Goal: Communication & Community: Answer question/provide support

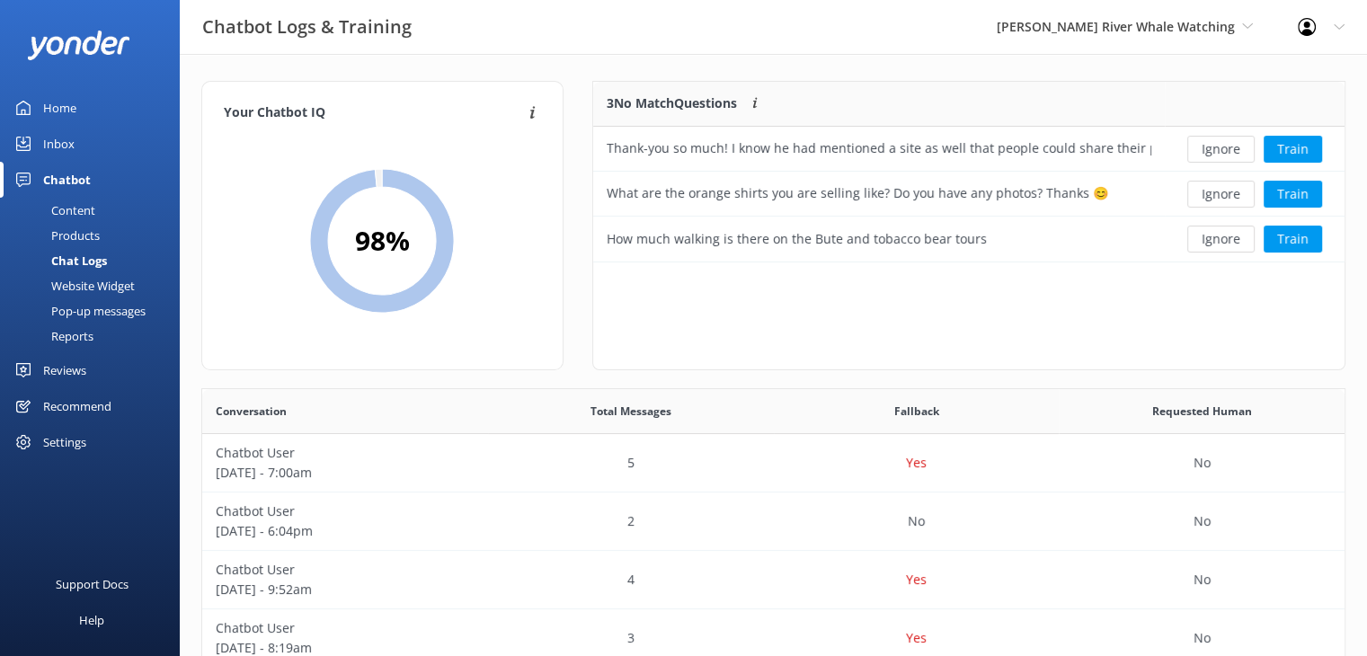
scroll to position [616, 1129]
click at [1108, 19] on span "[PERSON_NAME] River Whale Watching" at bounding box center [1116, 26] width 238 height 17
click at [1079, 74] on link "Wildcoast Adventures" at bounding box center [1064, 75] width 180 height 43
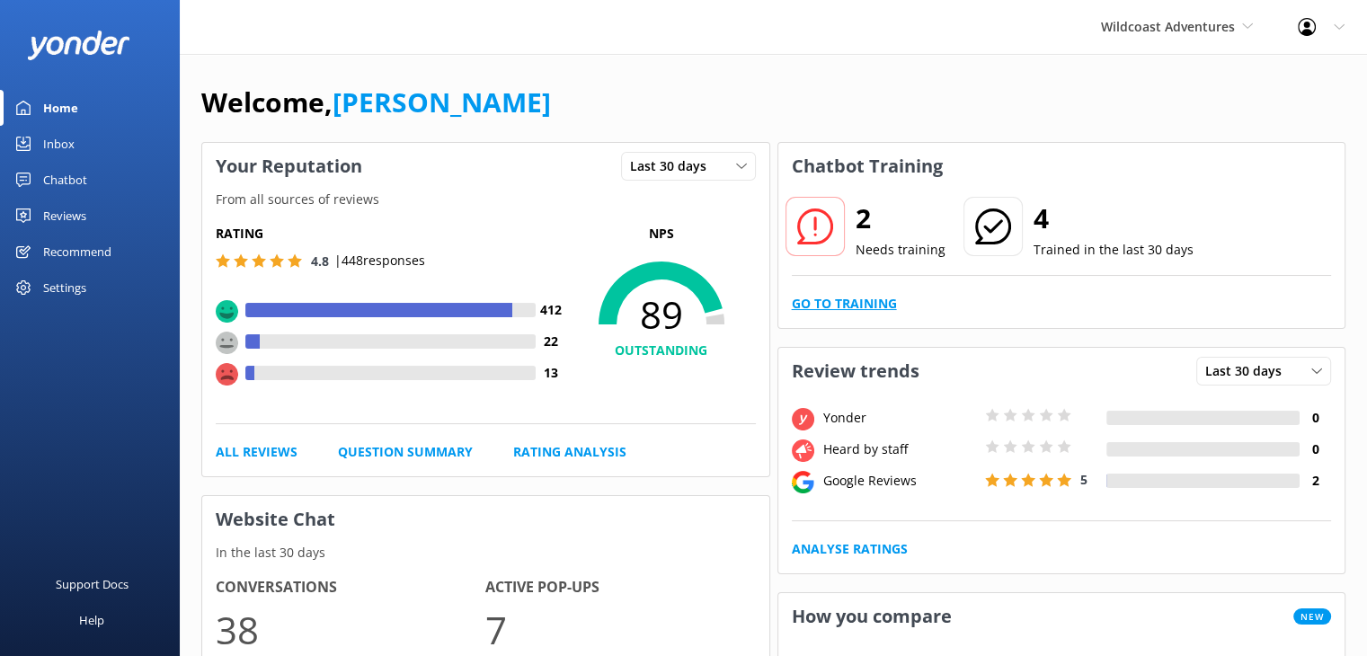
click at [832, 299] on link "Go to Training" at bounding box center [844, 304] width 105 height 20
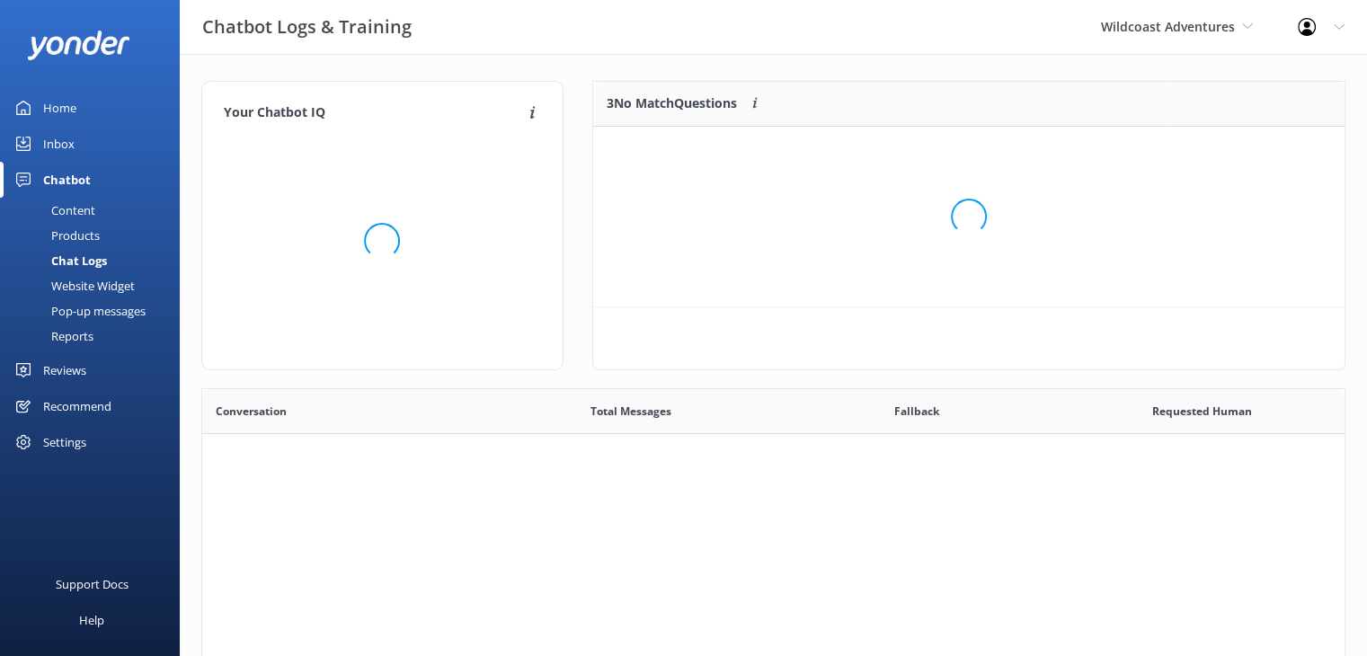
scroll to position [616, 1129]
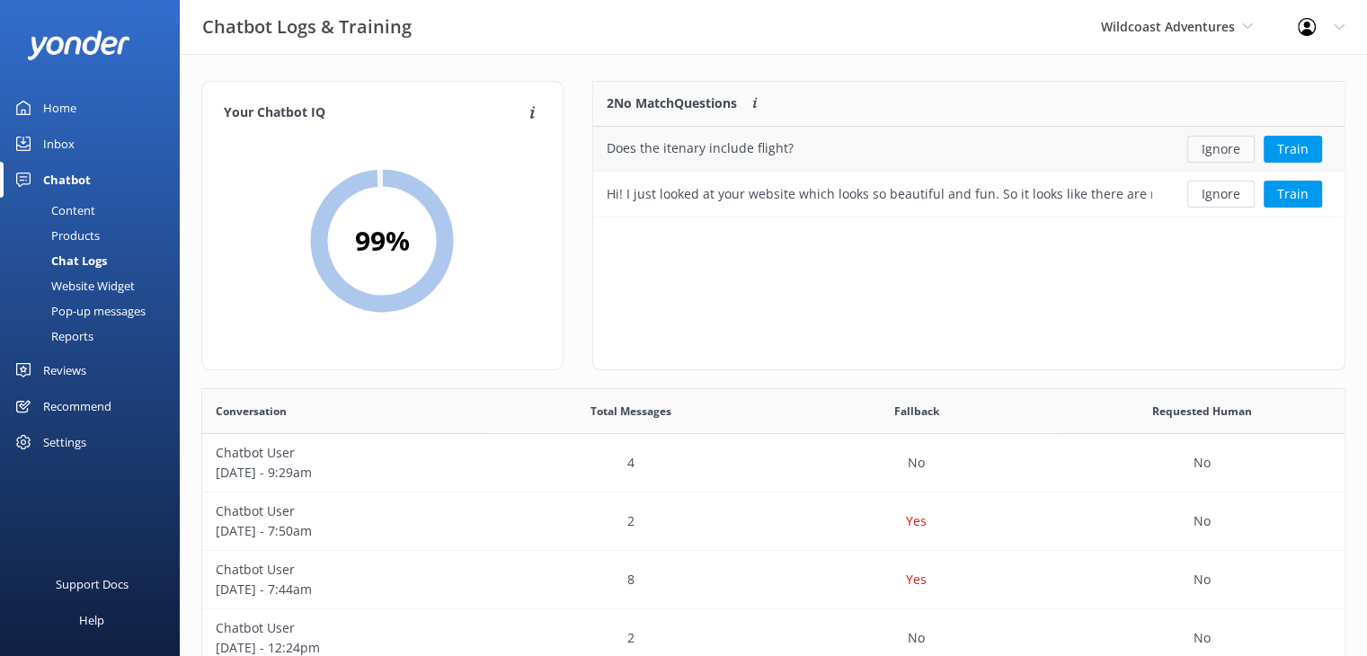
click at [1230, 146] on button "Ignore" at bounding box center [1220, 149] width 67 height 27
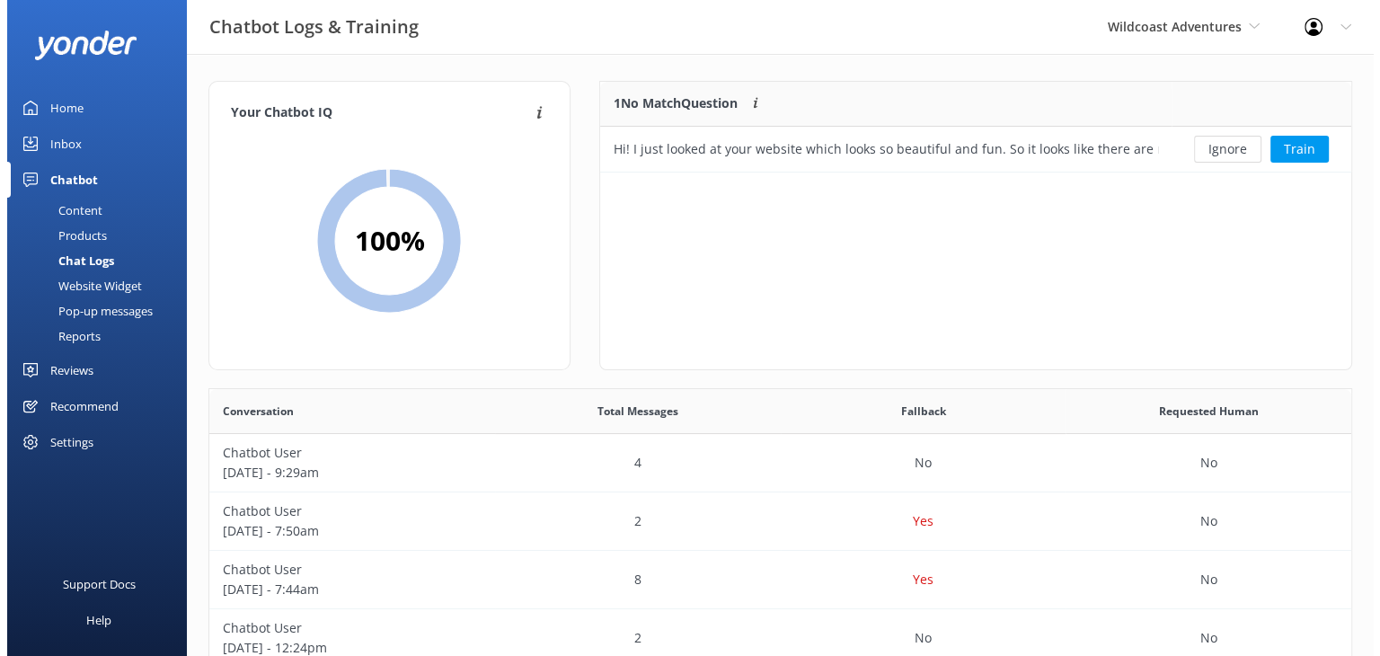
scroll to position [14, 14]
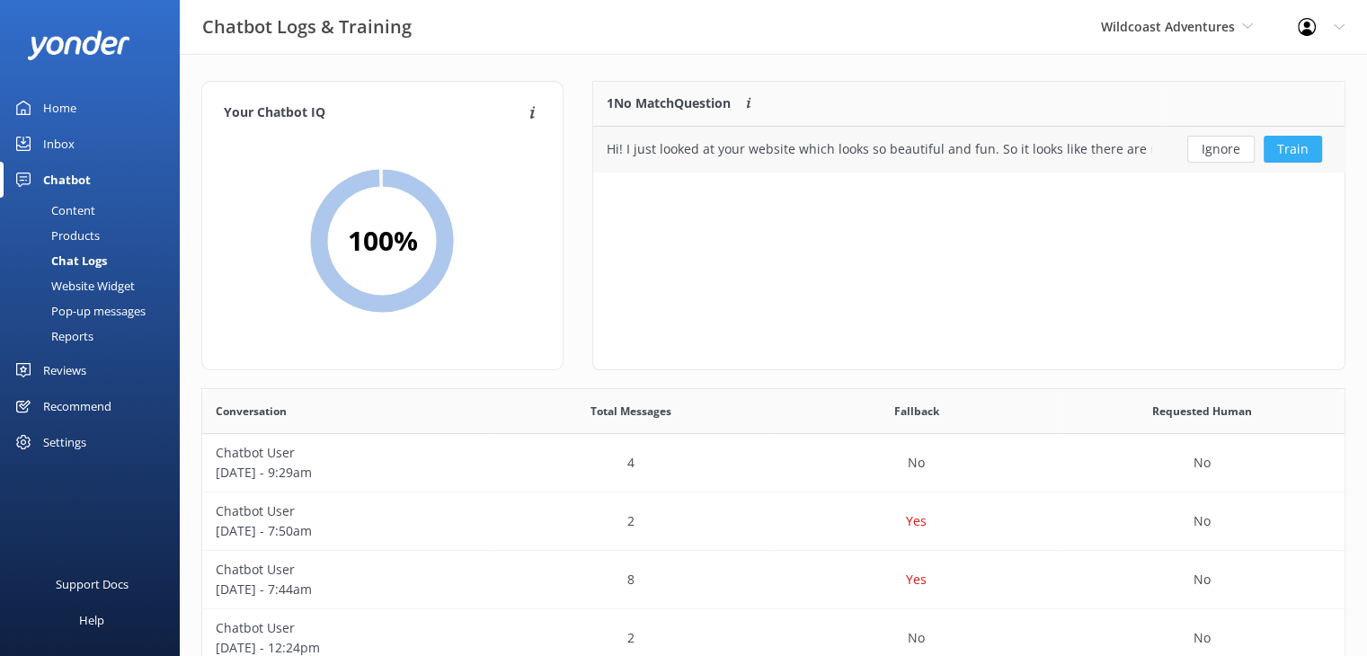
click at [1308, 152] on button "Train" at bounding box center [1293, 149] width 58 height 27
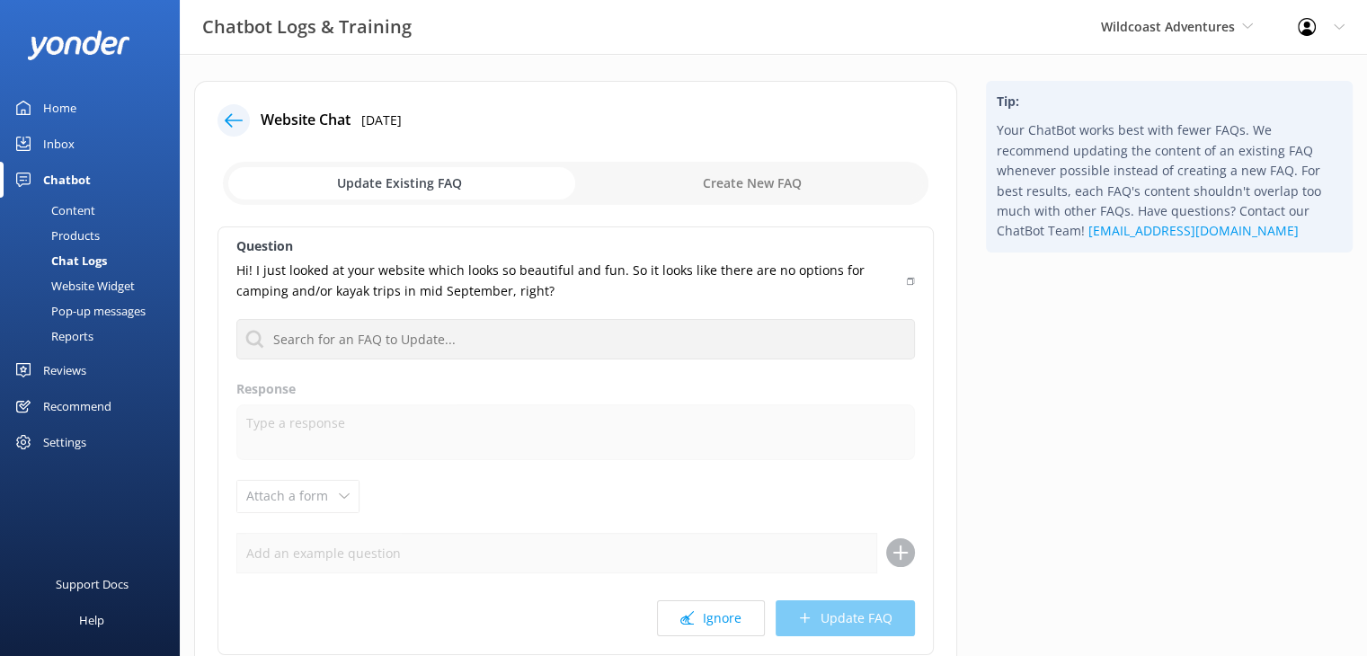
click at [50, 138] on div "Inbox" at bounding box center [58, 144] width 31 height 36
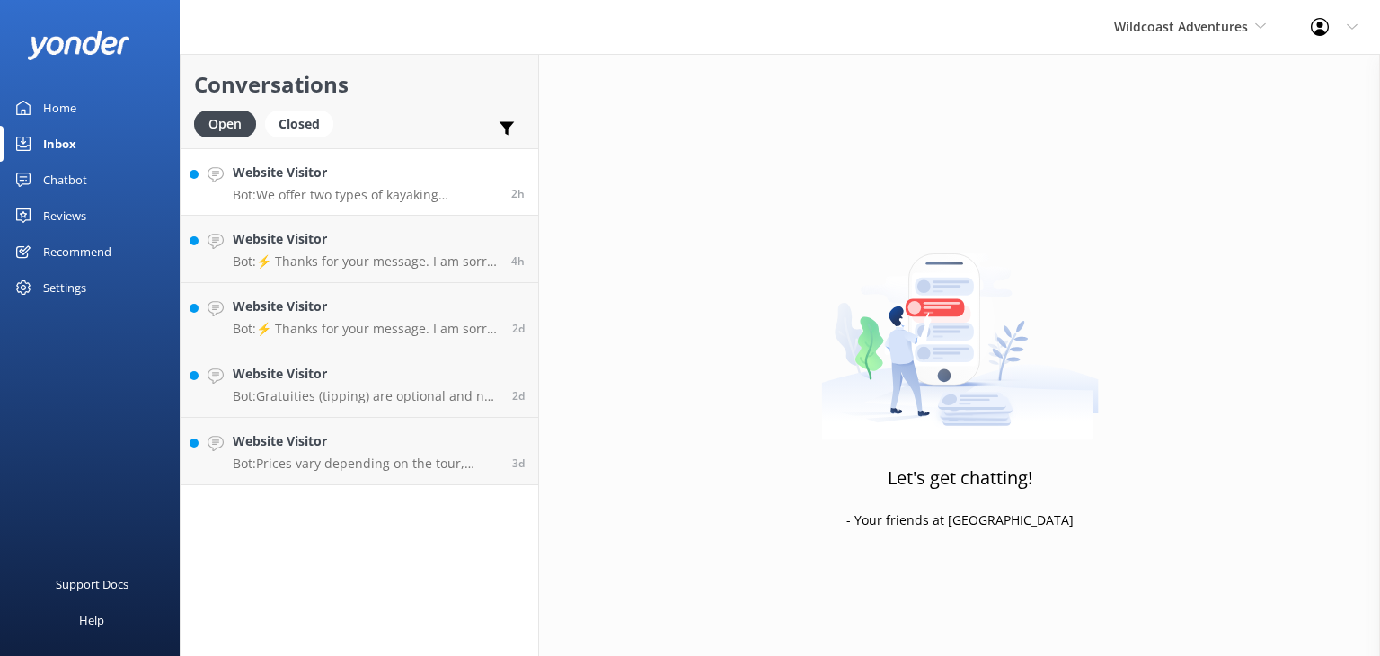
click at [287, 174] on h4 "Website Visitor" at bounding box center [365, 173] width 265 height 20
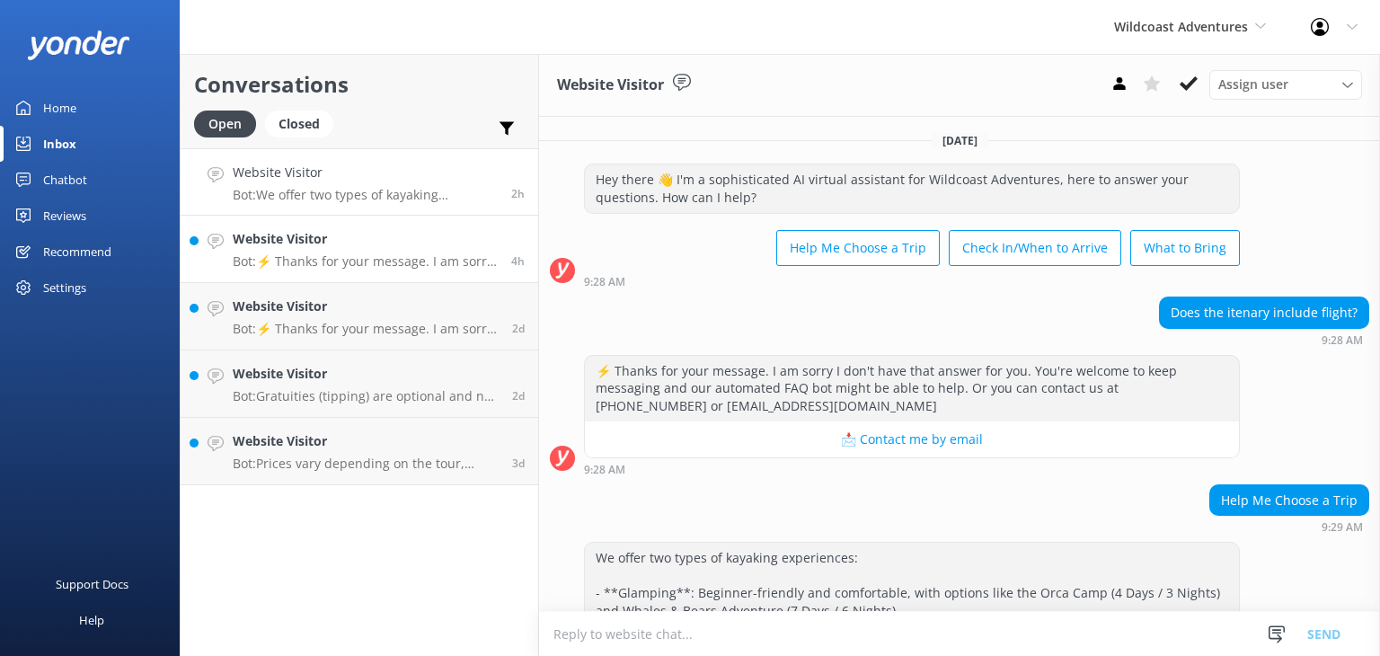
click at [381, 243] on h4 "Website Visitor" at bounding box center [365, 239] width 265 height 20
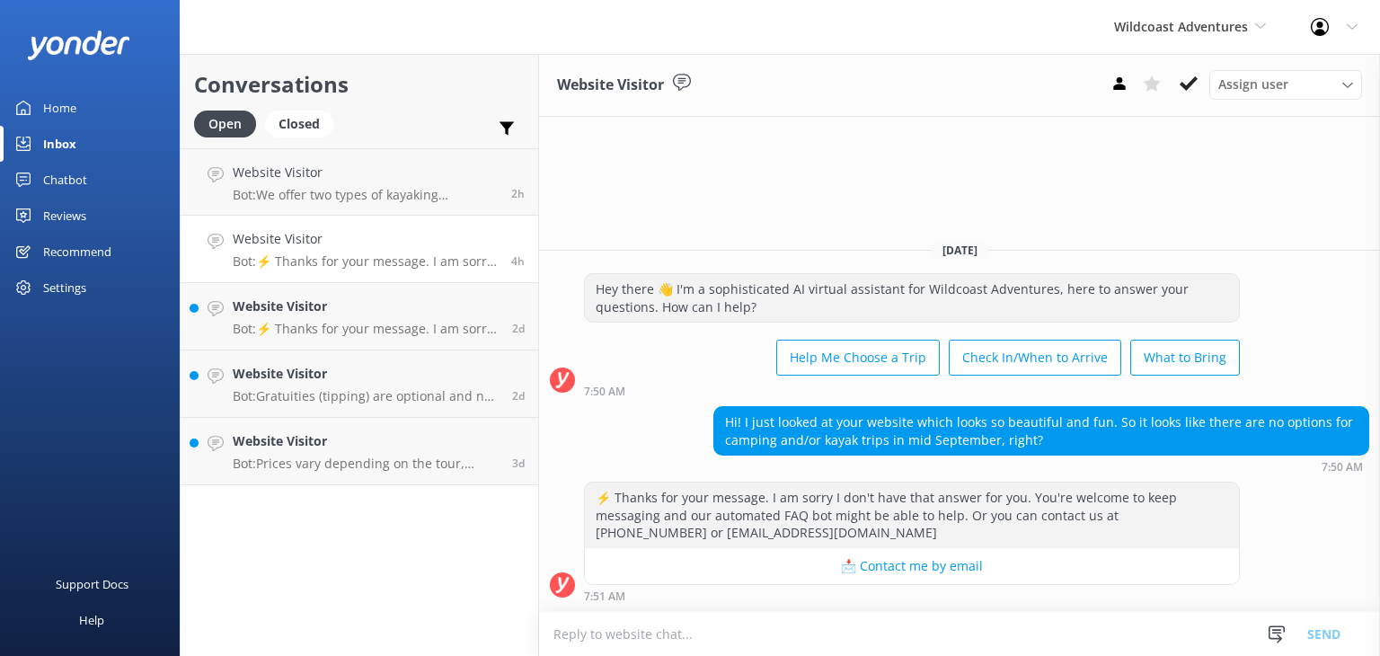
drag, startPoint x: 40, startPoint y: 109, endPoint x: 50, endPoint y: 104, distance: 11.7
click at [40, 109] on link "Home" at bounding box center [90, 108] width 180 height 36
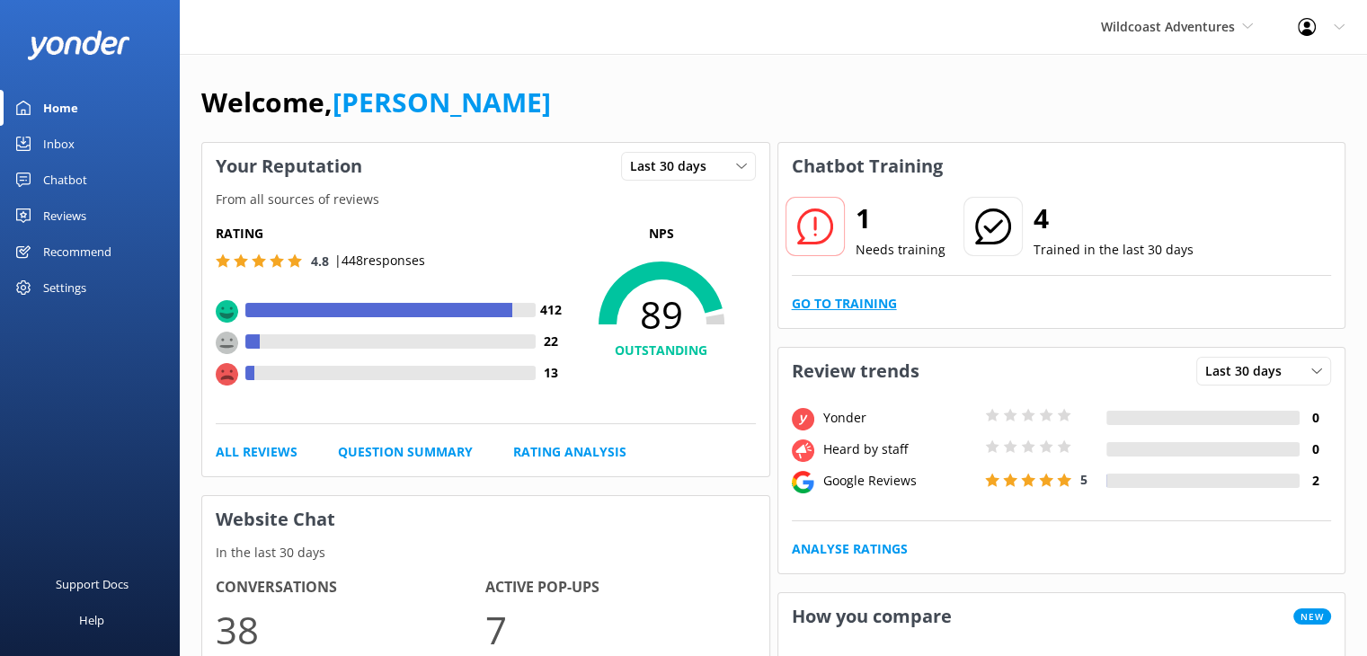
click at [827, 310] on link "Go to Training" at bounding box center [844, 304] width 105 height 20
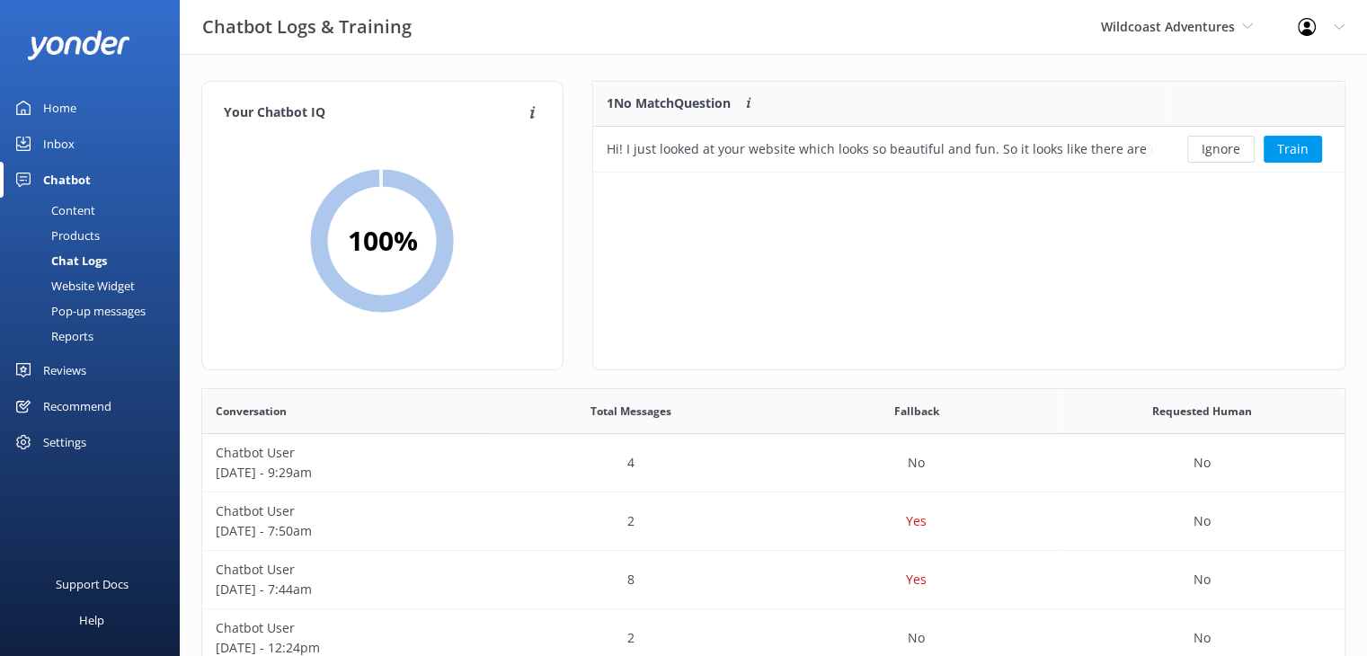
scroll to position [14, 14]
click at [1222, 146] on button "Ignore" at bounding box center [1220, 149] width 67 height 27
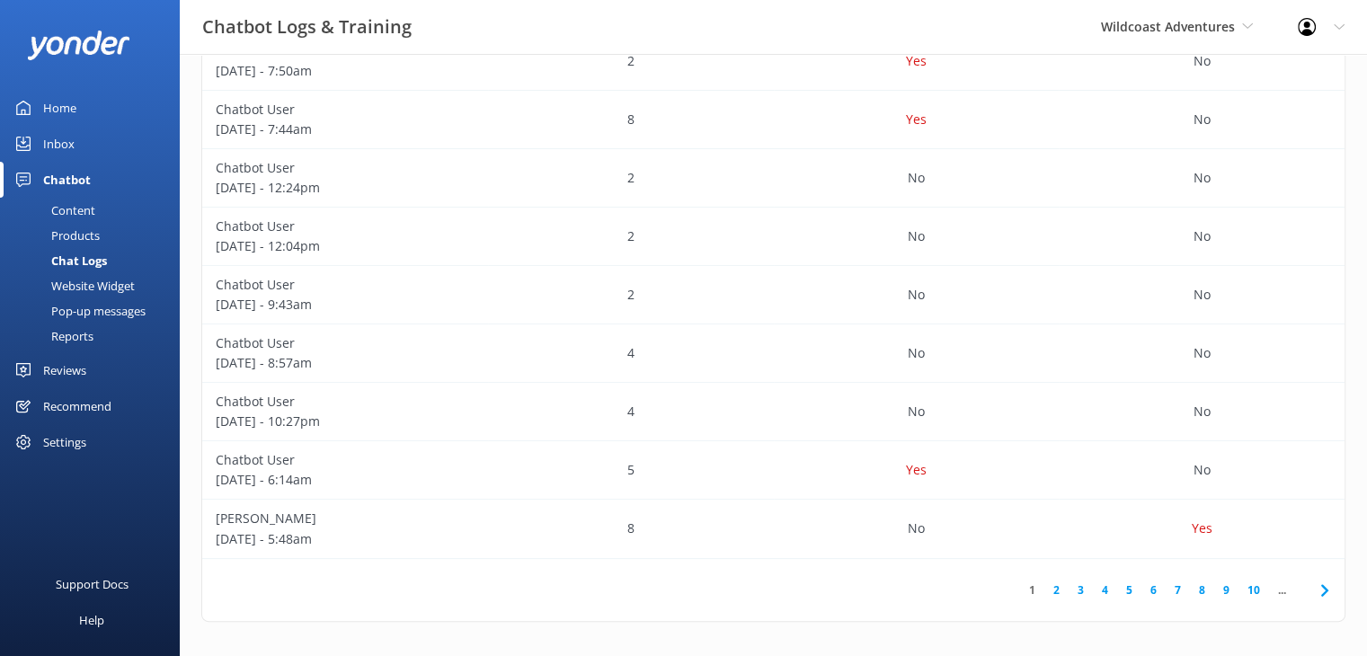
scroll to position [461, 0]
click at [776, 468] on div "Yes" at bounding box center [917, 469] width 286 height 58
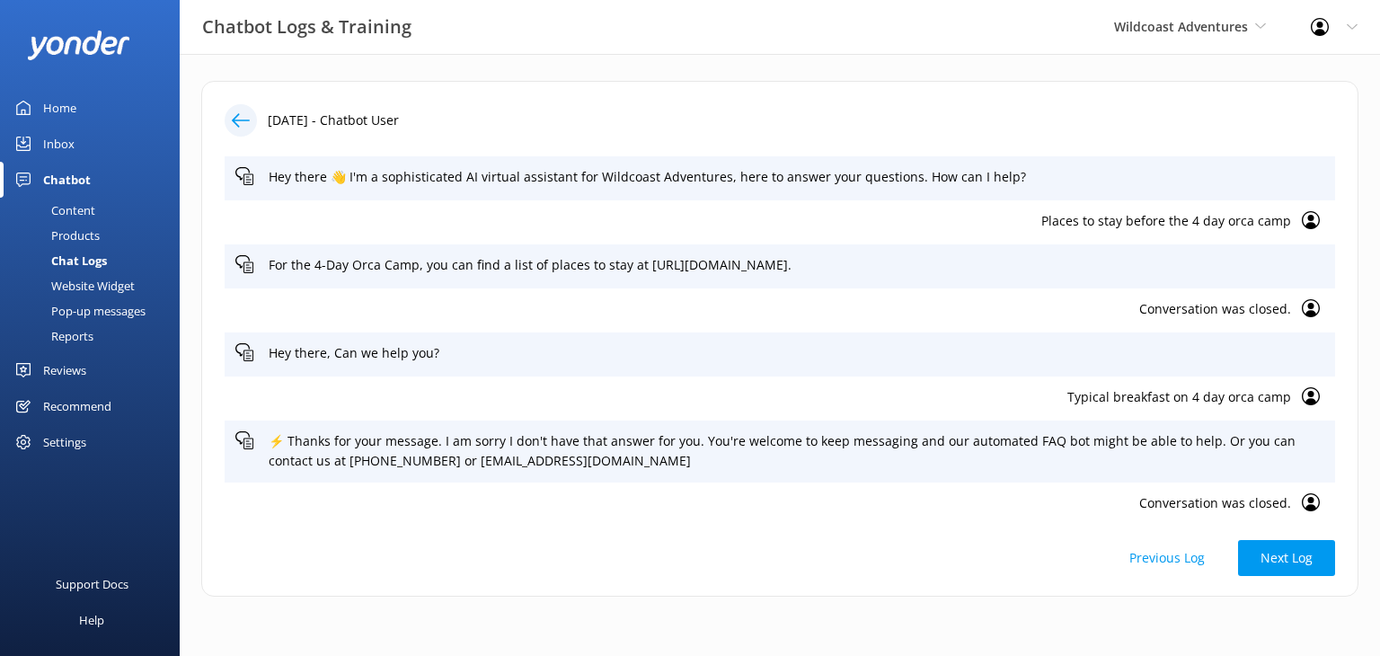
click at [232, 121] on icon at bounding box center [241, 120] width 18 height 18
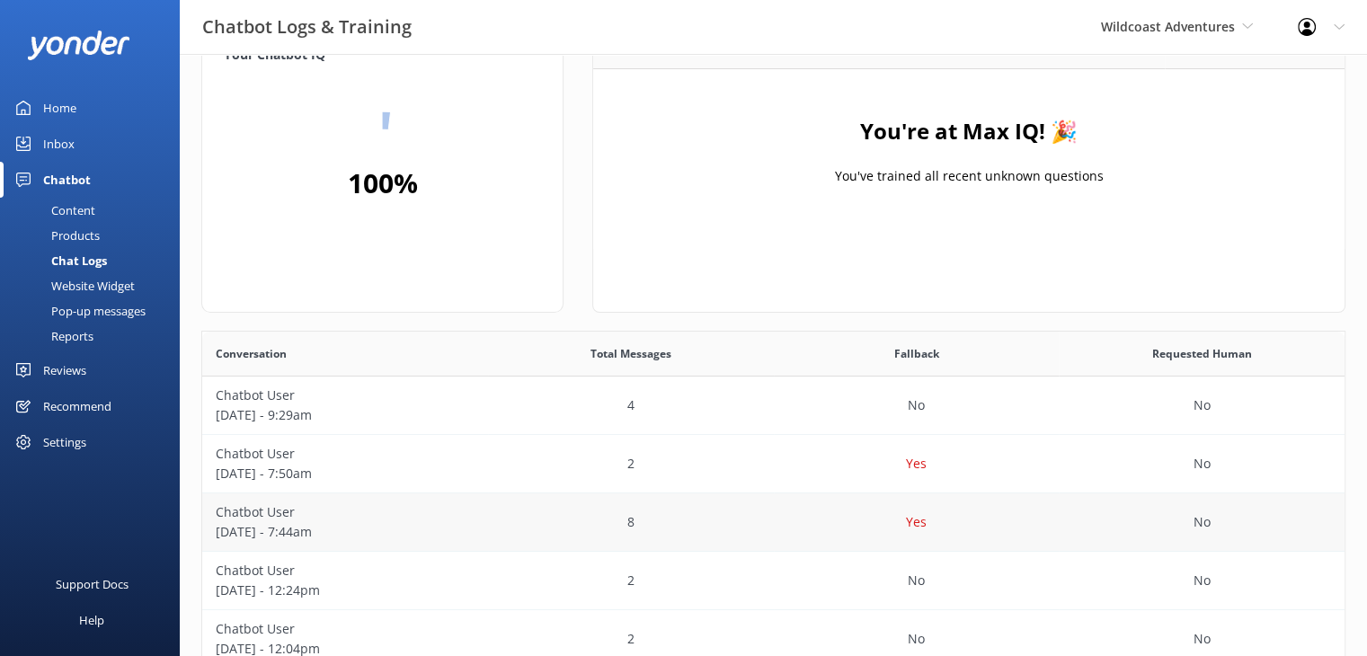
scroll to position [90, 0]
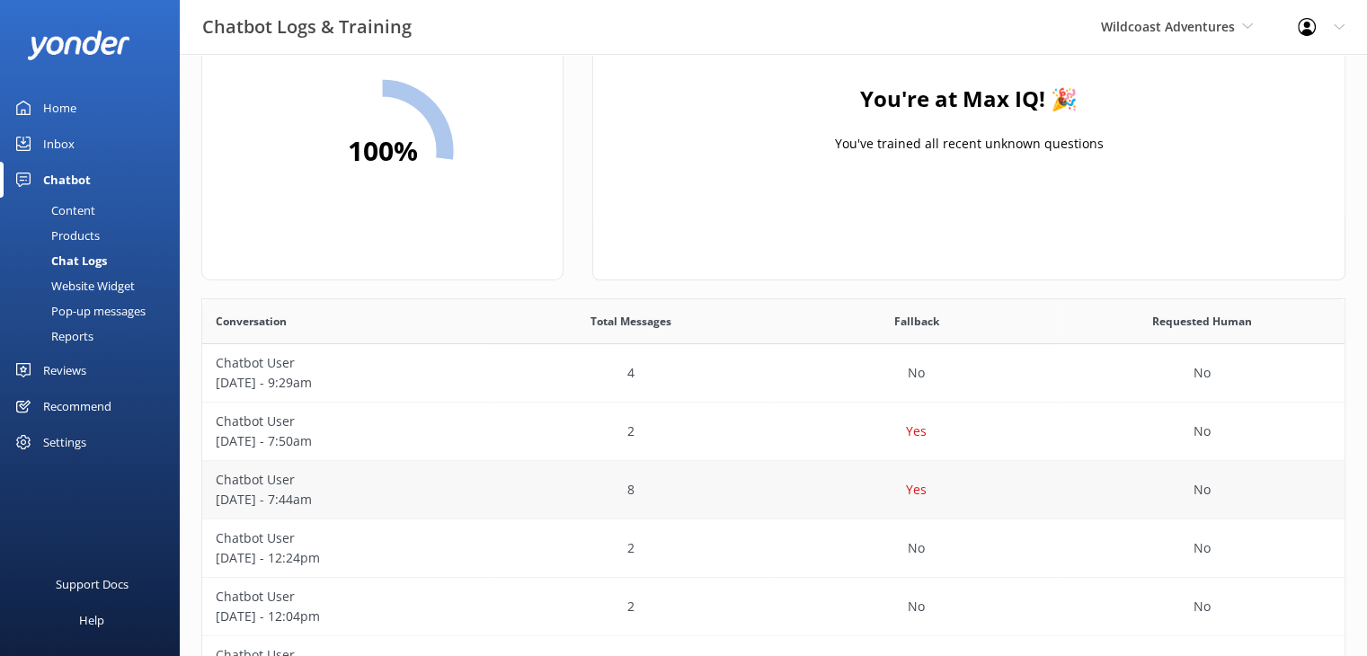
click at [784, 469] on div "Yes" at bounding box center [917, 490] width 286 height 58
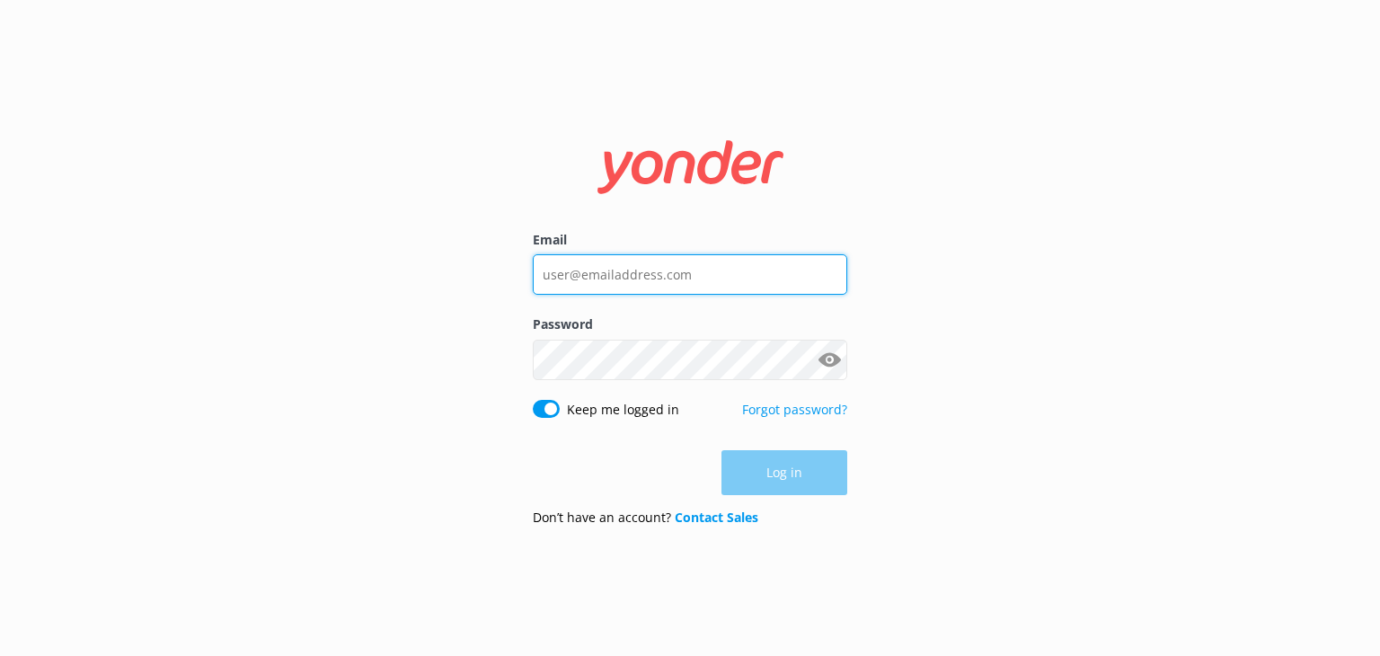
click at [748, 274] on input "Email" at bounding box center [690, 274] width 315 height 40
type input "[EMAIL_ADDRESS][DOMAIN_NAME]"
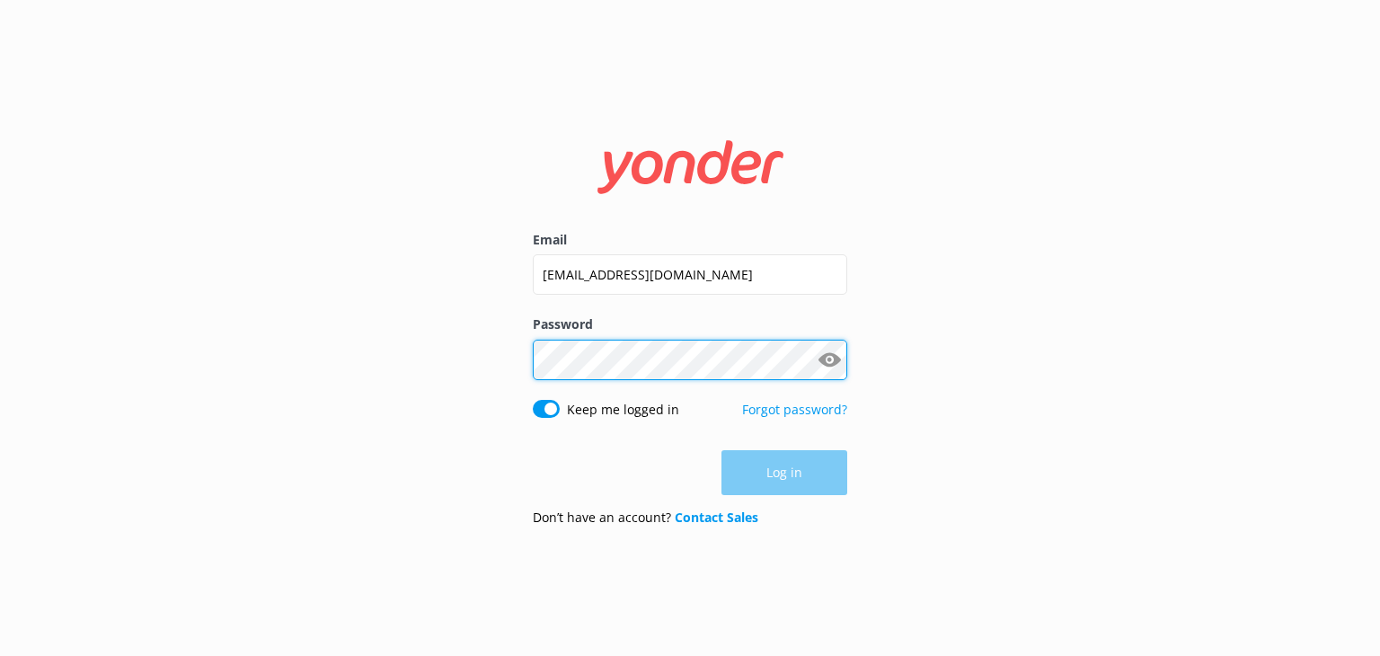
click at [607, 370] on div "Password Show password" at bounding box center [690, 357] width 315 height 84
click button "Log in" at bounding box center [785, 473] width 126 height 45
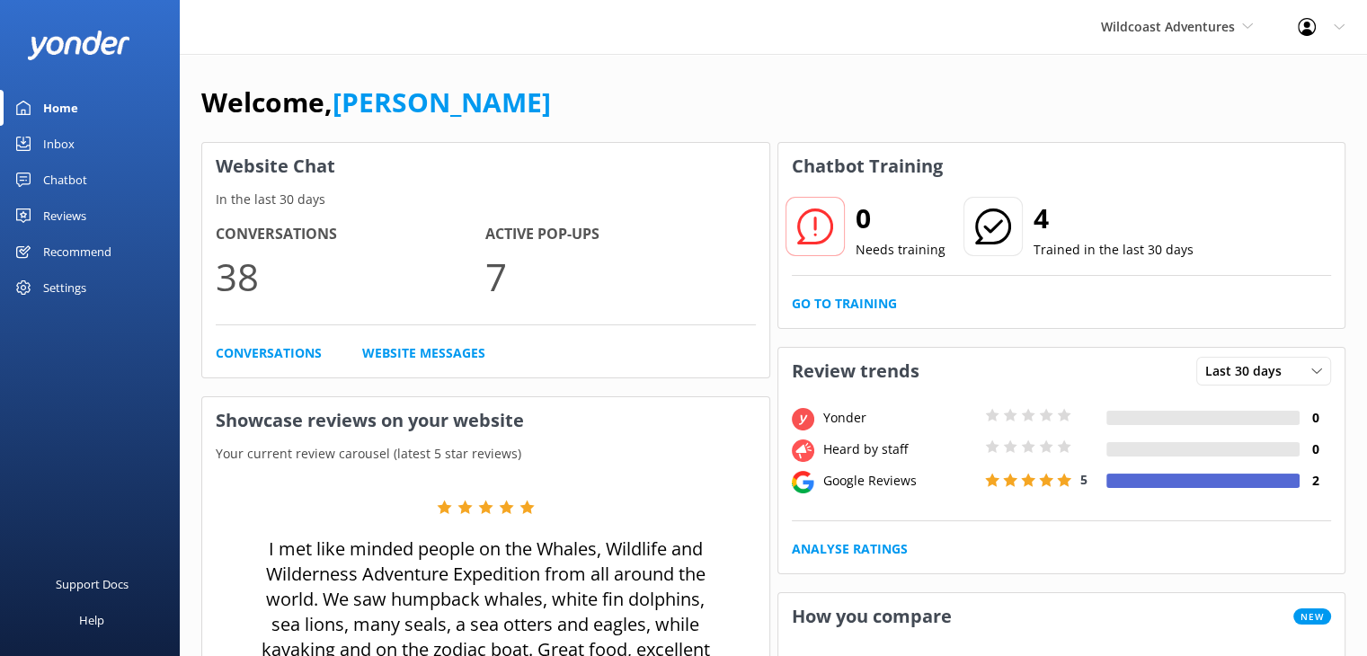
click at [65, 174] on div "Chatbot" at bounding box center [65, 180] width 44 height 36
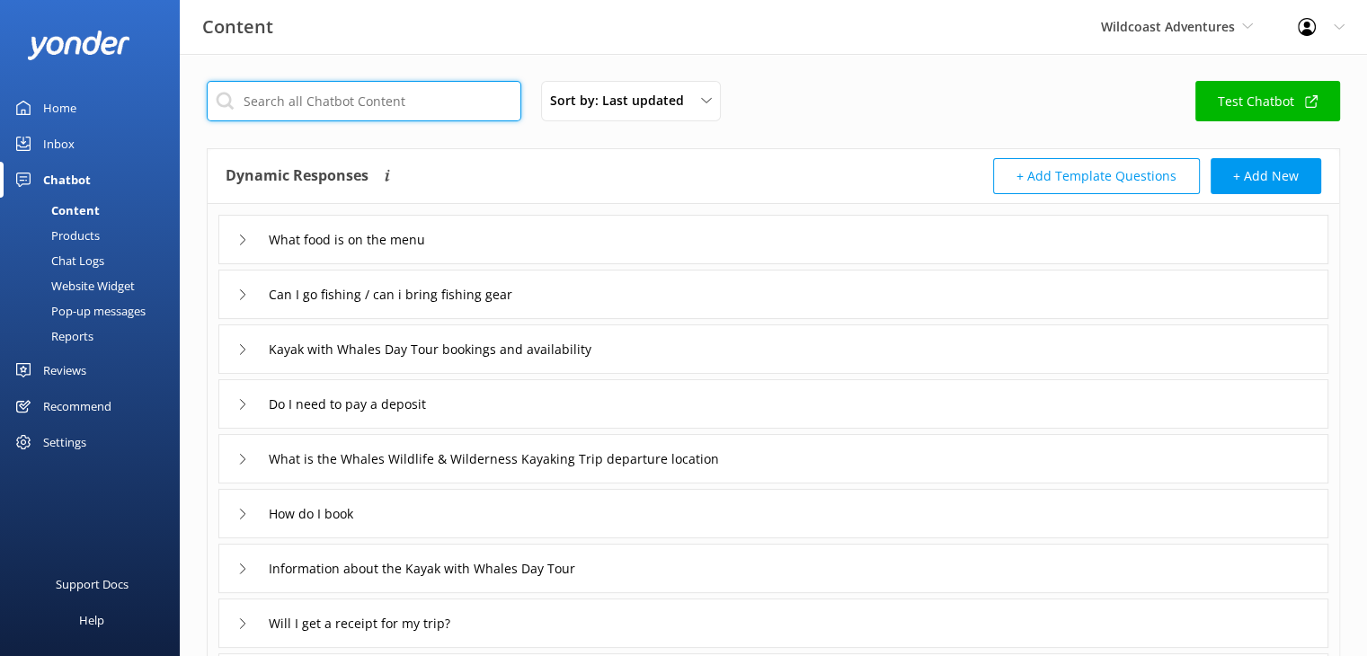
click at [341, 101] on input "text" at bounding box center [364, 101] width 315 height 40
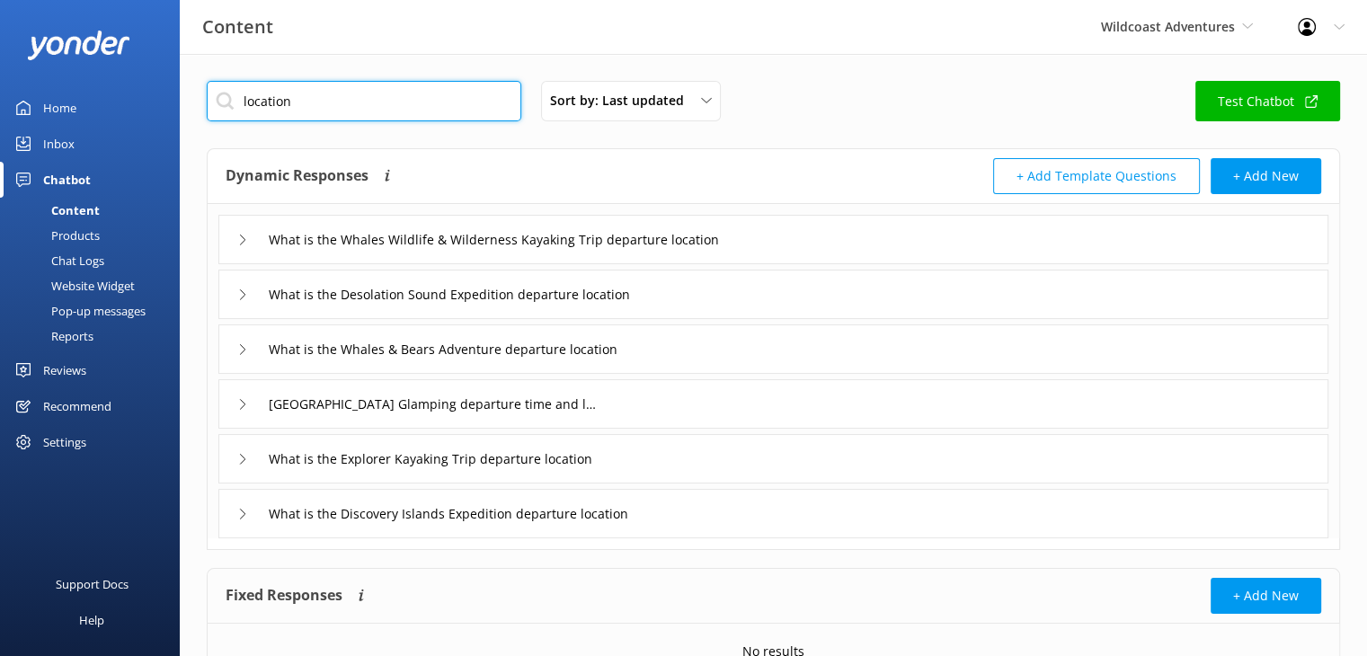
type input "location"
click at [244, 405] on icon at bounding box center [242, 404] width 11 height 11
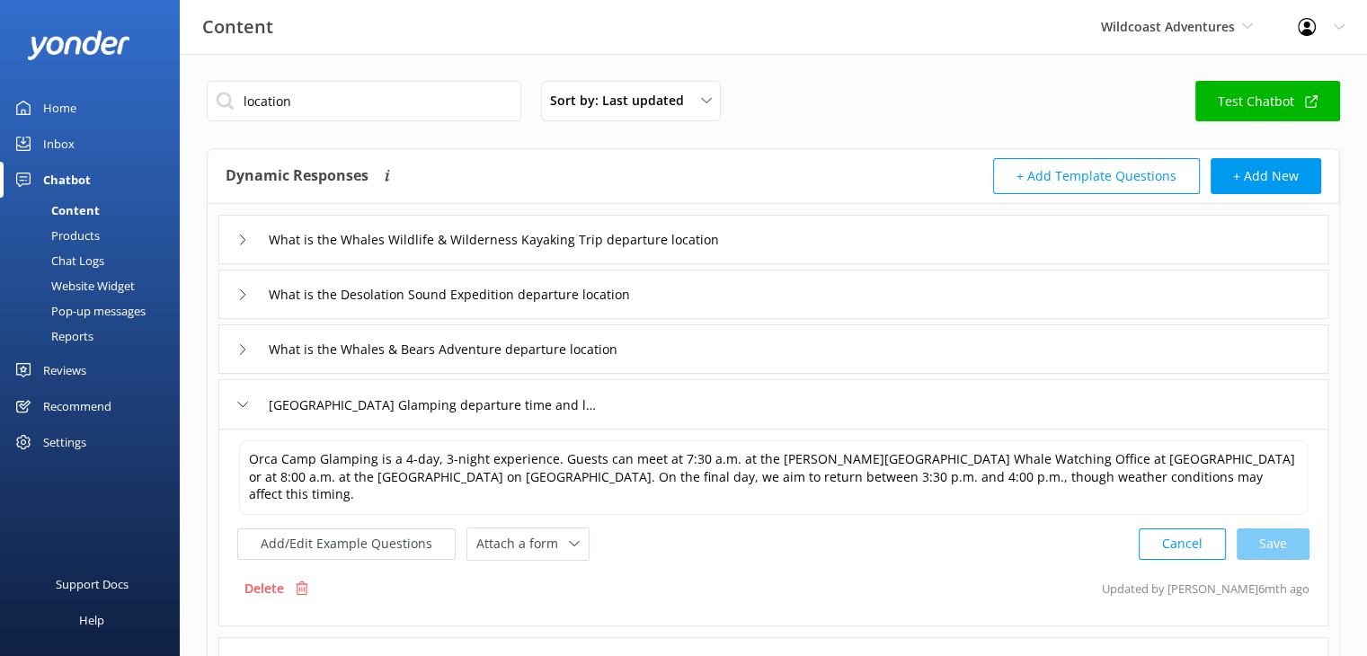
click at [241, 400] on icon at bounding box center [242, 404] width 11 height 11
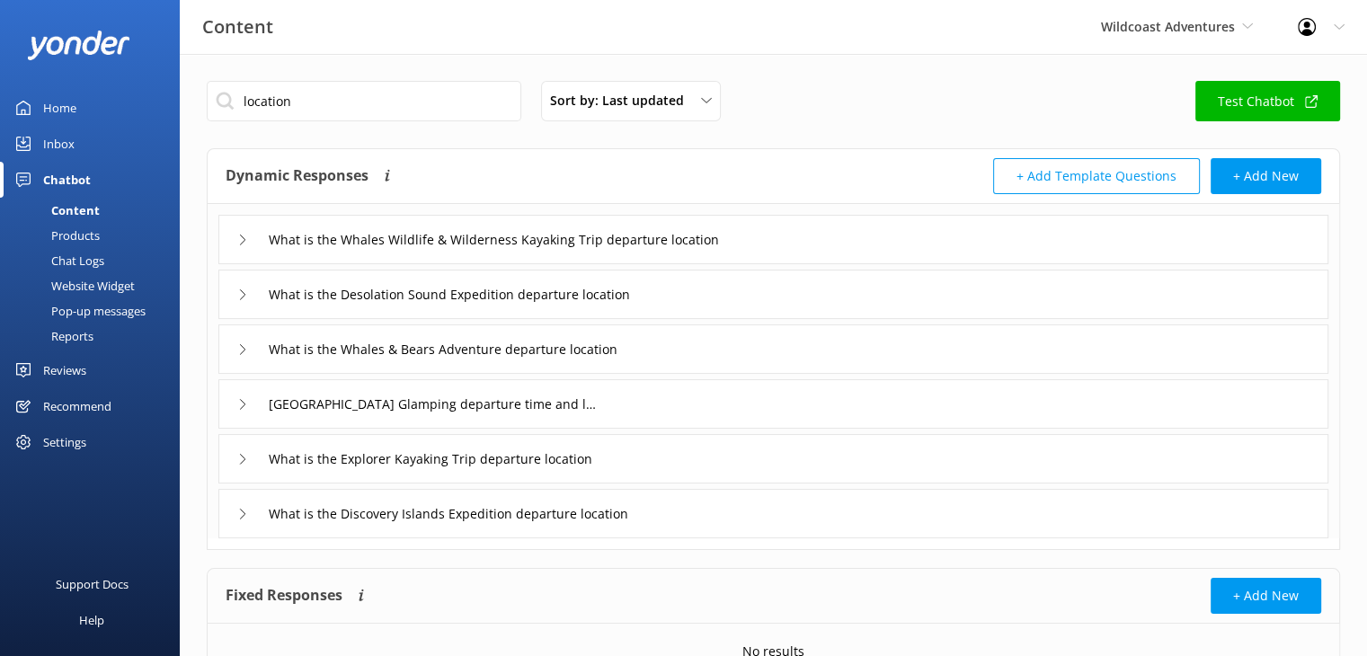
click at [244, 350] on icon at bounding box center [242, 349] width 11 height 11
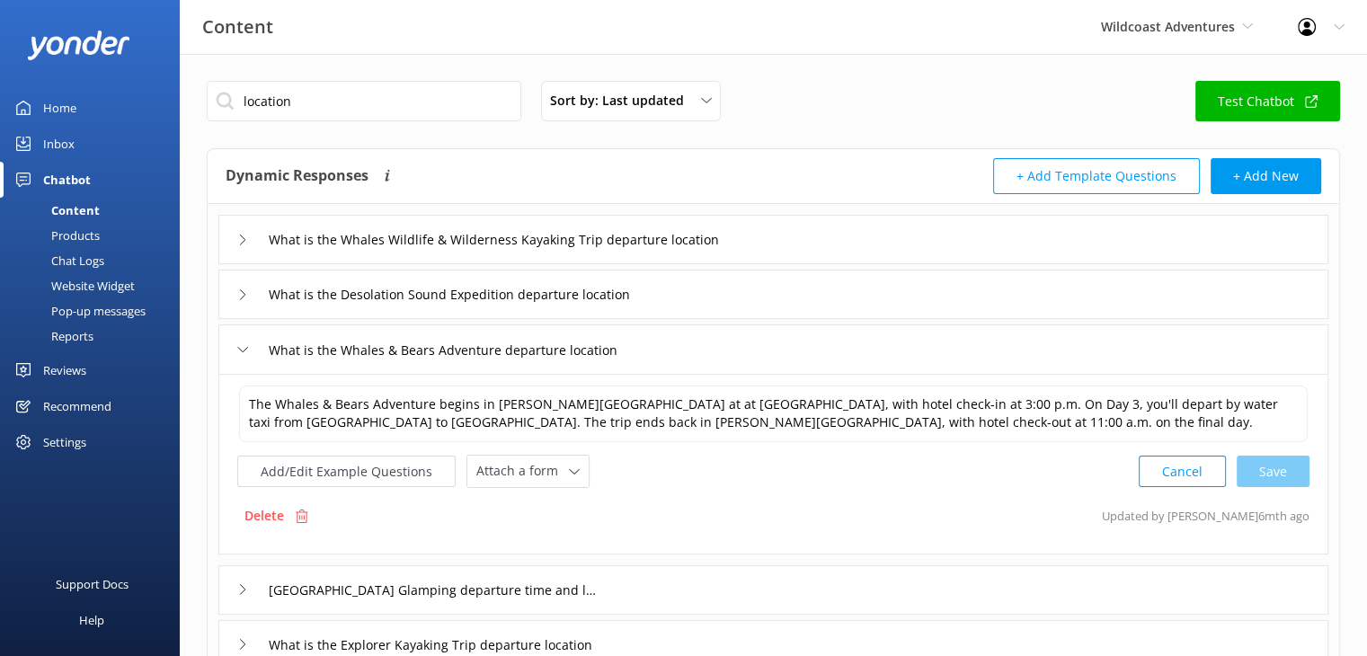
click at [243, 342] on div "What is the Whales & Bears Adventure departure location" at bounding box center [445, 350] width 417 height 30
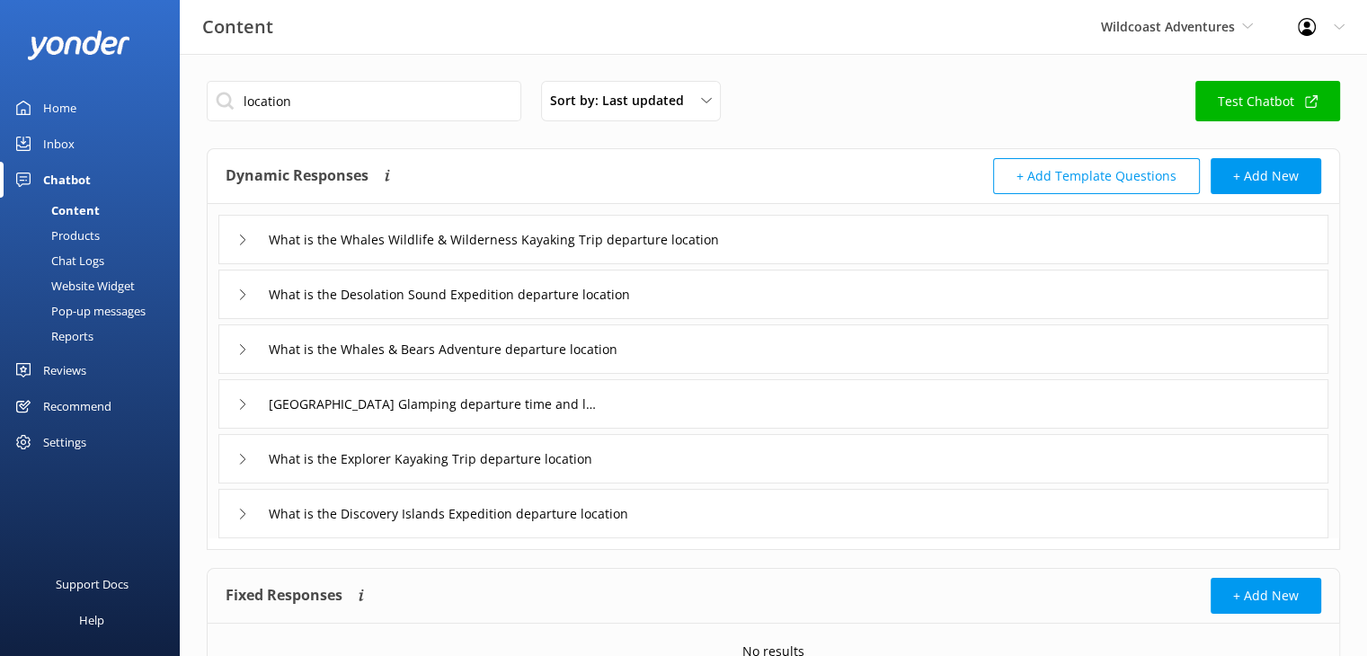
click at [239, 297] on icon at bounding box center [242, 294] width 11 height 11
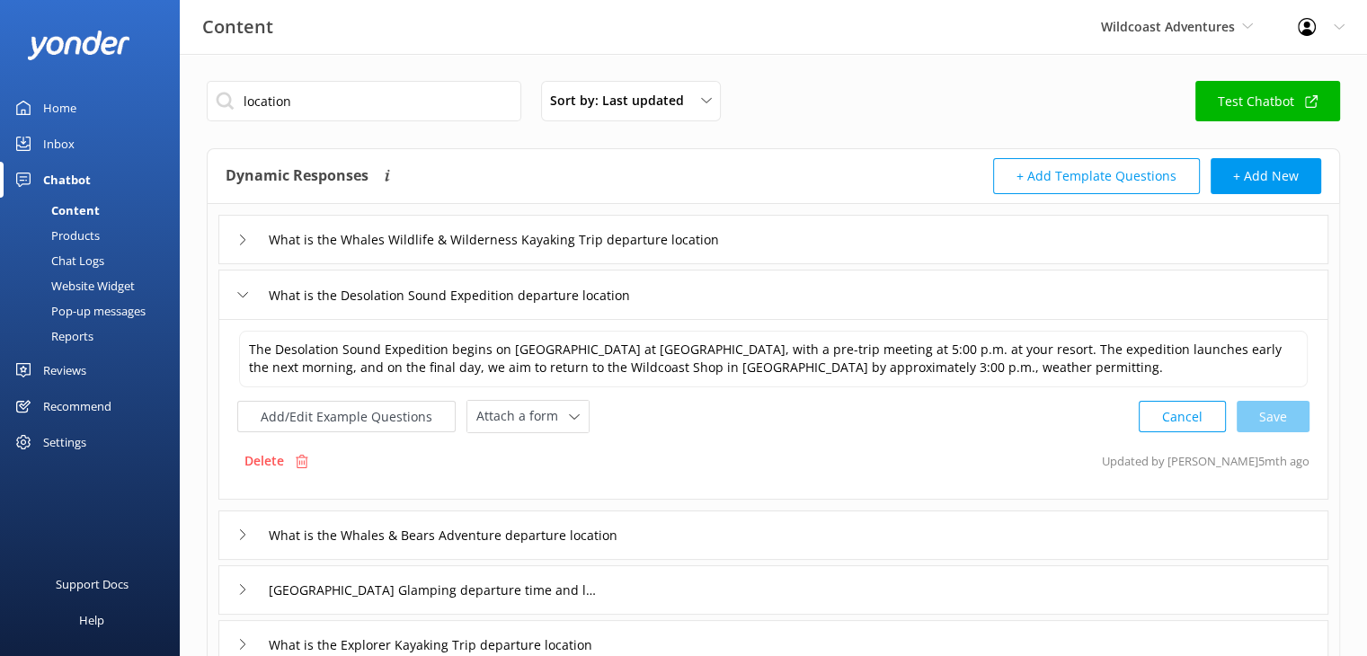
click at [239, 297] on icon at bounding box center [242, 294] width 11 height 11
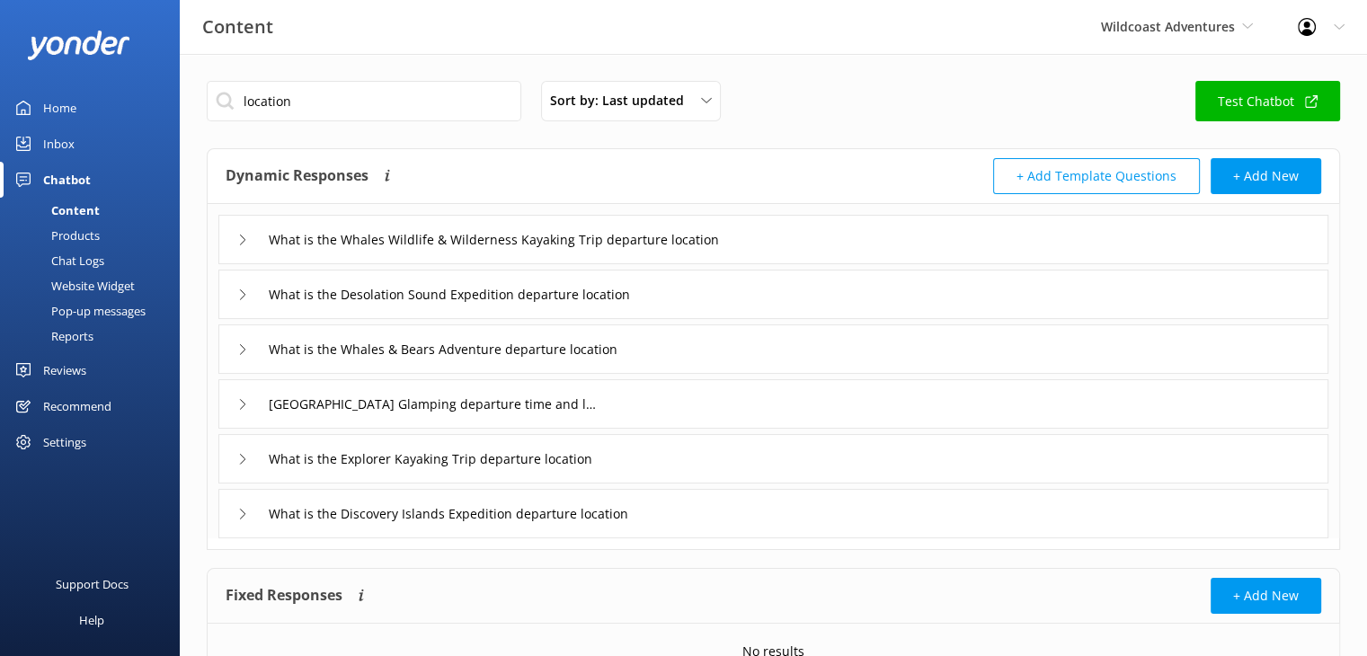
click at [241, 241] on icon at bounding box center [242, 240] width 11 height 11
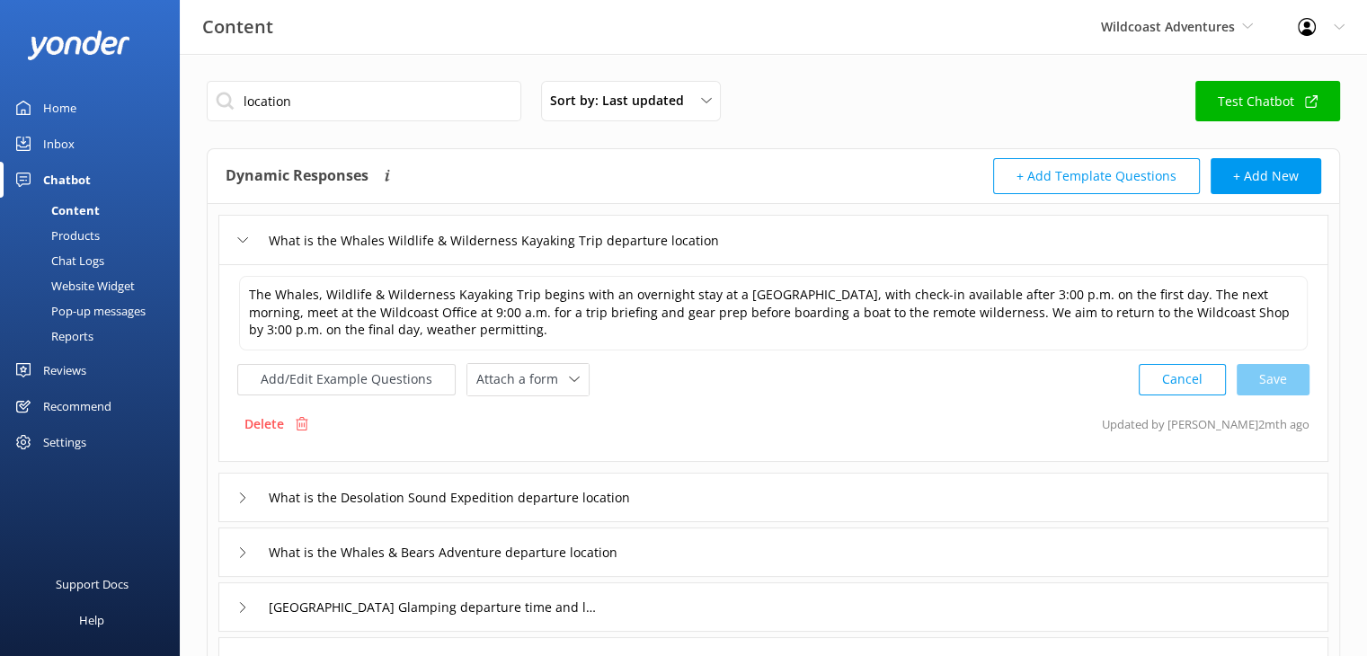
click at [241, 241] on use at bounding box center [243, 239] width 10 height 5
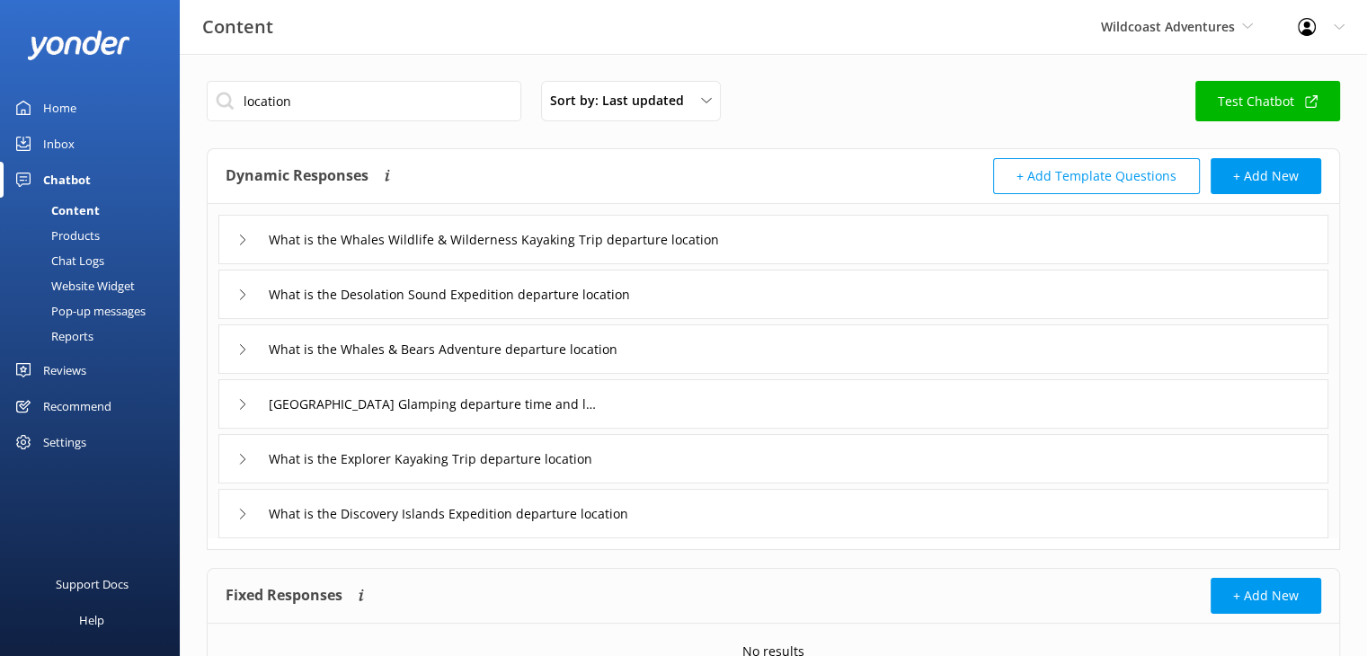
click at [249, 465] on div "What is the Explorer Kayaking Trip departure location" at bounding box center [438, 459] width 403 height 30
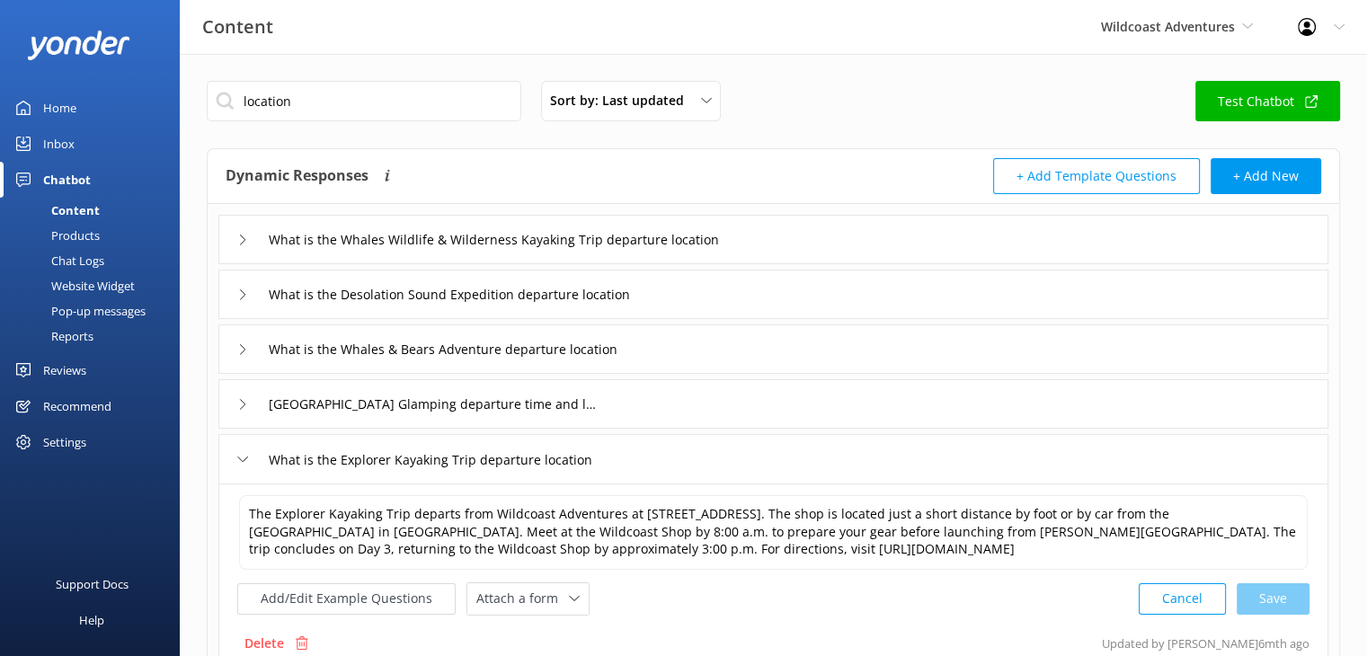
click at [249, 465] on div "What is the Explorer Kayaking Trip departure location" at bounding box center [438, 460] width 403 height 30
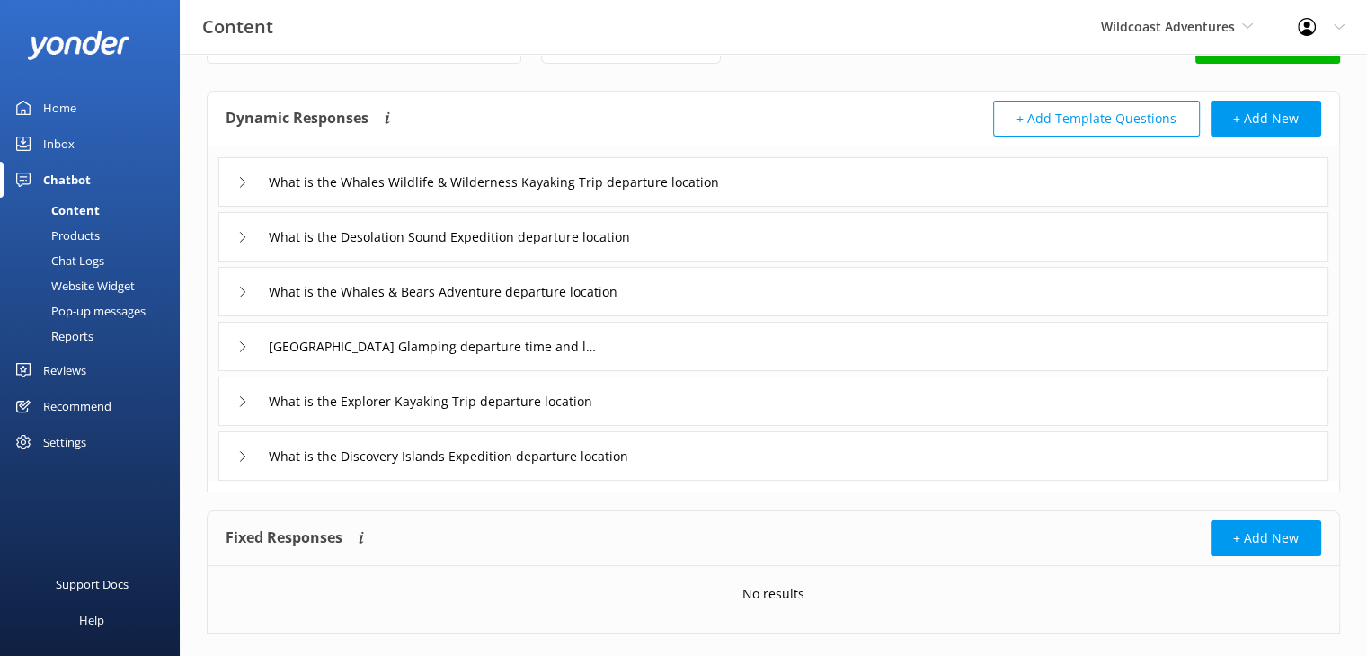
scroll to position [88, 0]
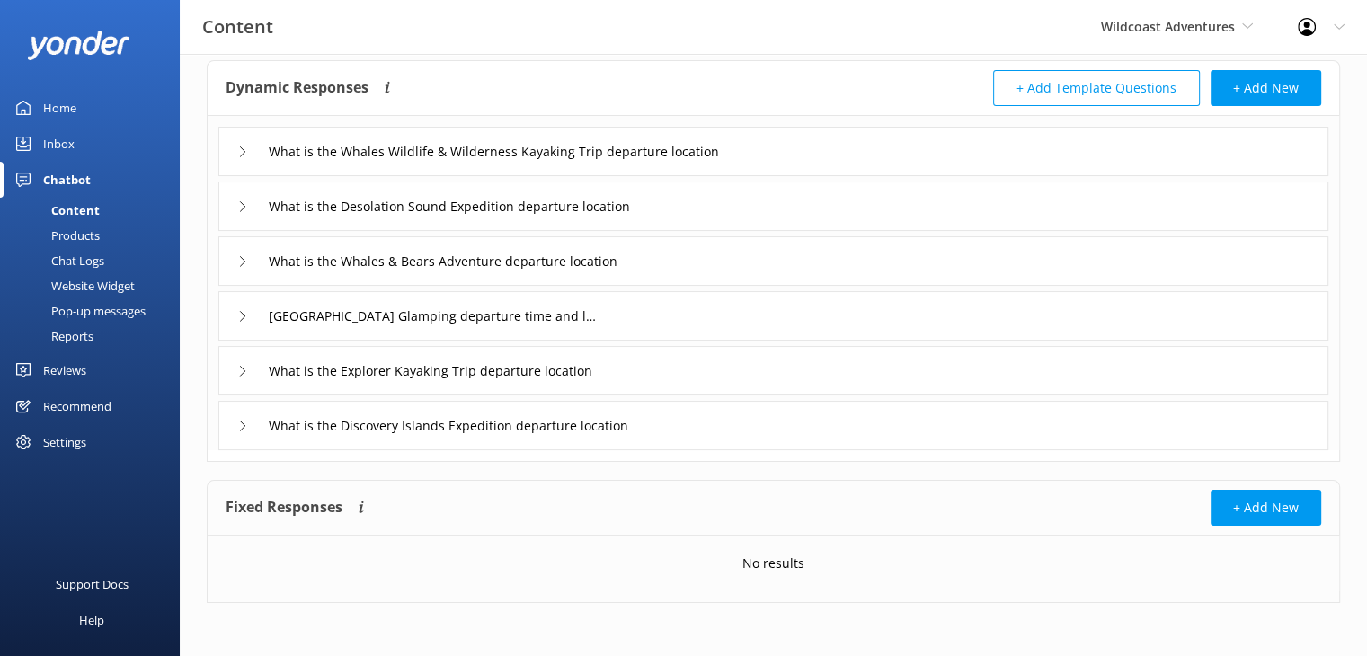
click at [235, 315] on div "[GEOGRAPHIC_DATA] Glamping departure time and location" at bounding box center [773, 315] width 1110 height 49
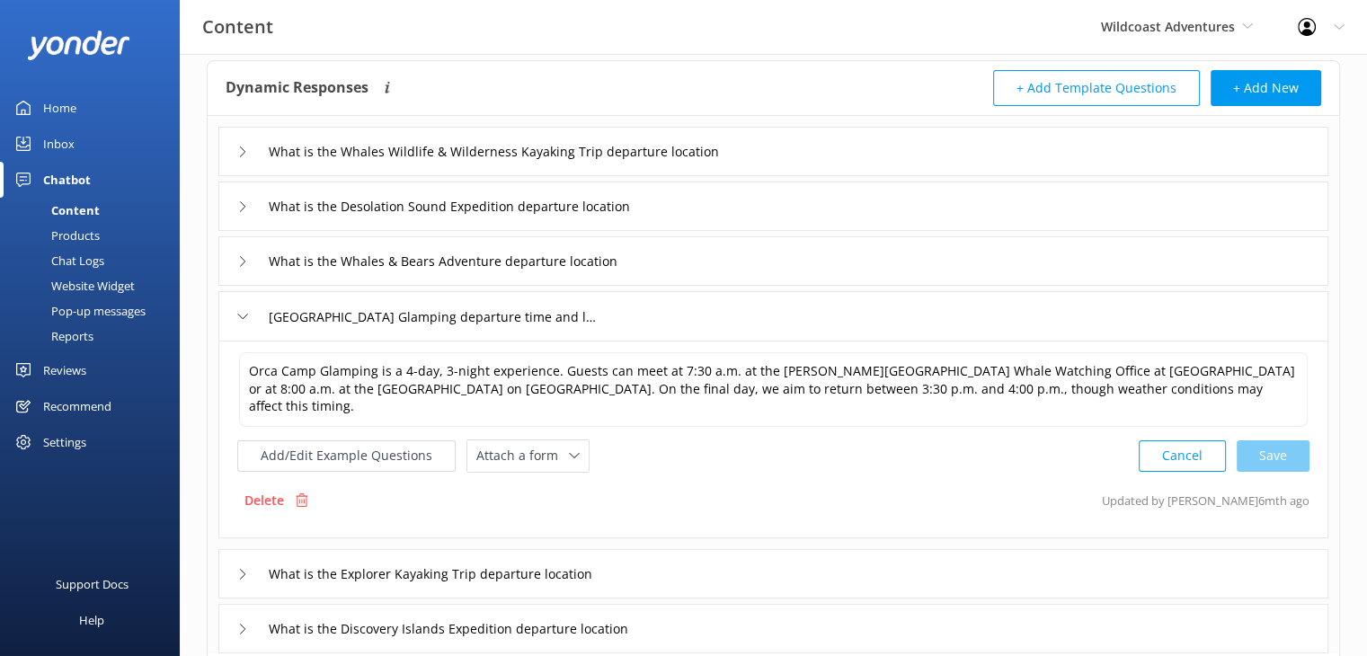
click at [237, 256] on div "What is the Whales & Bears Adventure departure location" at bounding box center [445, 261] width 417 height 30
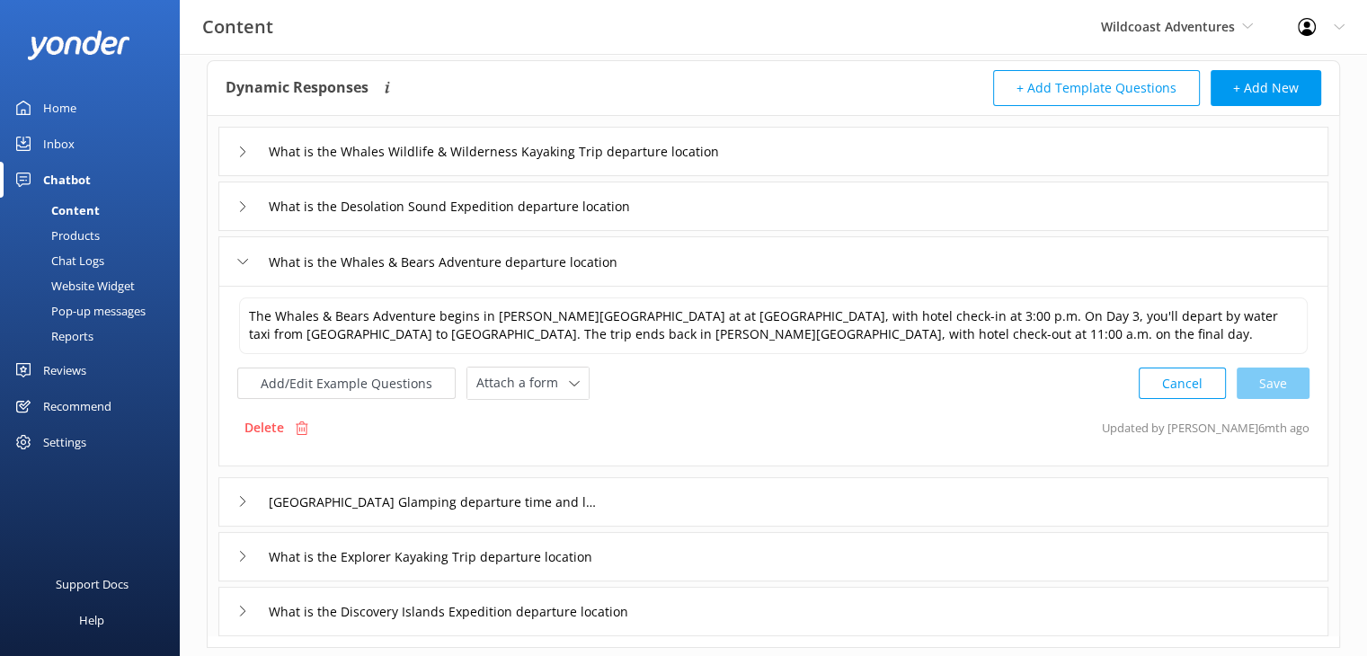
click at [237, 262] on div "What is the Whales & Bears Adventure departure location" at bounding box center [445, 262] width 417 height 30
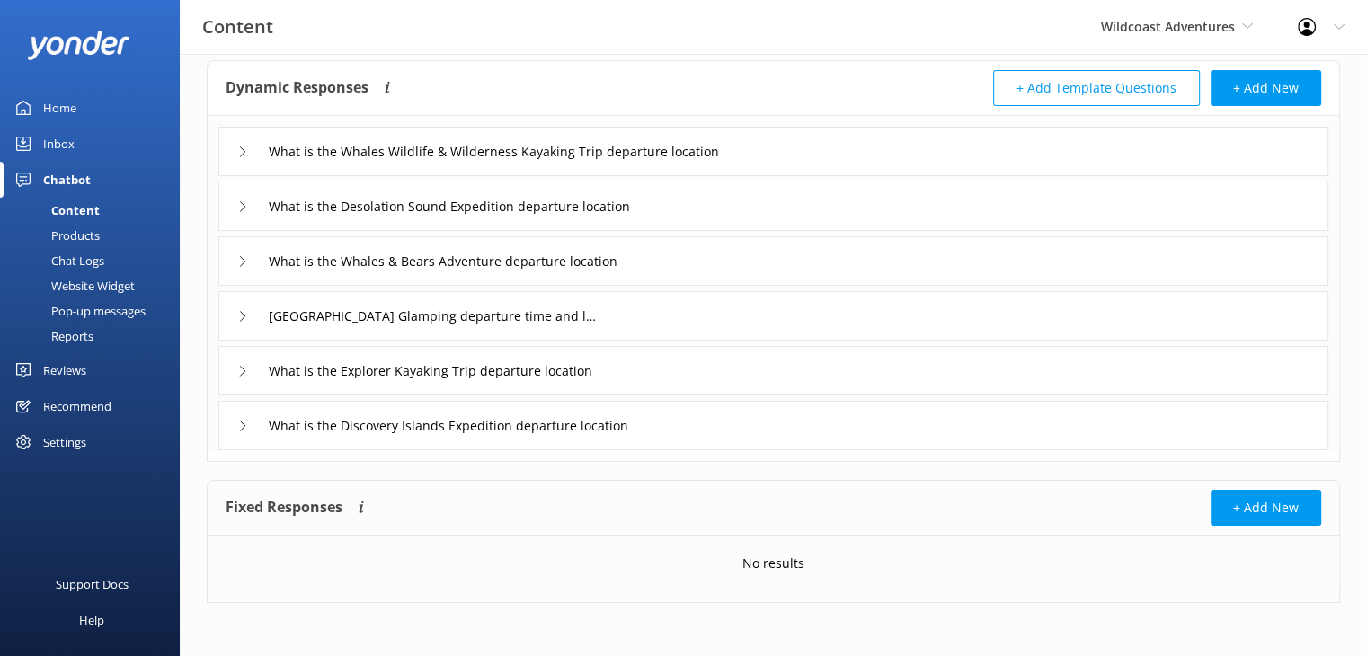
click at [235, 317] on div "[GEOGRAPHIC_DATA] Glamping departure time and location" at bounding box center [773, 315] width 1110 height 49
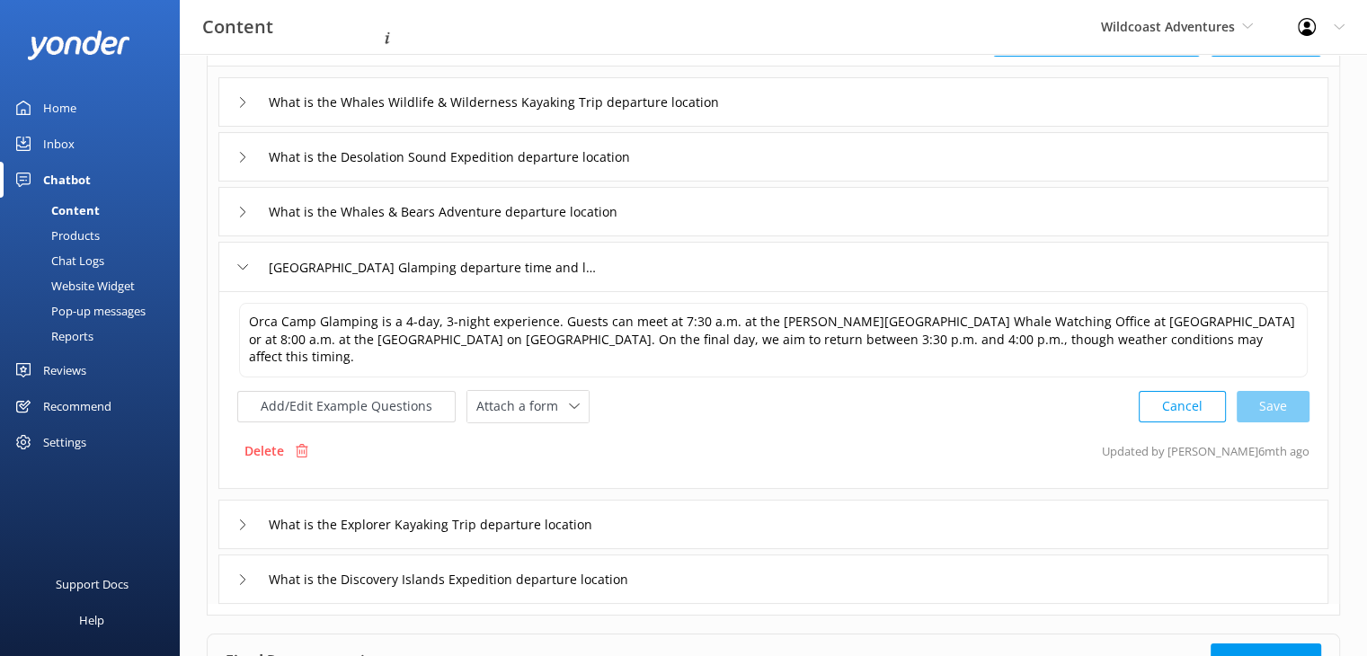
scroll to position [93, 0]
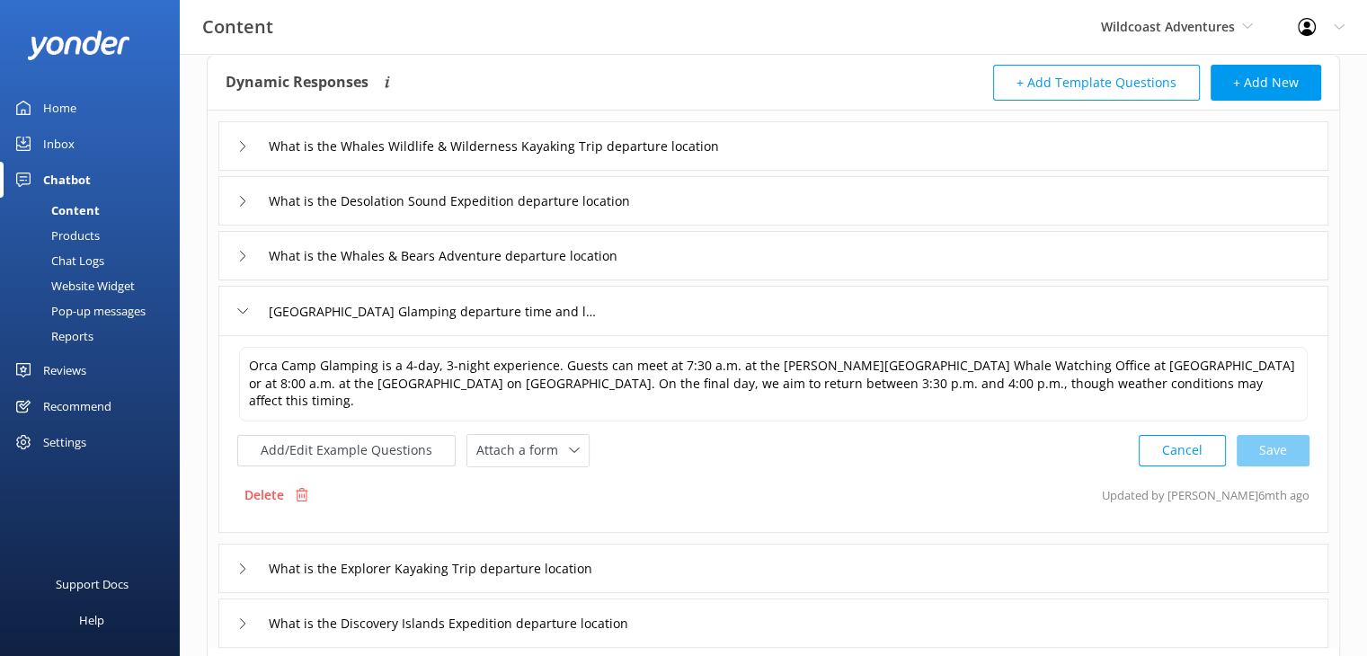
click at [237, 145] on icon at bounding box center [242, 146] width 11 height 11
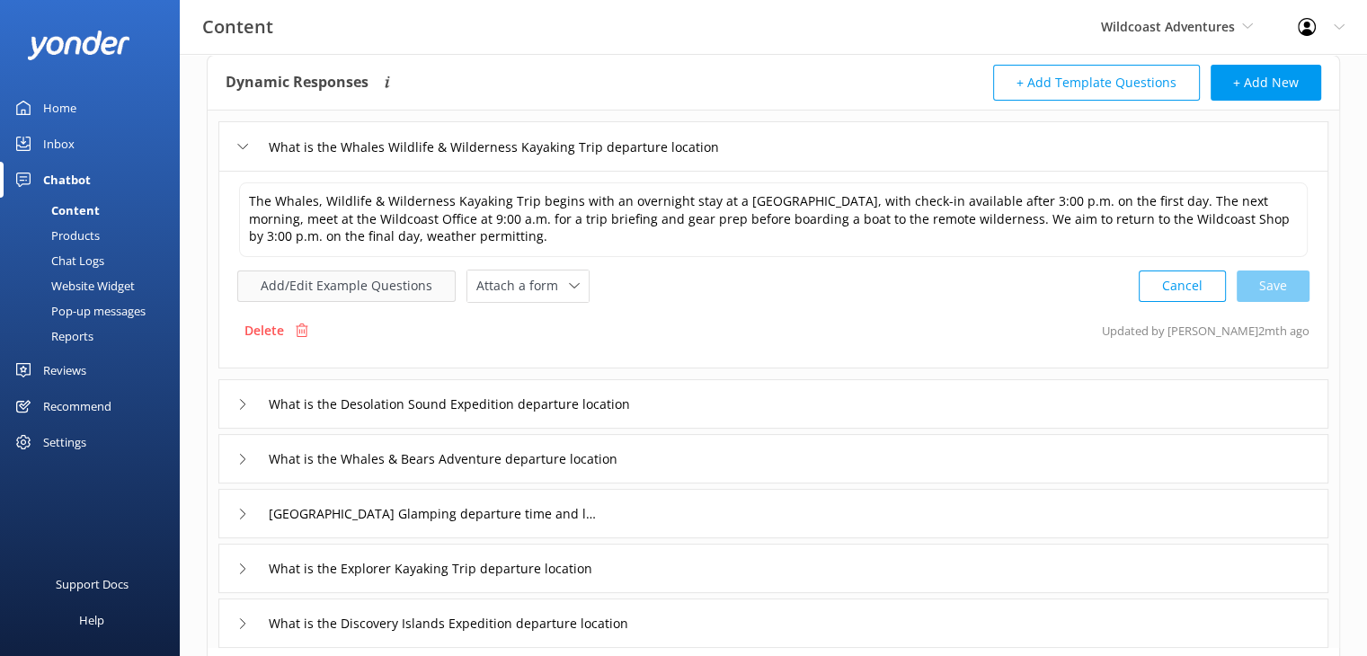
click at [345, 281] on button "Add/Edit Example Questions" at bounding box center [346, 285] width 218 height 31
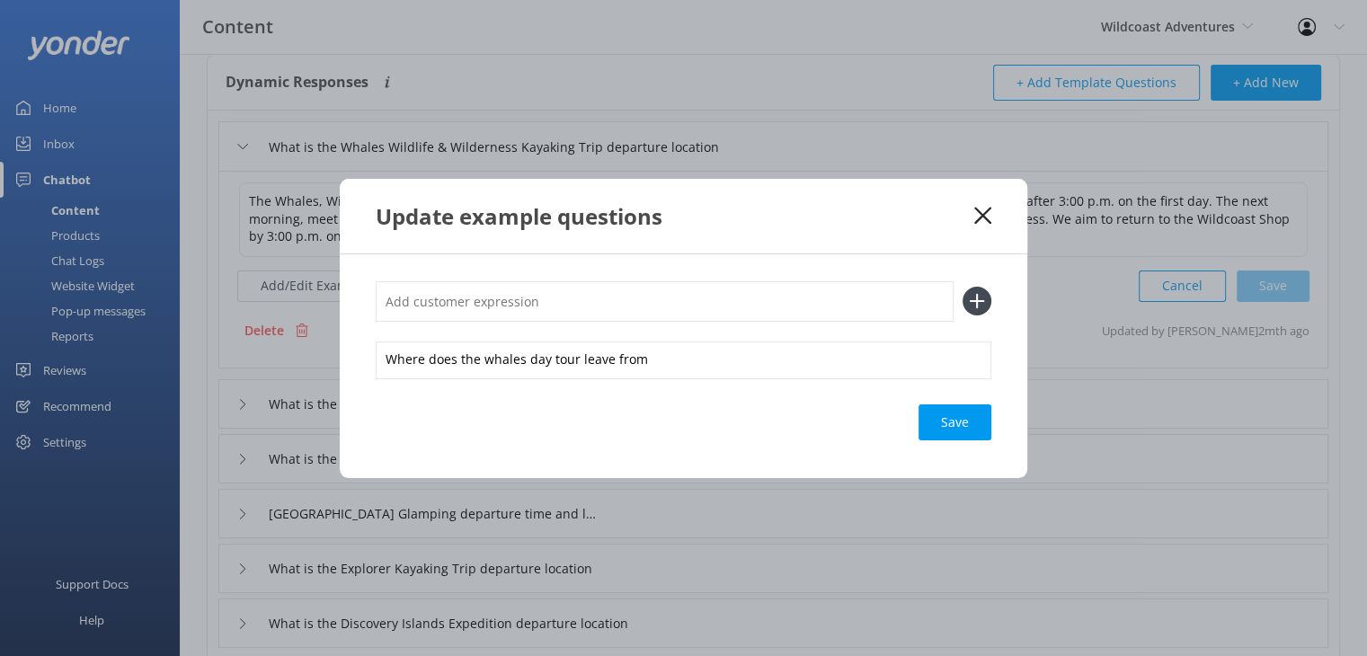
click at [590, 313] on input "text" at bounding box center [665, 301] width 578 height 40
type input "Meeting point for Whales and Wildlife Kayak Trip"
click at [975, 294] on icon at bounding box center [976, 301] width 29 height 29
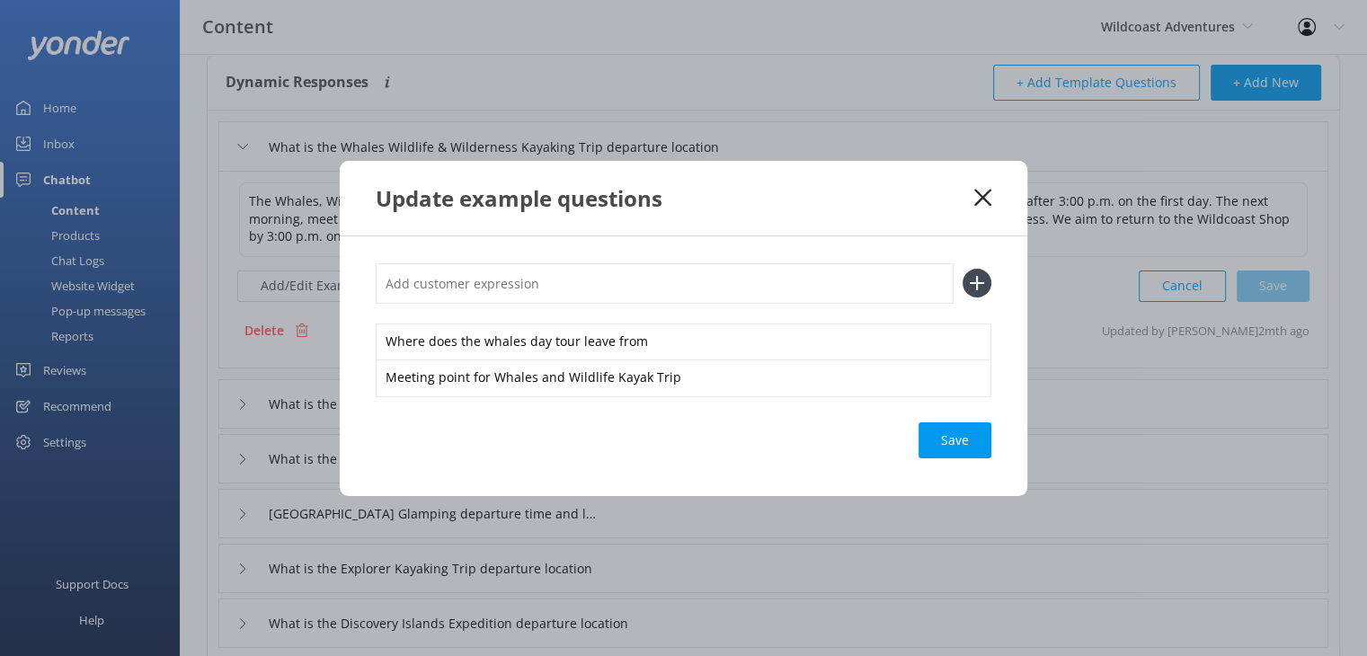
click at [545, 284] on input "text" at bounding box center [665, 283] width 578 height 40
type input "Departure location for whales and wildlife kayaking trip"
click at [944, 454] on div "Save" at bounding box center [954, 440] width 73 height 36
click at [971, 279] on icon at bounding box center [976, 283] width 29 height 29
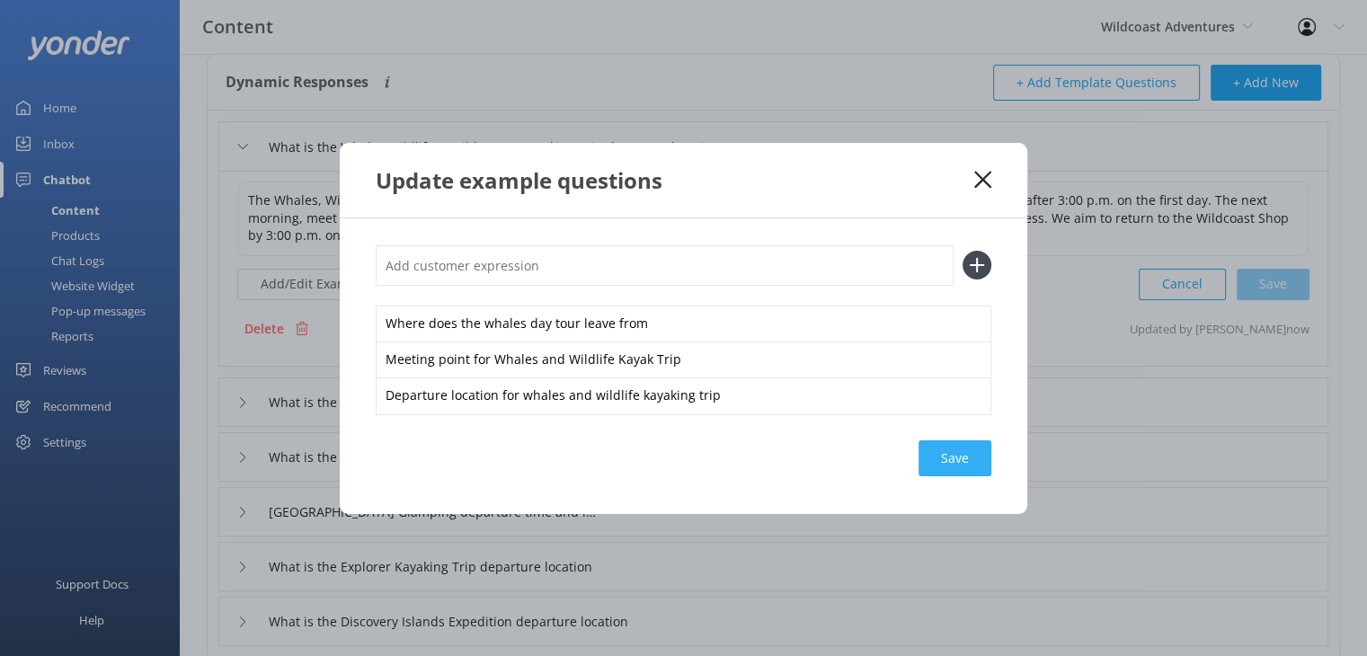
click at [941, 457] on div "Save" at bounding box center [954, 458] width 73 height 36
click at [977, 174] on use at bounding box center [982, 179] width 17 height 17
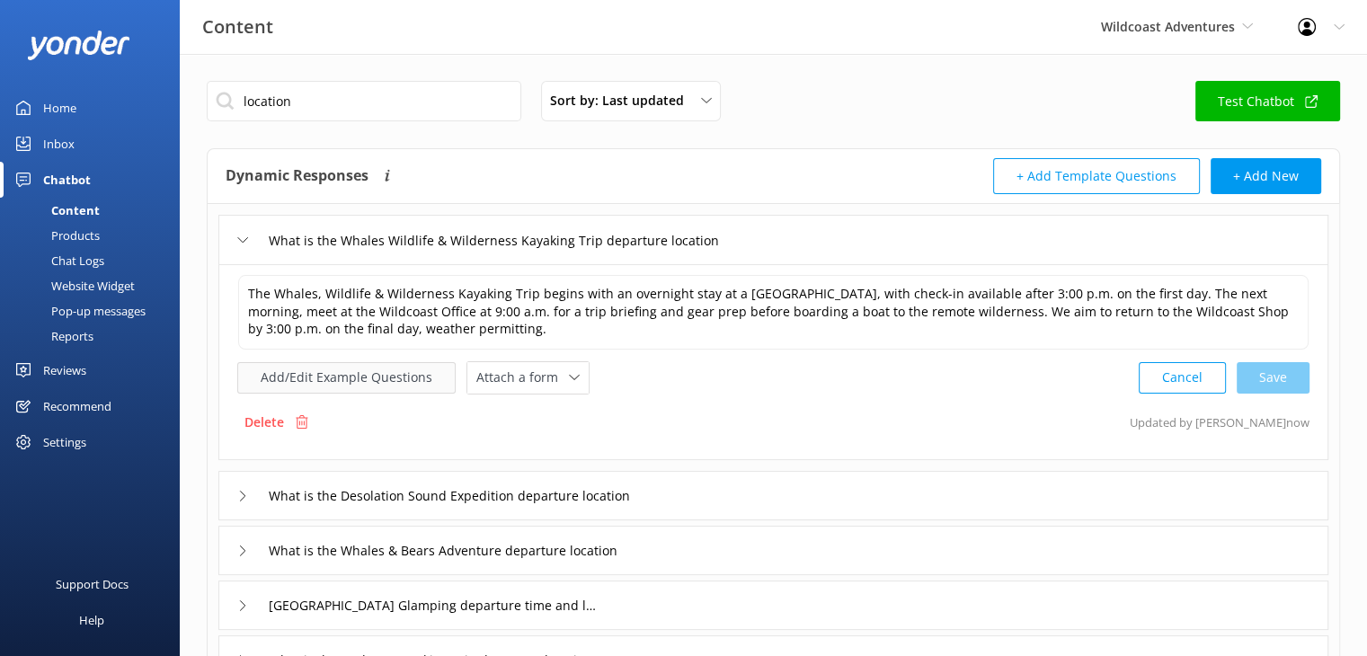
click at [386, 376] on button "Add/Edit Example Questions" at bounding box center [346, 377] width 218 height 31
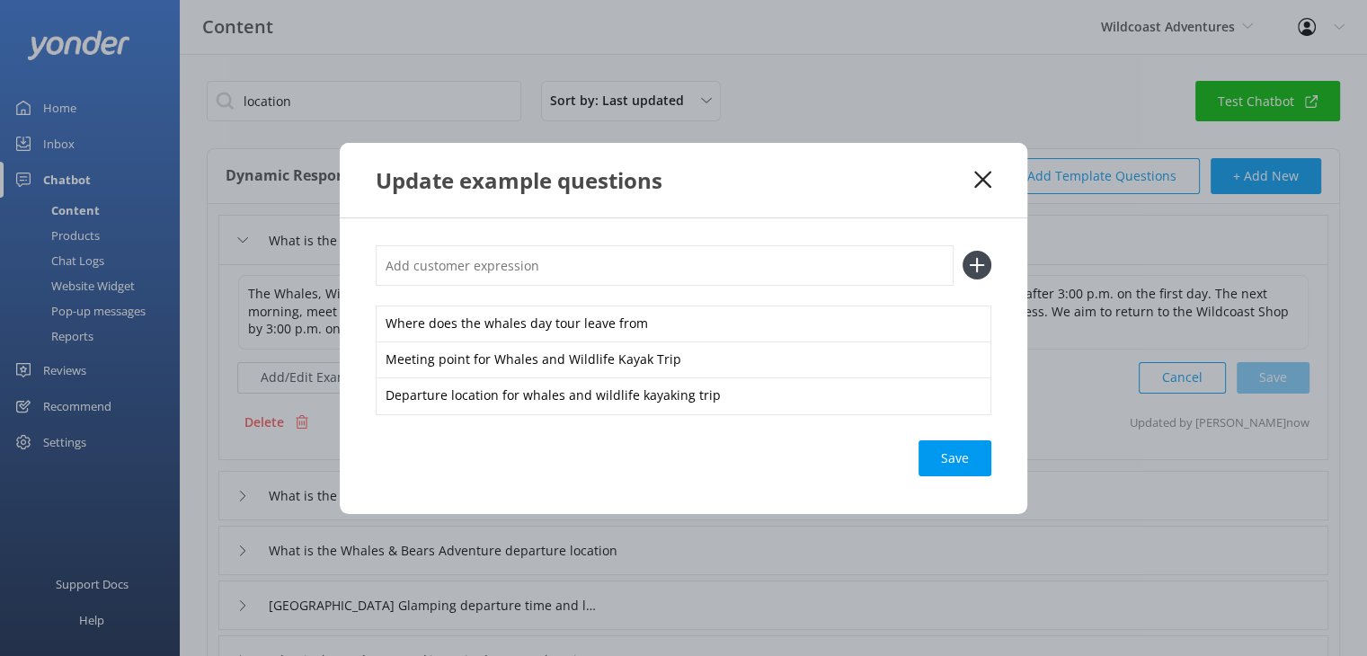
click at [988, 177] on icon at bounding box center [982, 180] width 17 height 18
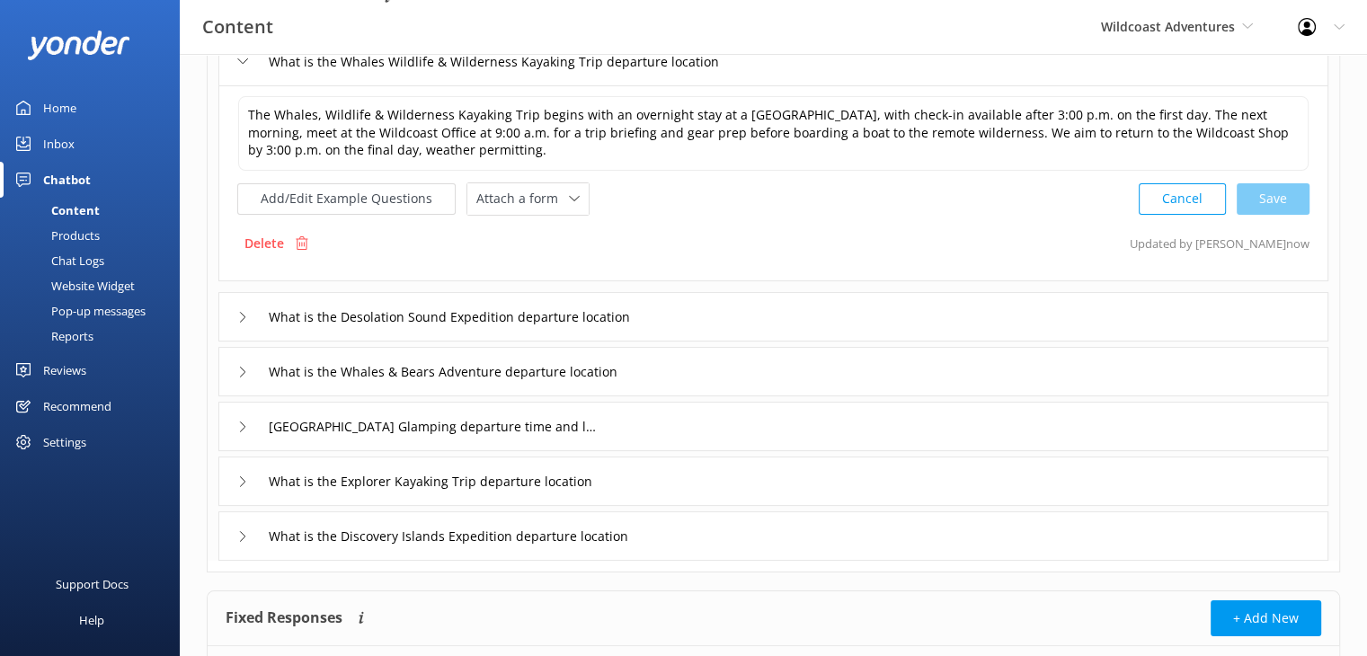
scroll to position [180, 0]
click at [232, 314] on div "What is the Desolation Sound Expedition departure location" at bounding box center [773, 315] width 1110 height 49
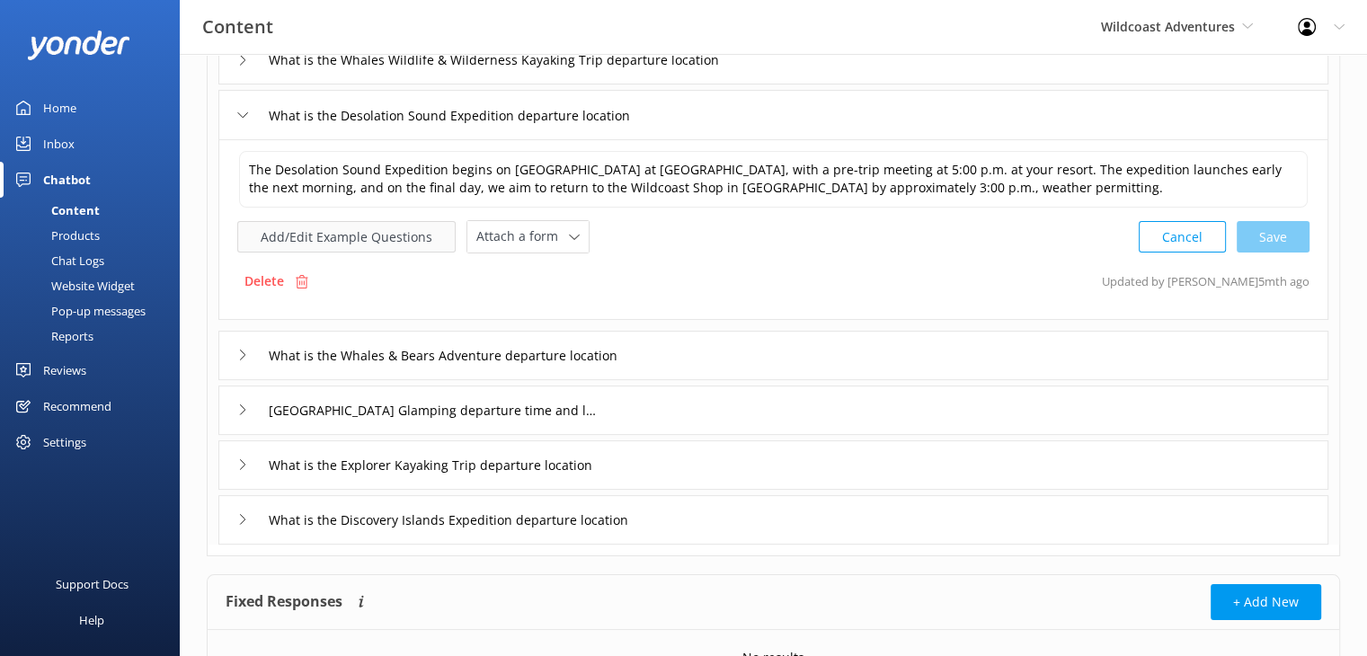
click at [395, 245] on button "Add/Edit Example Questions" at bounding box center [346, 236] width 218 height 31
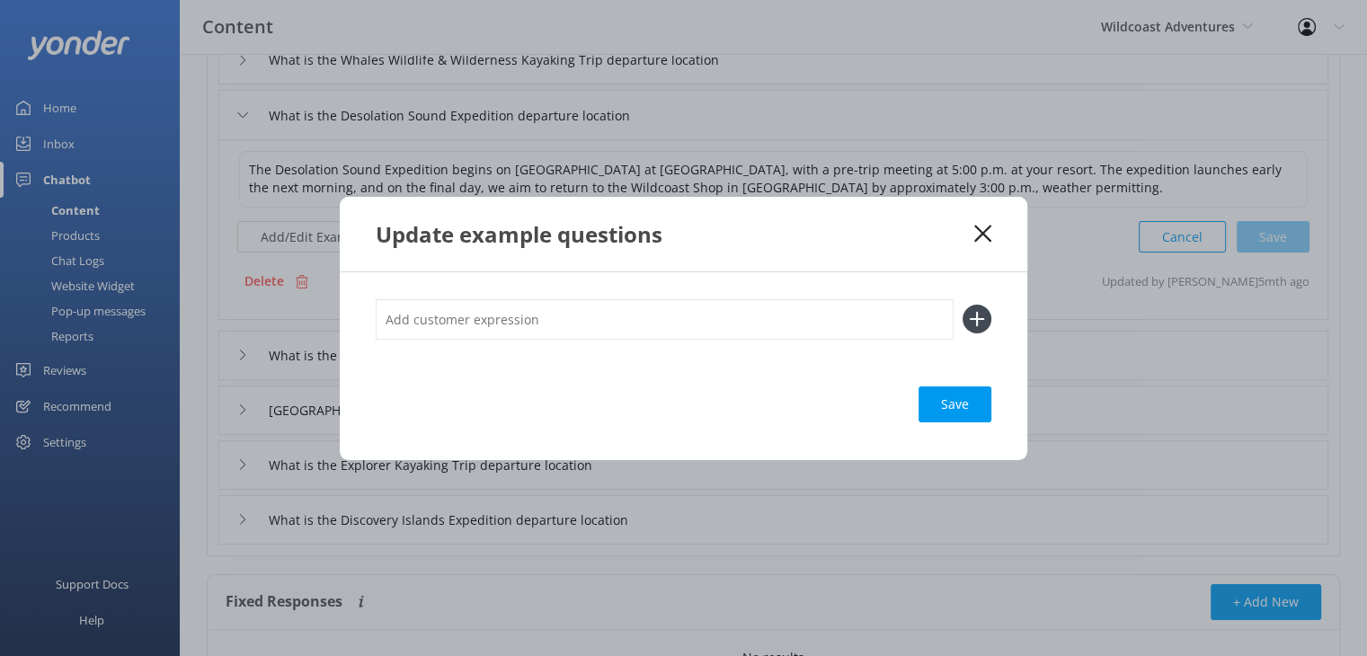
click at [603, 321] on input "text" at bounding box center [665, 319] width 578 height 40
type input "Departure location for Desolation Sound Kayak Trip"
click at [979, 313] on icon at bounding box center [976, 319] width 29 height 29
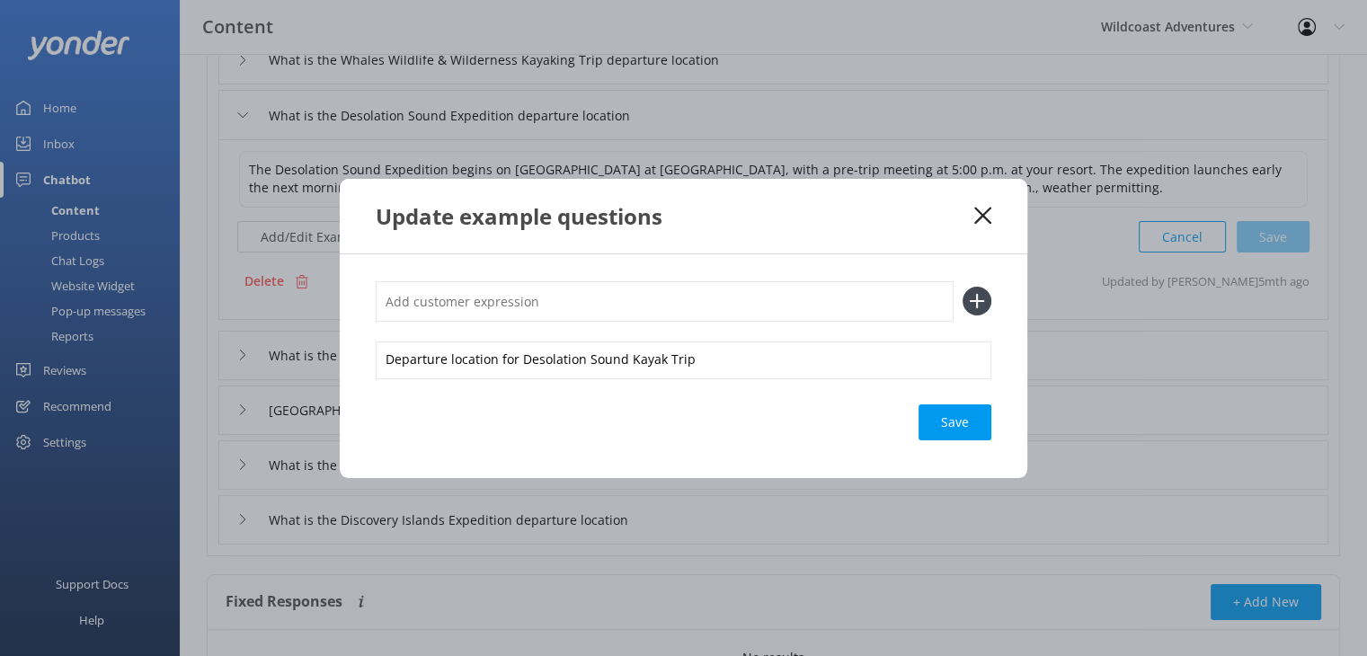
click at [528, 301] on input "text" at bounding box center [665, 301] width 578 height 40
type input "Meeting Point for Desolation Sound Kayaking Expedition"
click at [977, 298] on use at bounding box center [977, 301] width 15 height 15
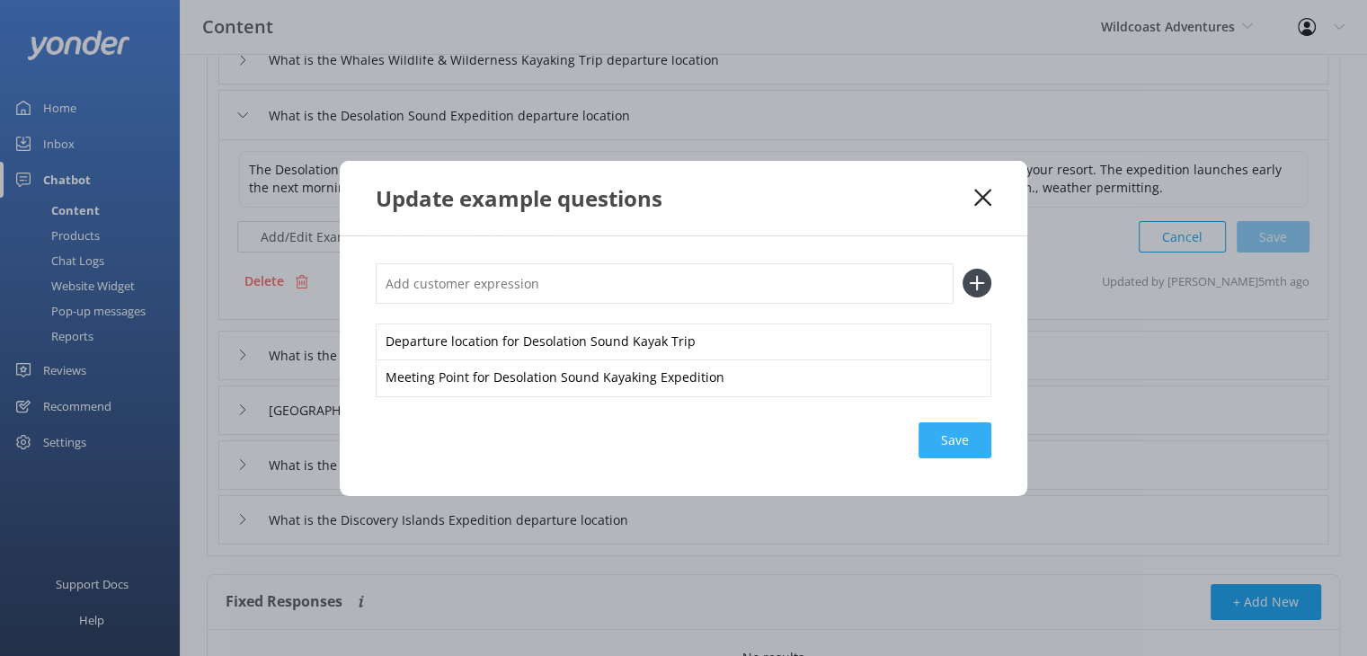
click at [949, 443] on div "Save" at bounding box center [954, 440] width 73 height 36
click at [978, 199] on icon at bounding box center [982, 198] width 17 height 18
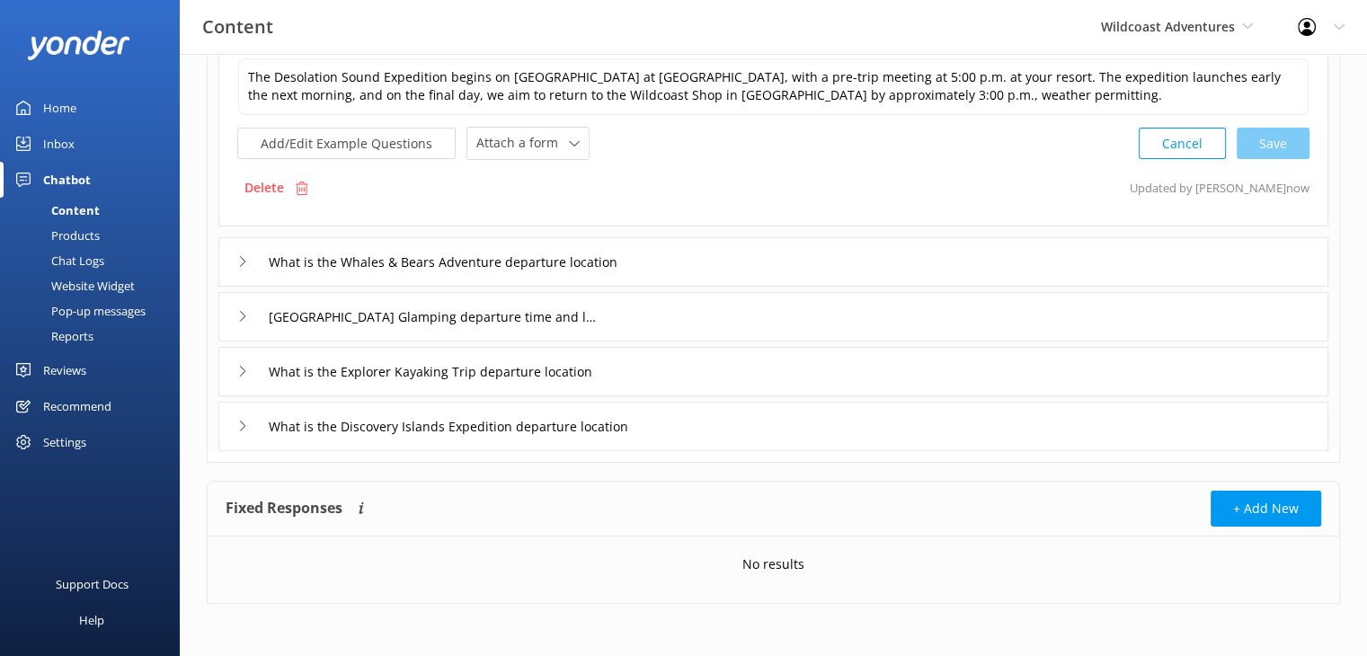
click at [244, 253] on div "What is the Whales & Bears Adventure departure location" at bounding box center [445, 262] width 417 height 30
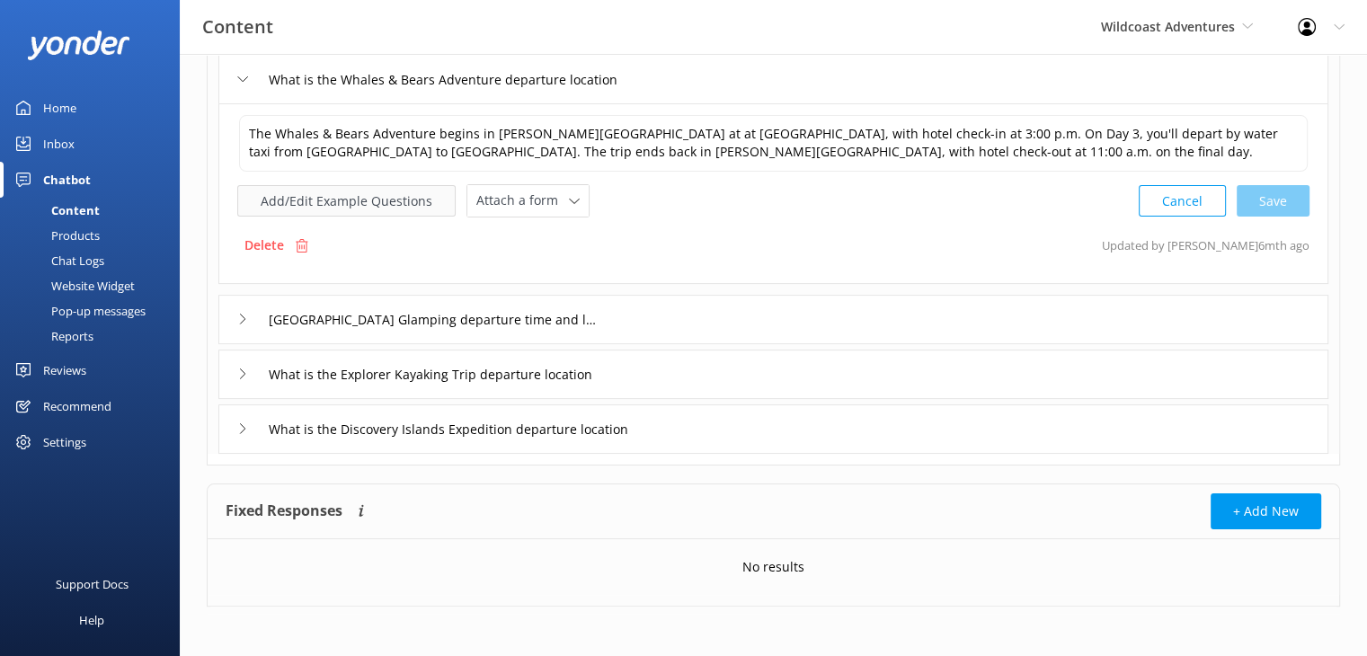
click at [343, 202] on button "Add/Edit Example Questions" at bounding box center [346, 200] width 218 height 31
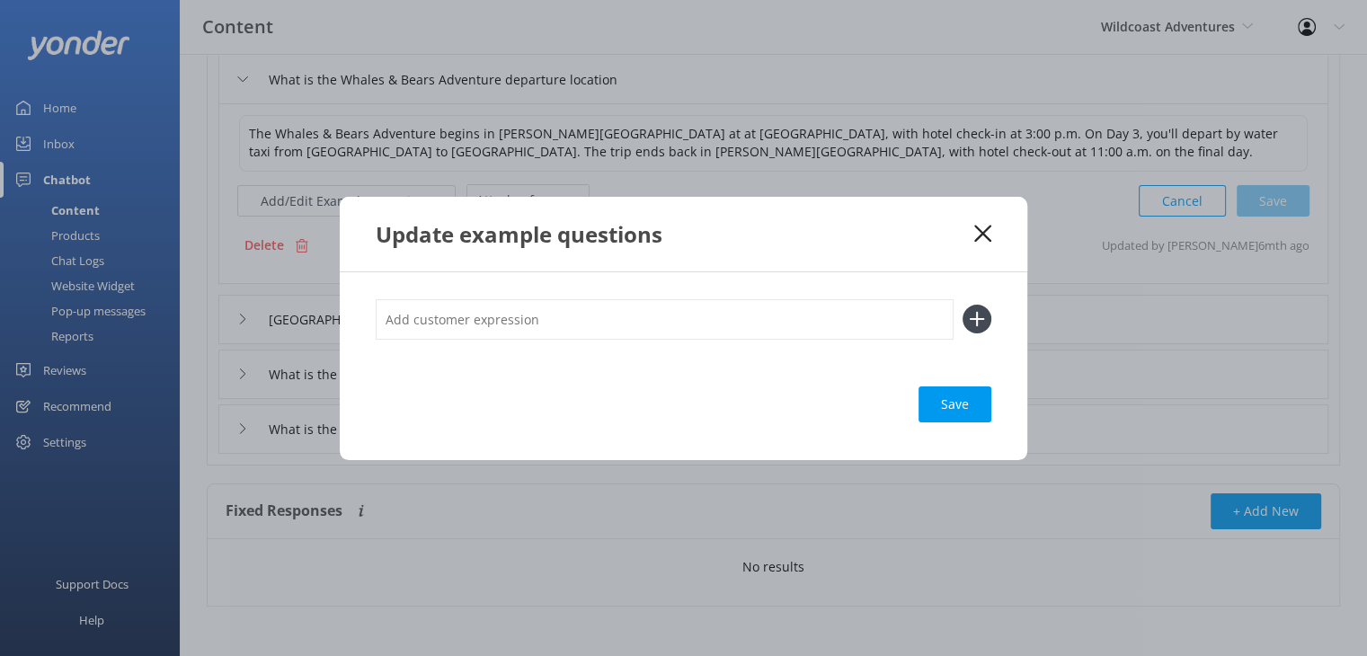
click at [653, 315] on input "text" at bounding box center [665, 319] width 578 height 40
type input "Departure location for Whales and Bears trip"
click at [972, 312] on icon at bounding box center [976, 319] width 29 height 29
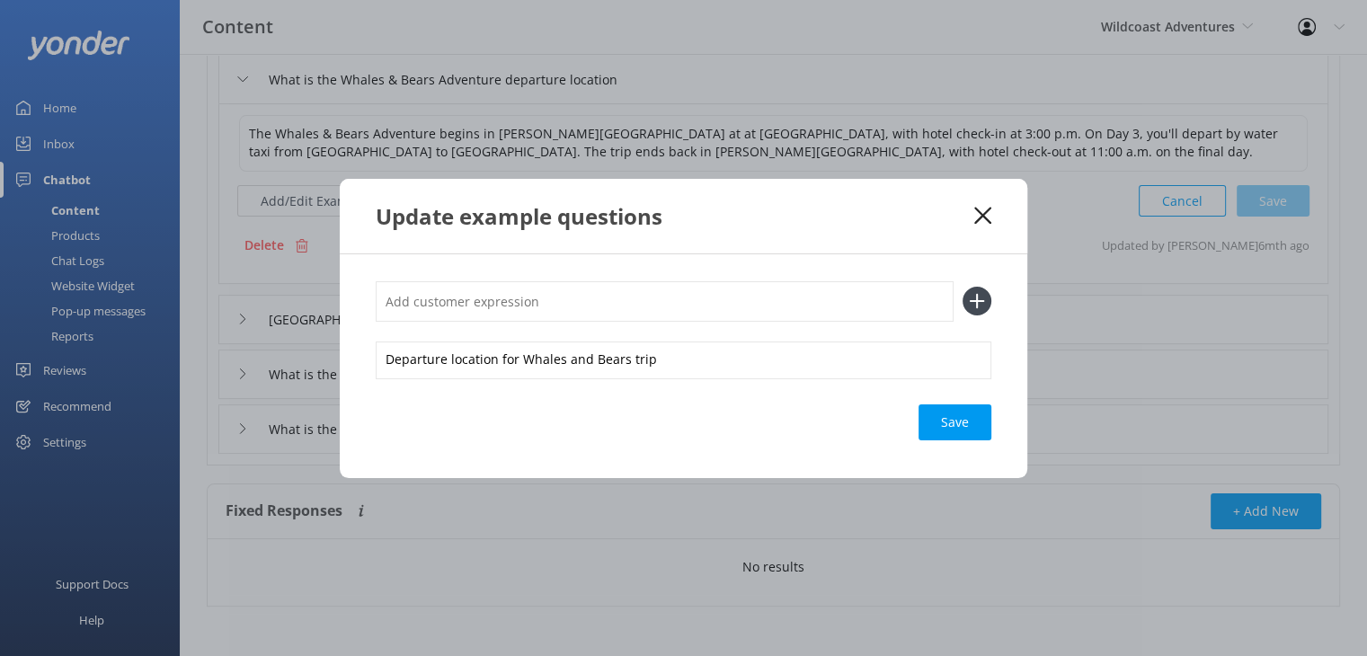
click at [592, 299] on input "text" at bounding box center [665, 301] width 578 height 40
type input "Meeting Point for Whales and Bears Trip"
click at [977, 299] on use at bounding box center [977, 301] width 15 height 15
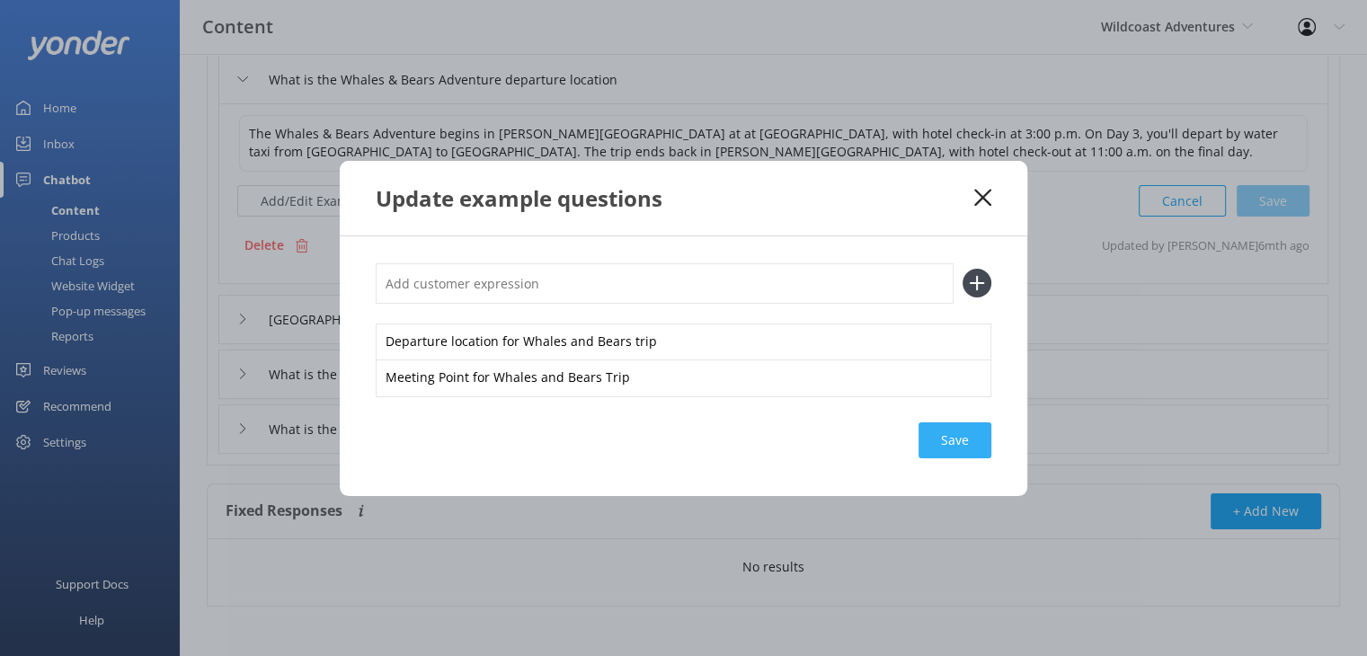
click at [963, 440] on div "Save" at bounding box center [954, 440] width 73 height 36
drag, startPoint x: 980, startPoint y: 200, endPoint x: 914, endPoint y: 215, distance: 68.0
click at [980, 200] on use at bounding box center [982, 197] width 17 height 17
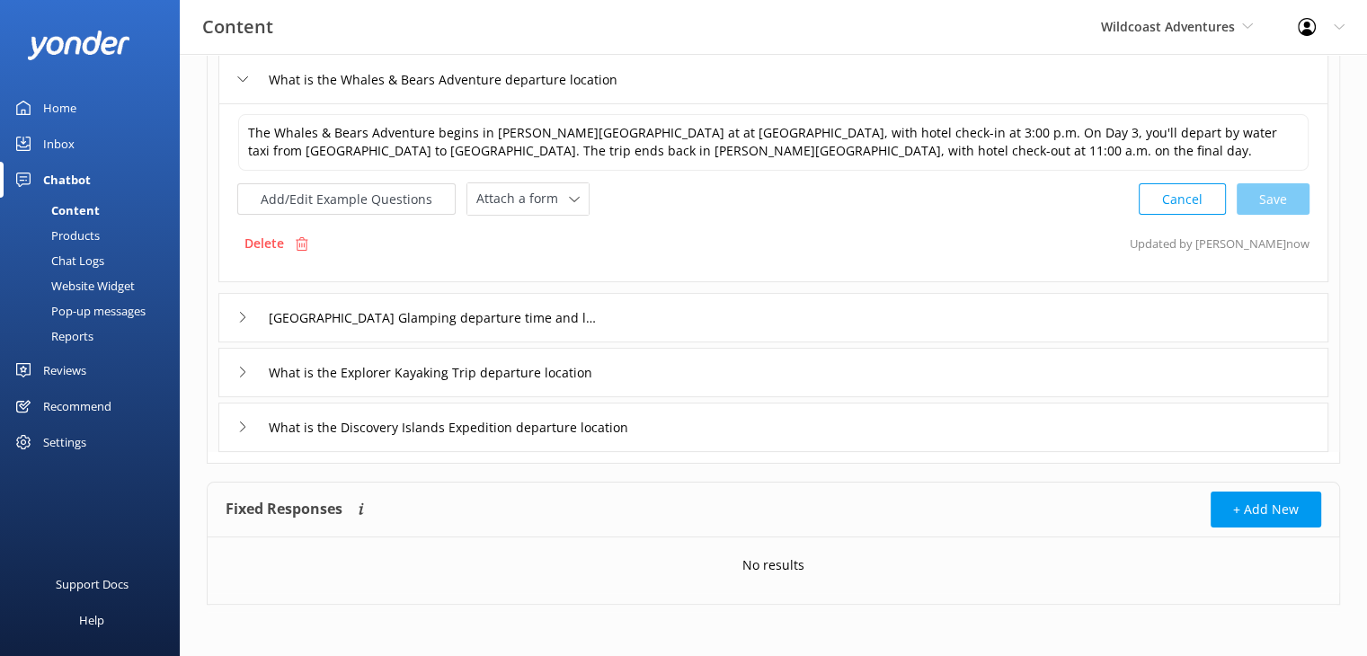
click at [240, 317] on icon at bounding box center [242, 317] width 11 height 11
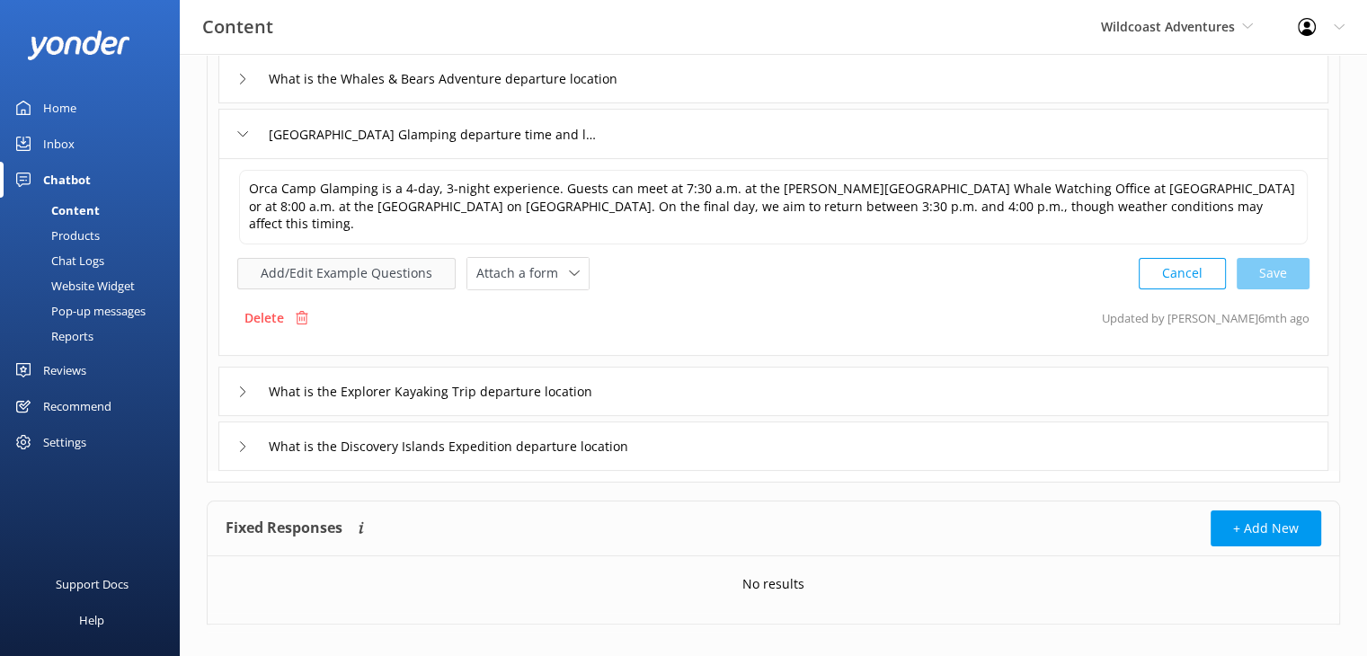
click at [397, 258] on button "Add/Edit Example Questions" at bounding box center [346, 273] width 218 height 31
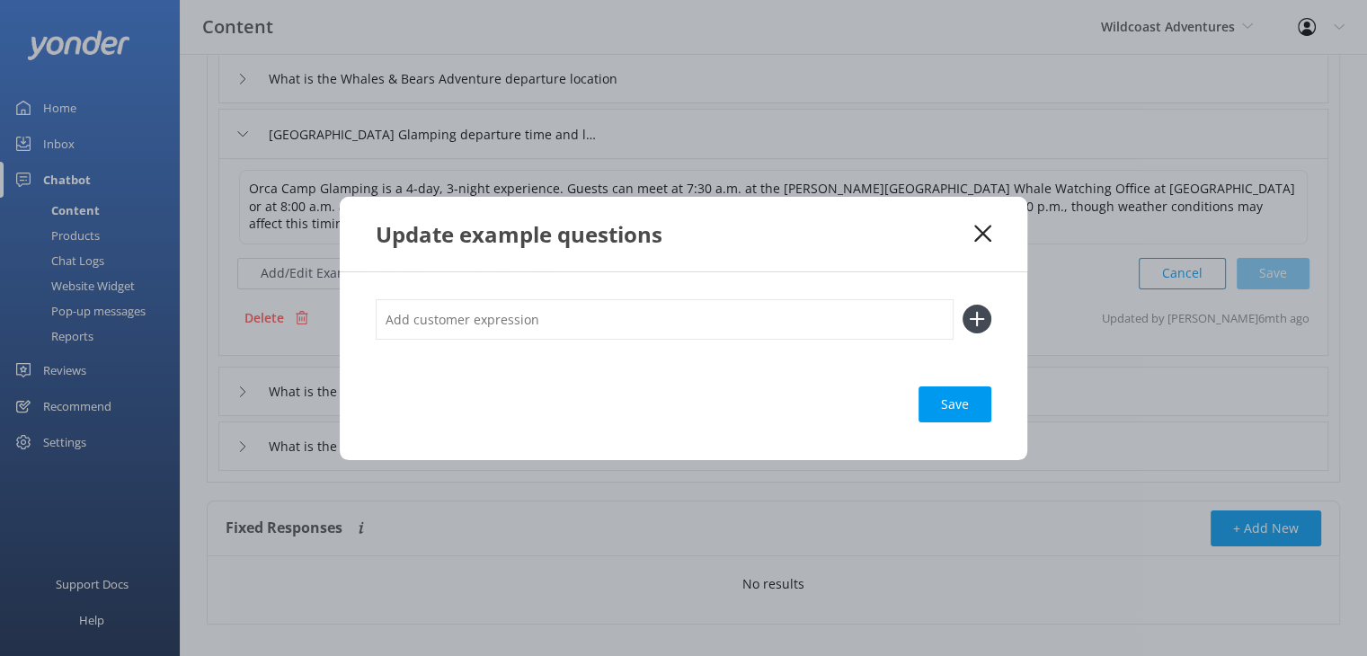
click at [507, 321] on input "text" at bounding box center [665, 319] width 578 height 40
type input "Where does Orca Camp leave from"
click at [971, 314] on icon at bounding box center [976, 319] width 29 height 29
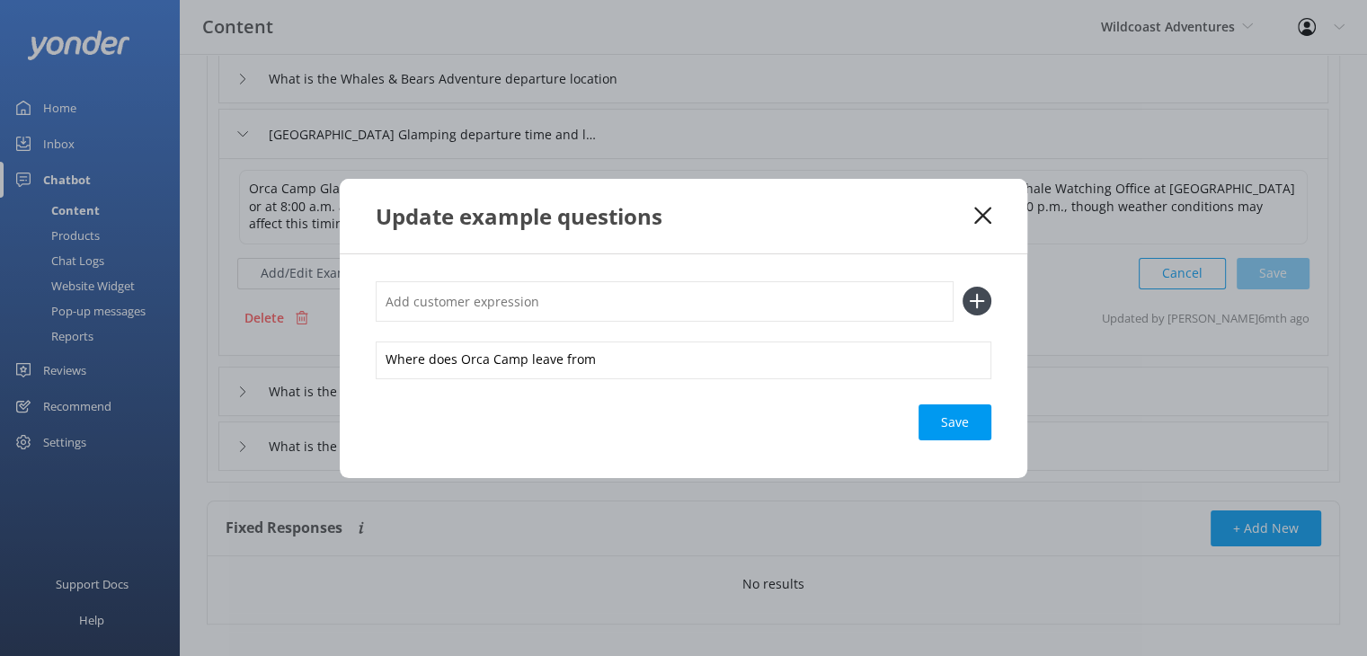
click at [690, 316] on input "text" at bounding box center [665, 301] width 578 height 40
type input "Departure location for [GEOGRAPHIC_DATA]"
click at [978, 303] on icon at bounding box center [976, 301] width 29 height 29
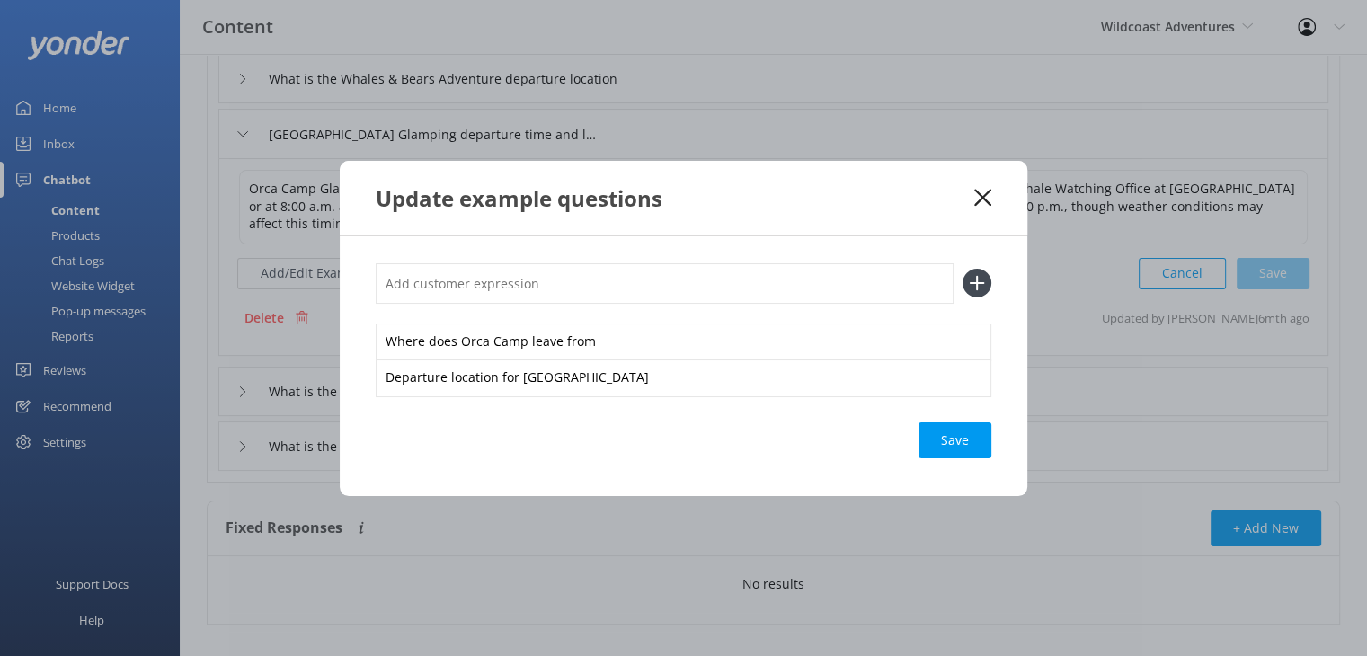
click at [678, 281] on input "text" at bounding box center [665, 283] width 578 height 40
type input "Meeting point for [GEOGRAPHIC_DATA]"
click at [967, 283] on icon at bounding box center [976, 283] width 29 height 29
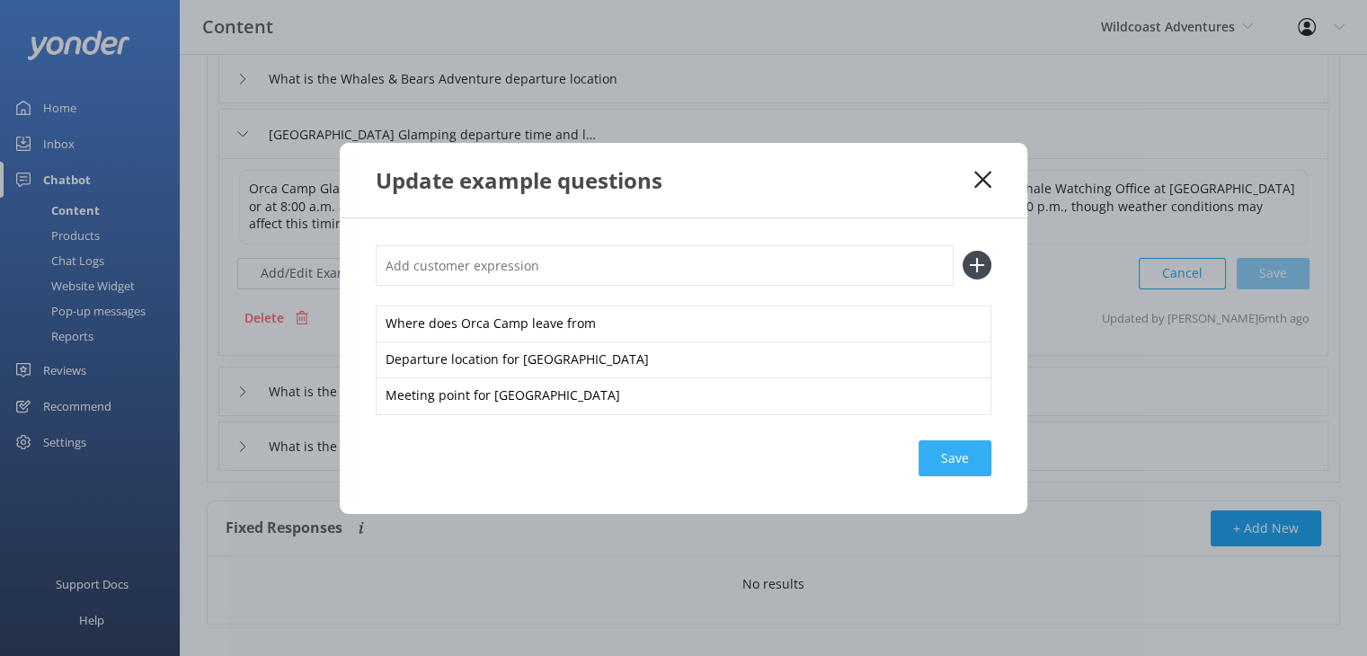
click at [951, 460] on div "Save" at bounding box center [954, 458] width 73 height 36
click at [980, 185] on icon at bounding box center [982, 180] width 17 height 18
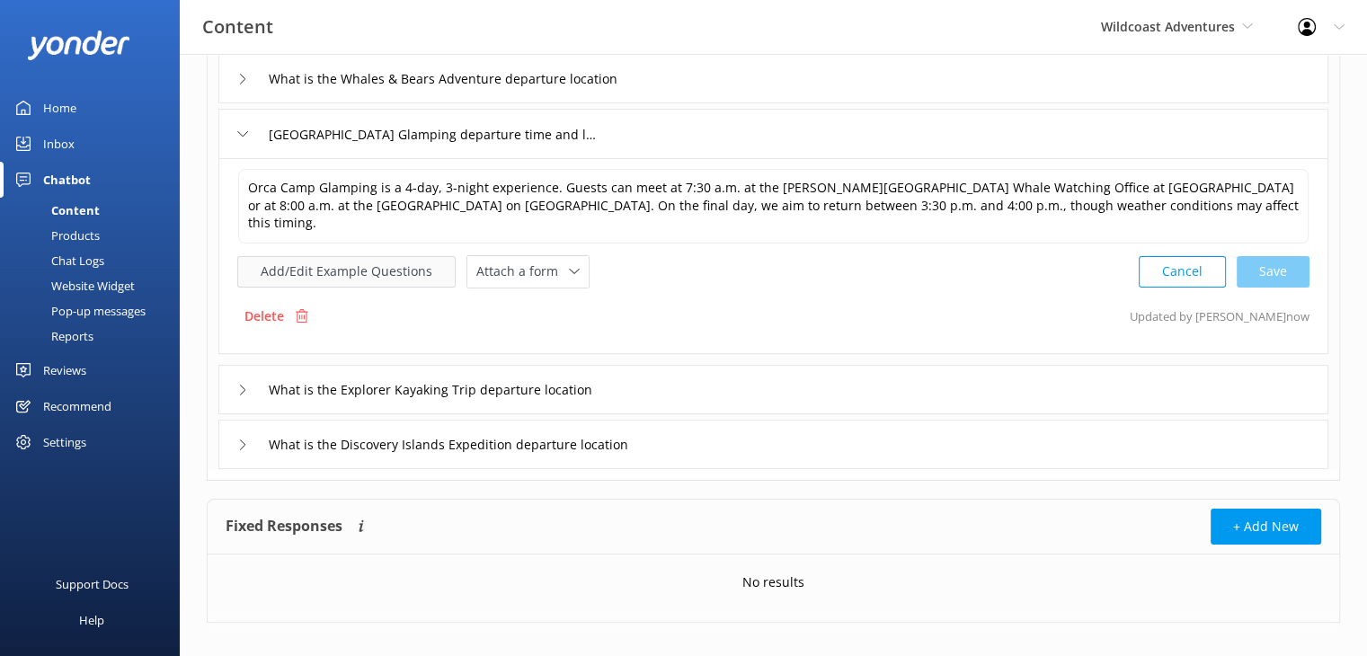
click at [337, 256] on button "Add/Edit Example Questions" at bounding box center [346, 271] width 218 height 31
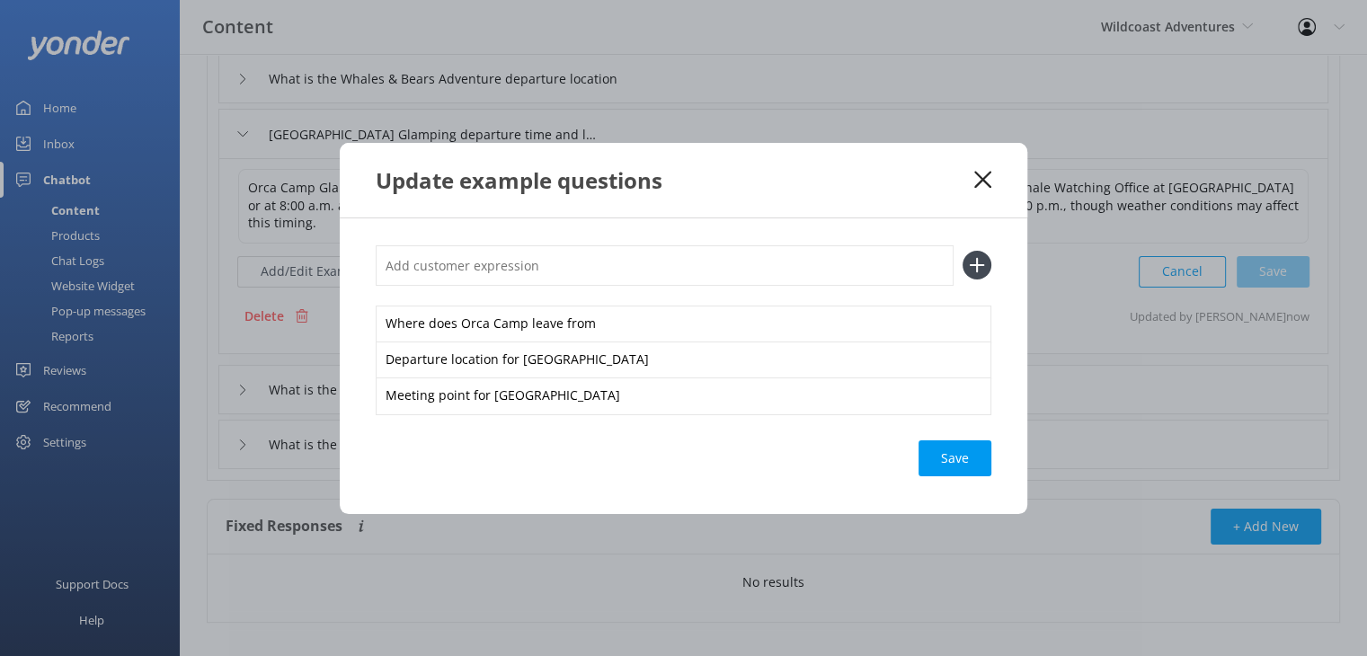
click at [556, 278] on input "text" at bounding box center [665, 265] width 578 height 40
type input "Check in for Orca Camp"
click at [950, 467] on div "Save" at bounding box center [954, 458] width 73 height 36
click at [974, 269] on icon at bounding box center [976, 265] width 29 height 29
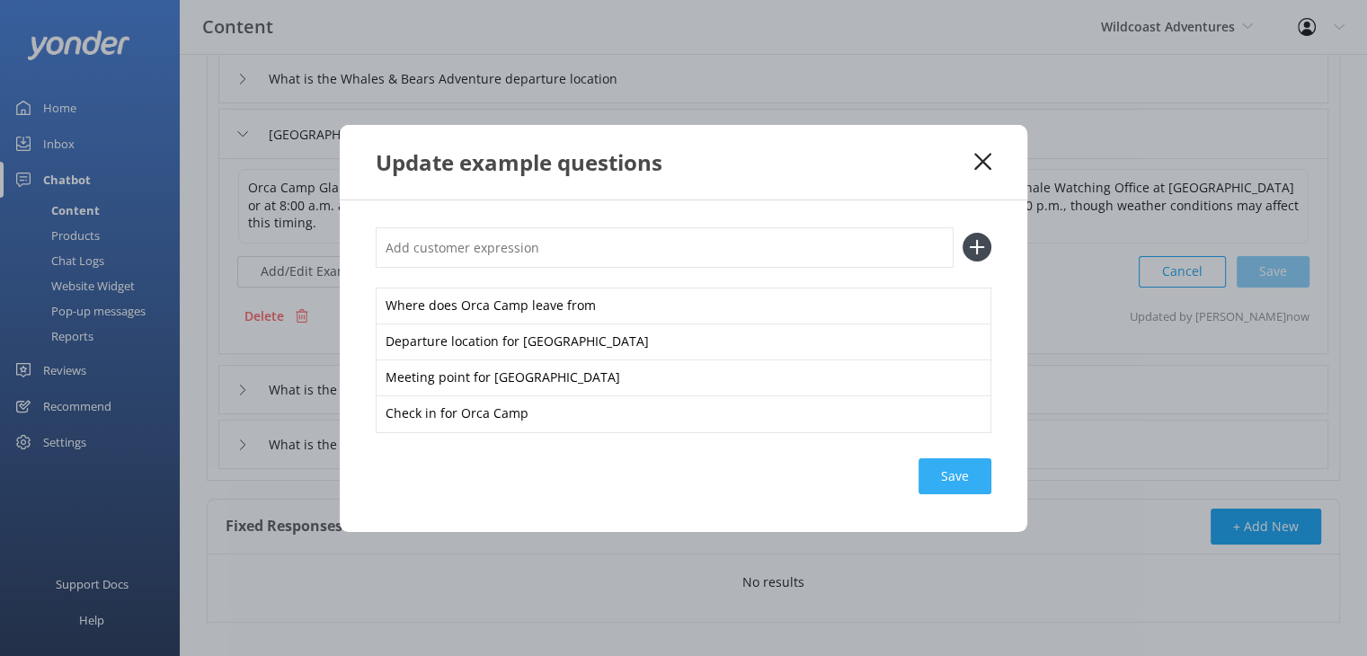
click at [961, 475] on div "Save" at bounding box center [954, 476] width 73 height 36
click at [981, 161] on use at bounding box center [982, 161] width 17 height 17
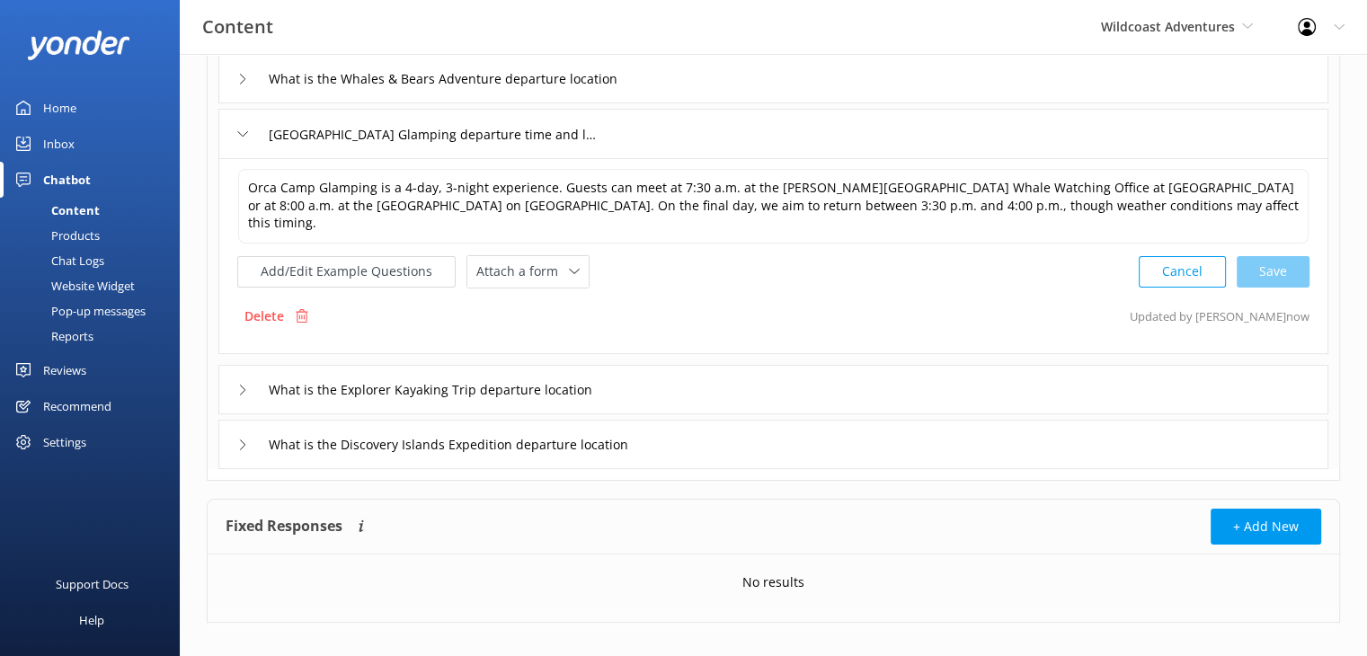
click at [238, 385] on icon at bounding box center [242, 390] width 11 height 11
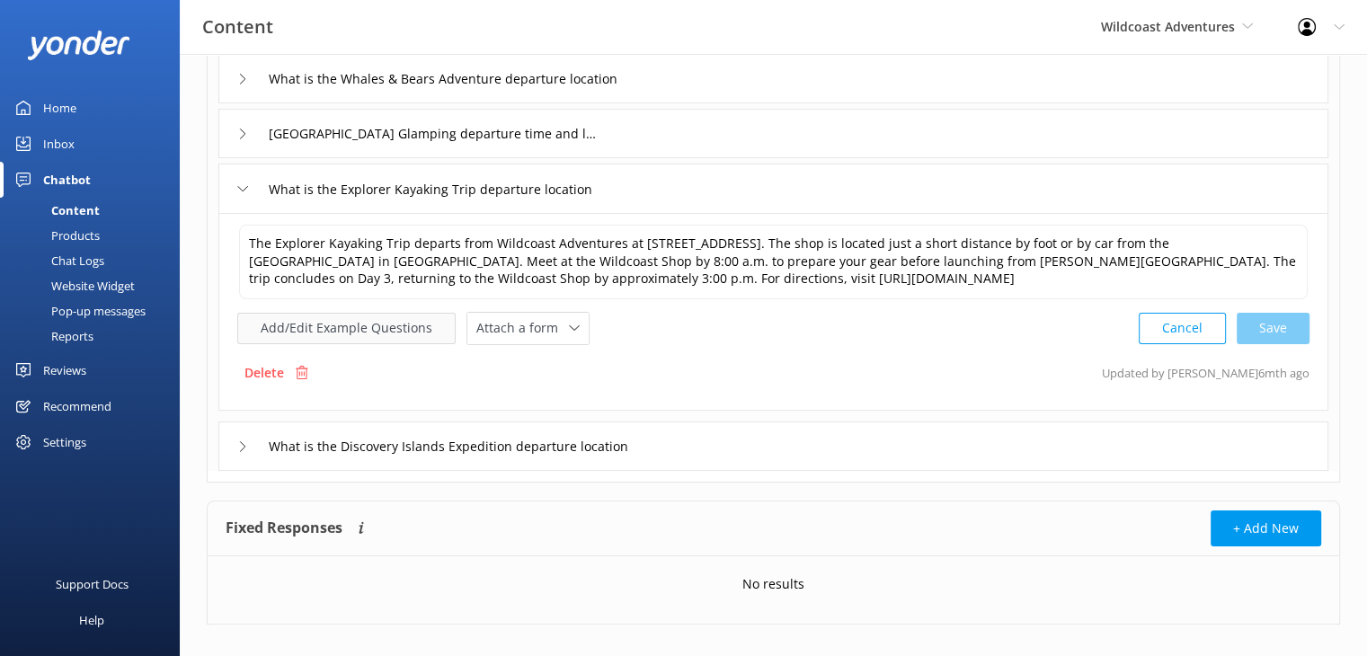
click at [375, 328] on button "Add/Edit Example Questions" at bounding box center [346, 328] width 218 height 31
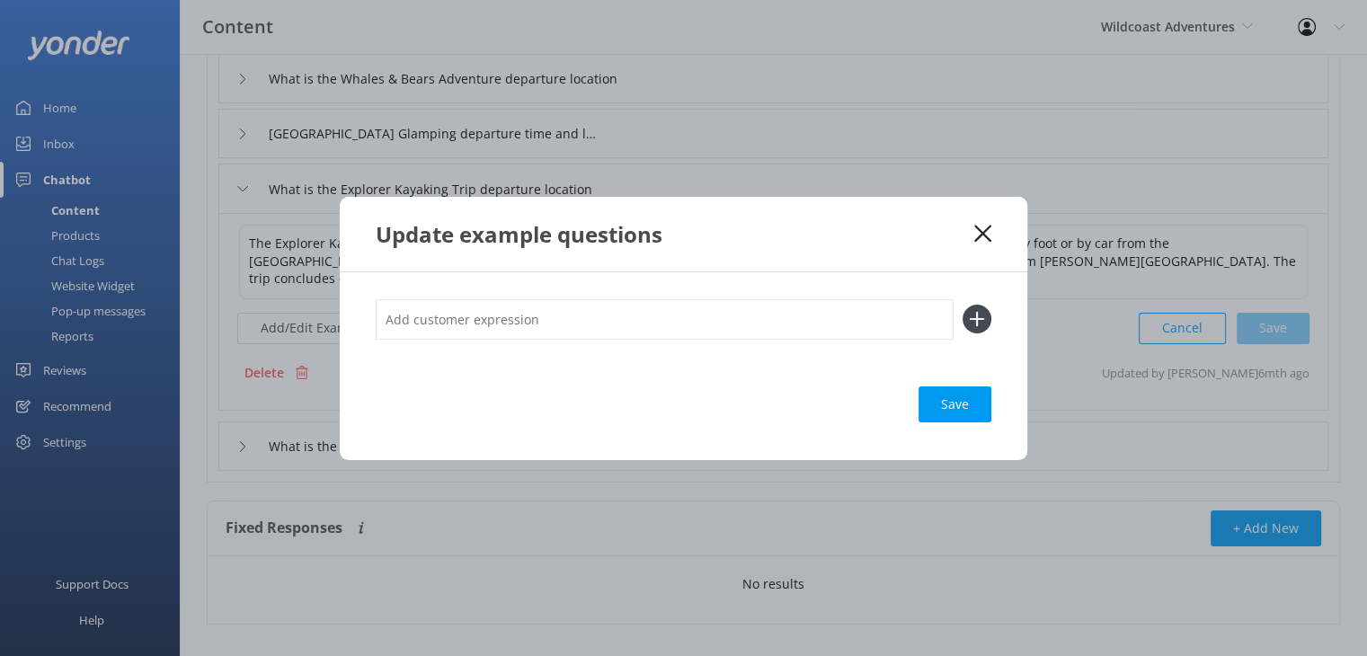
click at [559, 329] on input "text" at bounding box center [665, 319] width 578 height 40
type input "Meeting point for Explorer Kayak Trip"
click at [978, 326] on icon at bounding box center [976, 319] width 29 height 29
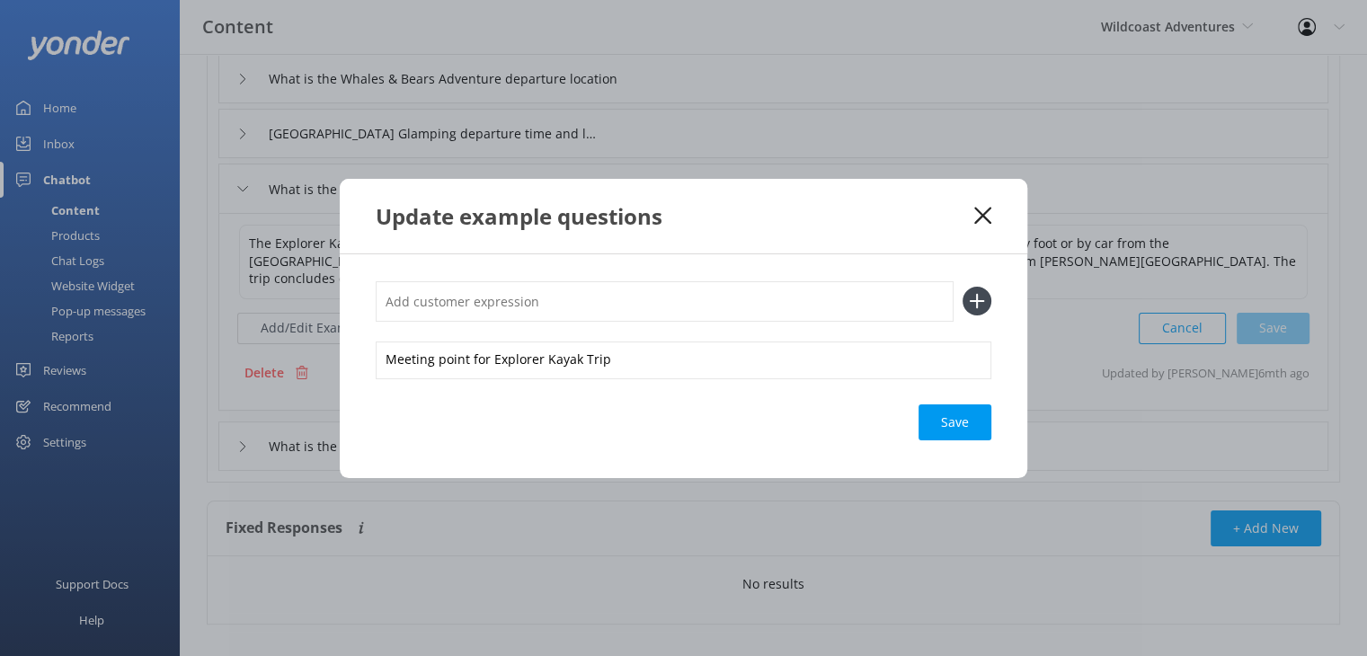
click at [545, 306] on input "text" at bounding box center [665, 301] width 578 height 40
type input "Departure location for Explorer Kayak Trip"
click at [971, 301] on use at bounding box center [977, 301] width 15 height 15
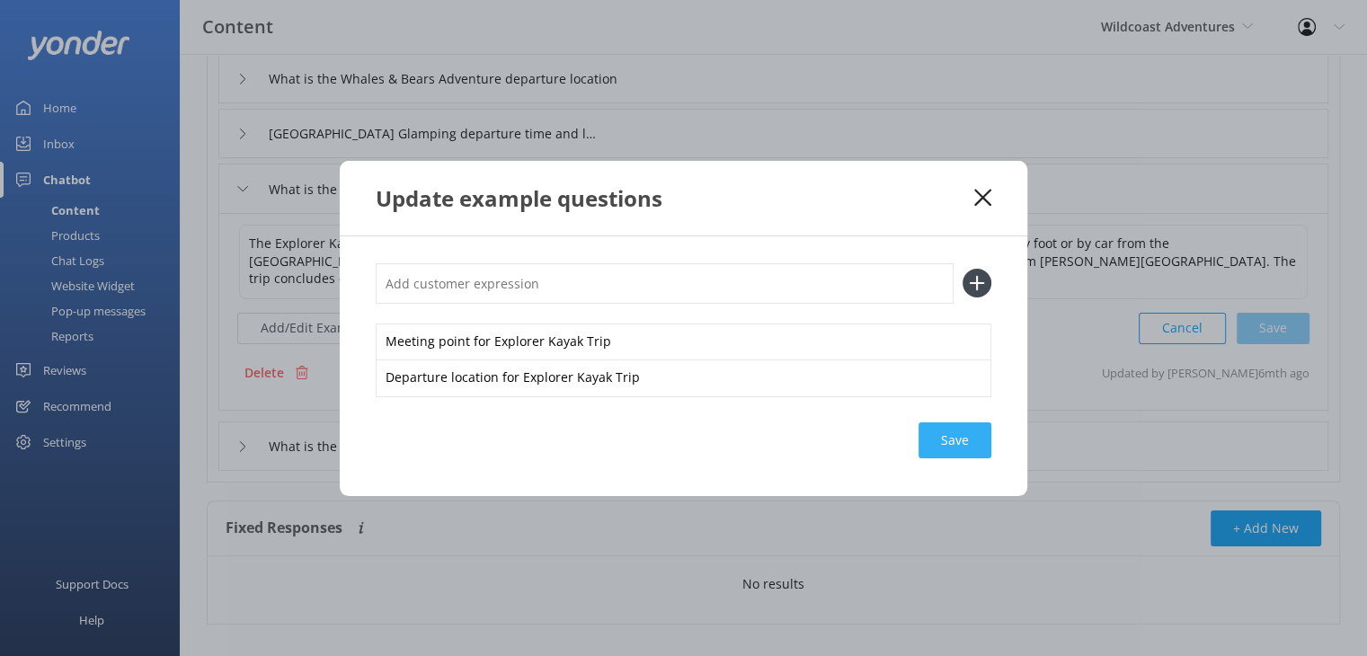
click at [953, 439] on div "Save" at bounding box center [954, 440] width 73 height 36
click at [981, 192] on icon at bounding box center [982, 198] width 17 height 18
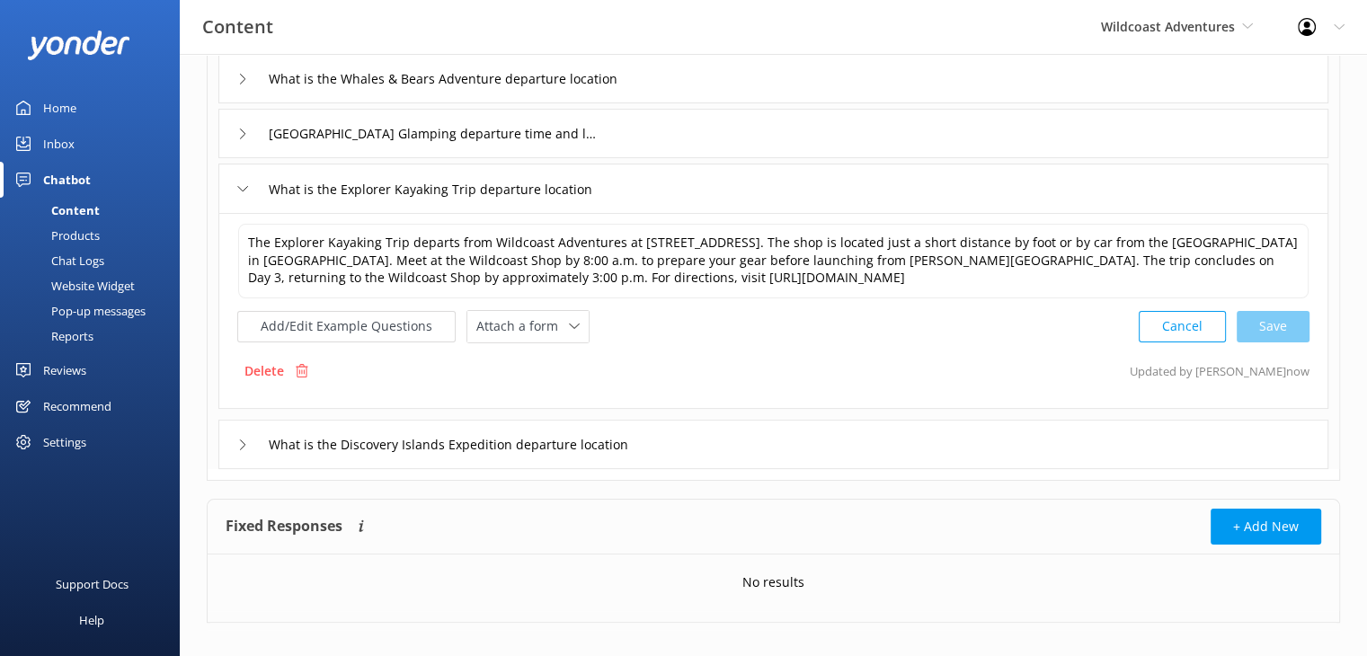
click at [245, 449] on div "What is the Discovery Islands Expedition departure location" at bounding box center [460, 445] width 446 height 30
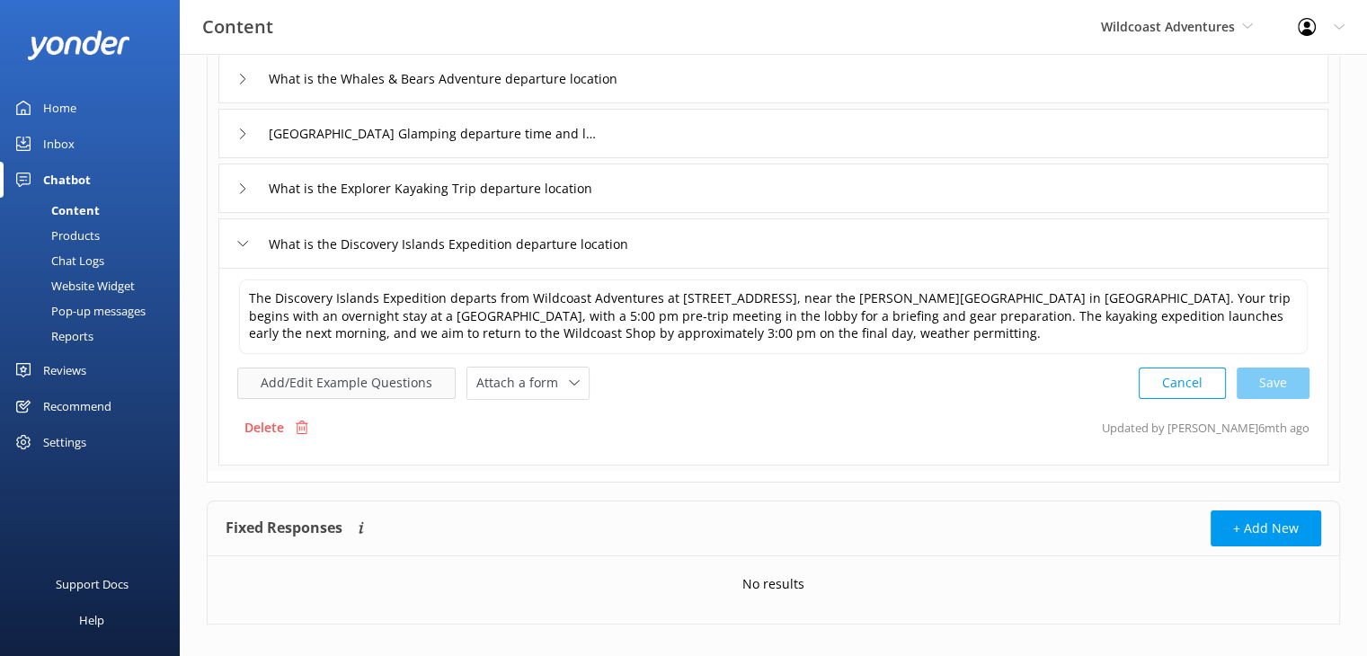
click at [402, 380] on button "Add/Edit Example Questions" at bounding box center [346, 383] width 218 height 31
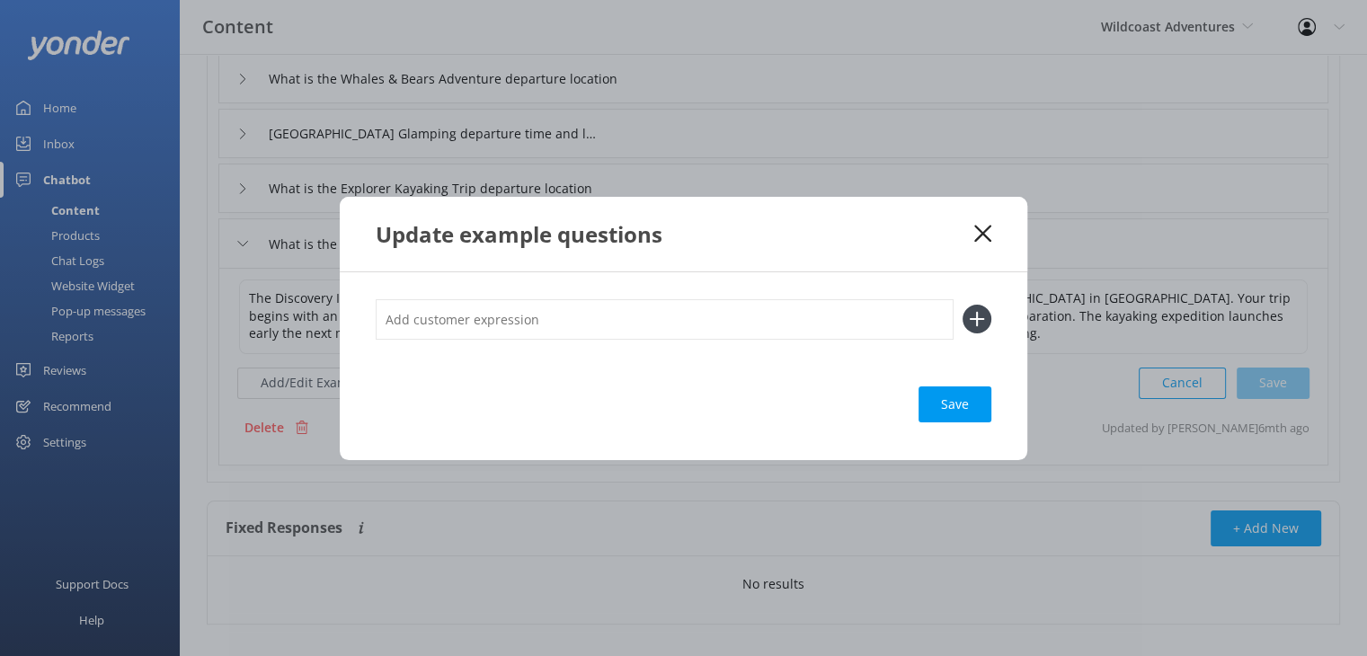
click at [651, 323] on input "text" at bounding box center [665, 319] width 578 height 40
type input "Discover Islands Kayak Trip departure location"
click at [975, 319] on use at bounding box center [977, 319] width 15 height 15
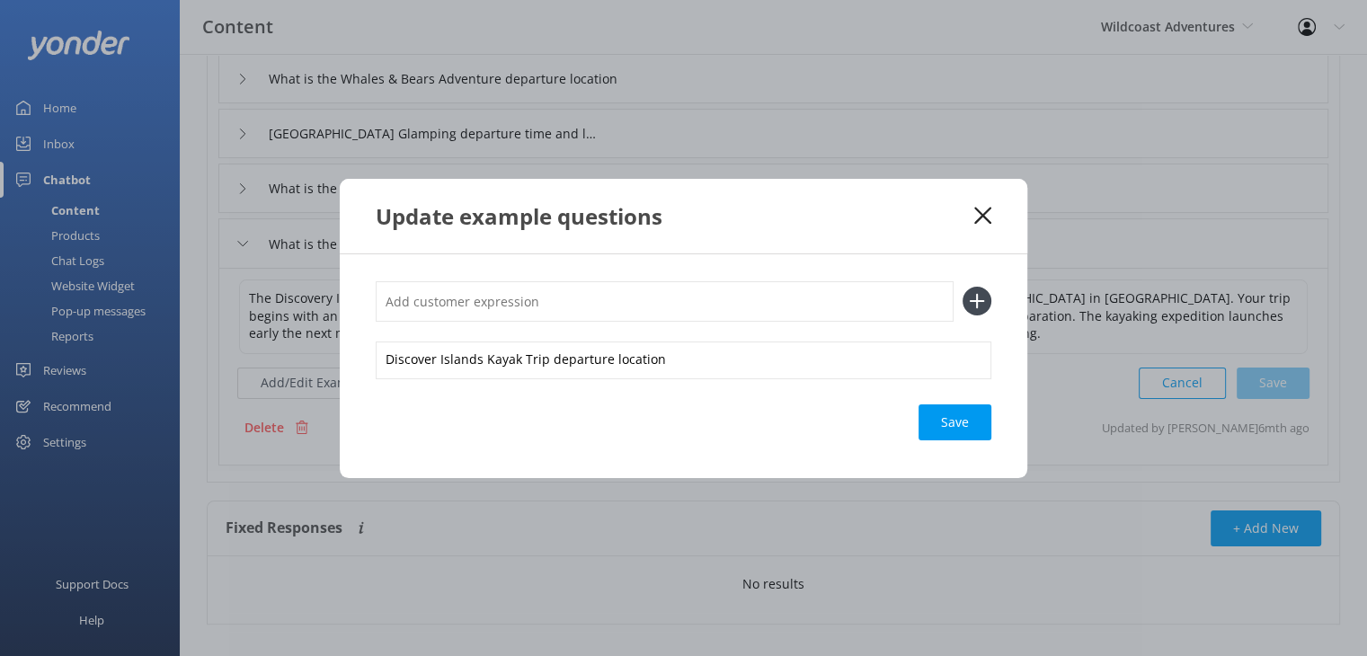
click at [675, 297] on input "text" at bounding box center [665, 301] width 578 height 40
type input "Discovery Islands Kayak Trip meeting point"
click at [977, 295] on use at bounding box center [977, 301] width 15 height 15
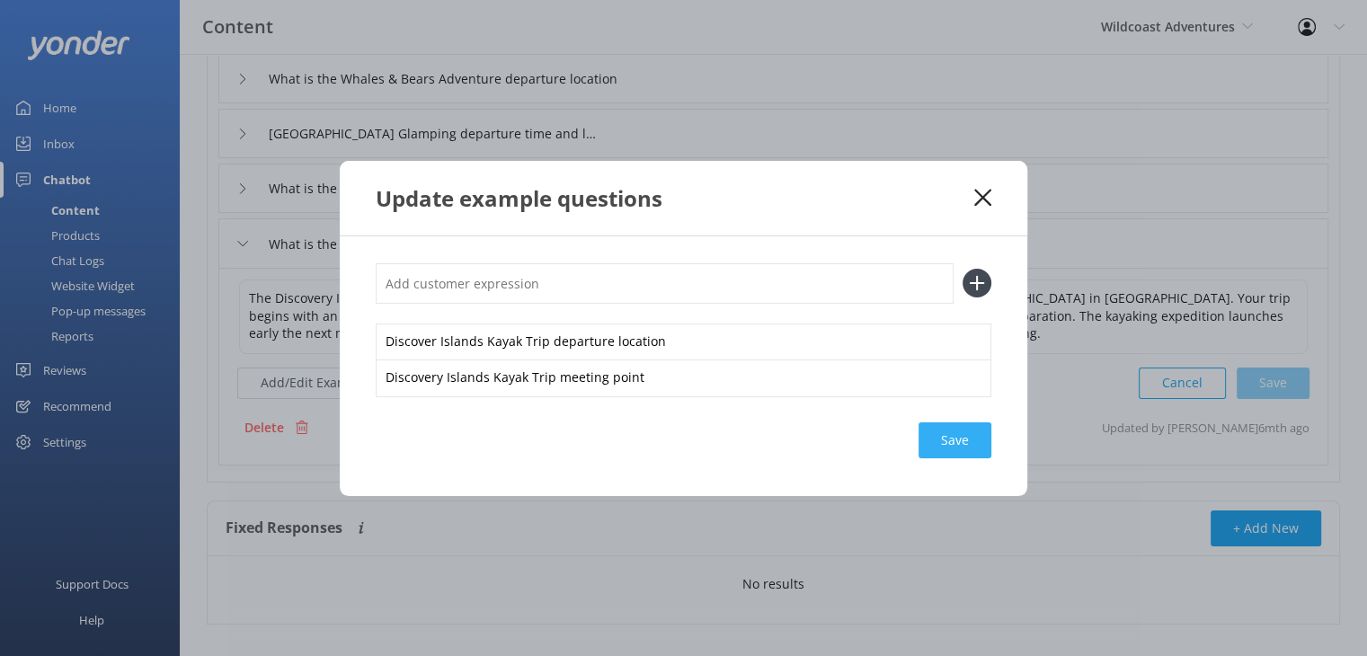
click at [945, 437] on div "Save" at bounding box center [954, 440] width 73 height 36
click at [975, 203] on use at bounding box center [982, 197] width 17 height 17
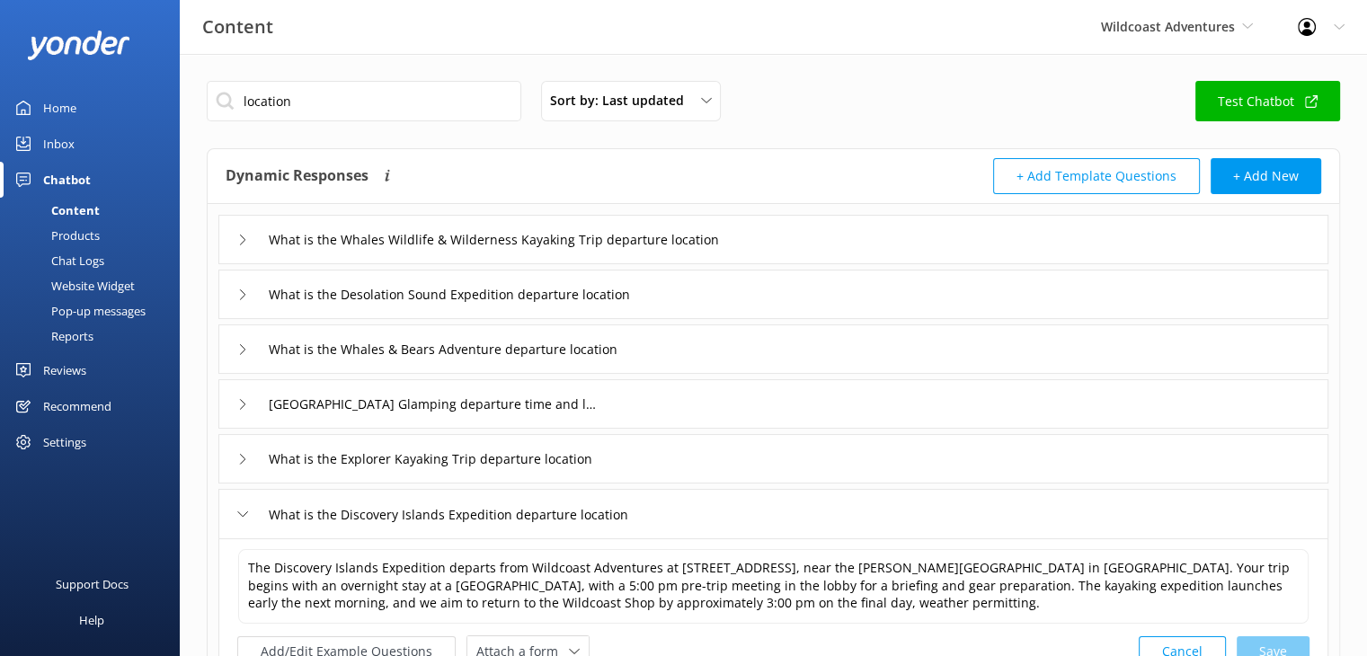
click at [244, 239] on icon at bounding box center [242, 240] width 11 height 11
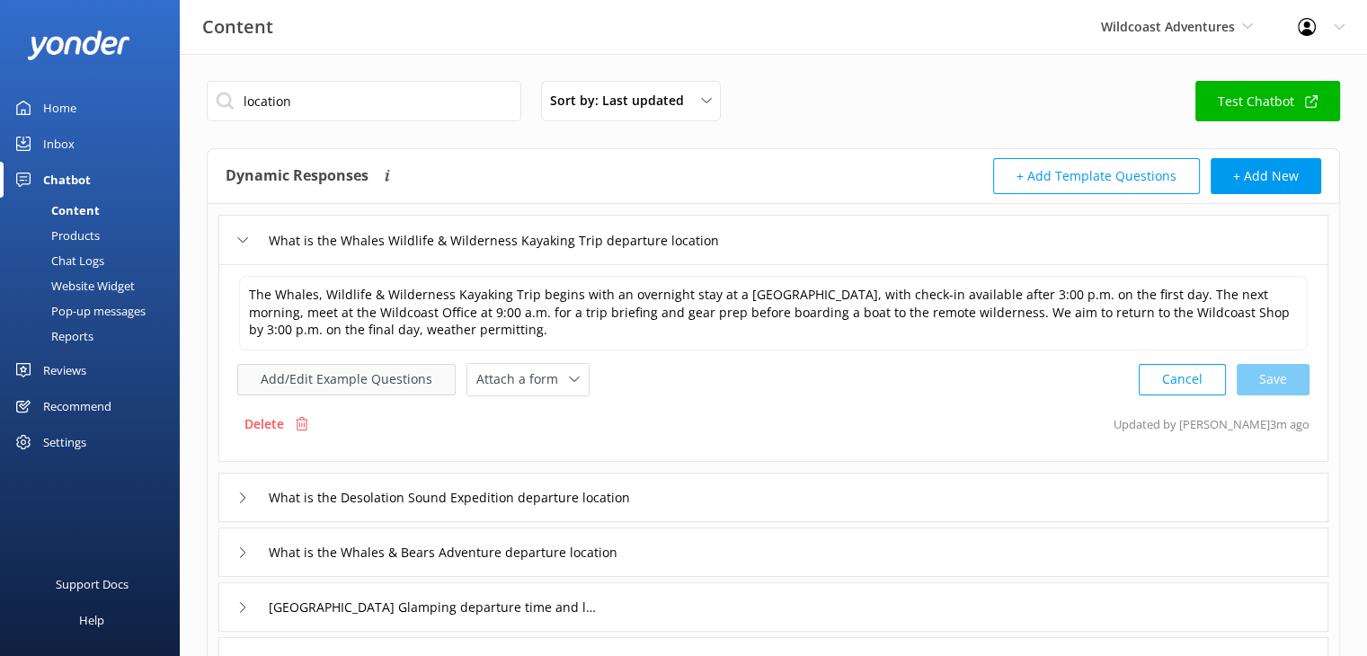
click at [381, 378] on button "Add/Edit Example Questions" at bounding box center [346, 379] width 218 height 31
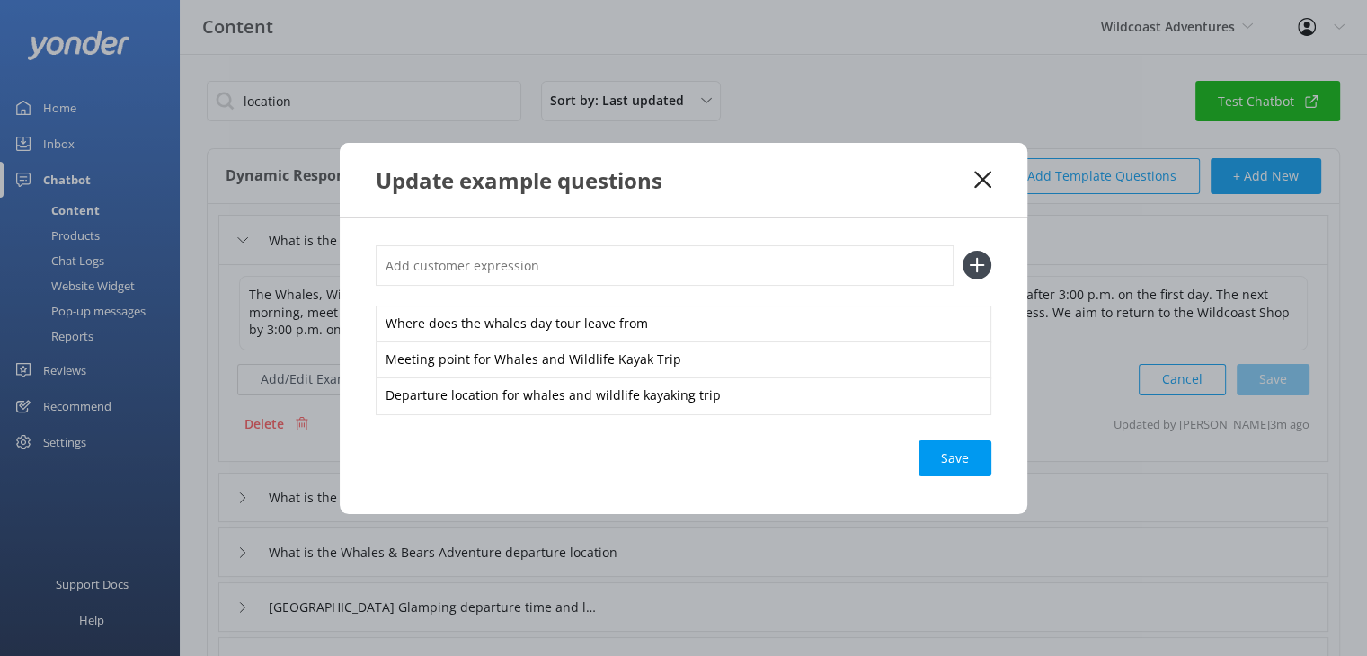
click at [493, 269] on input "text" at bounding box center [665, 265] width 578 height 40
type input "Whales and Wildlife Check in"
click at [975, 264] on use at bounding box center [977, 265] width 15 height 15
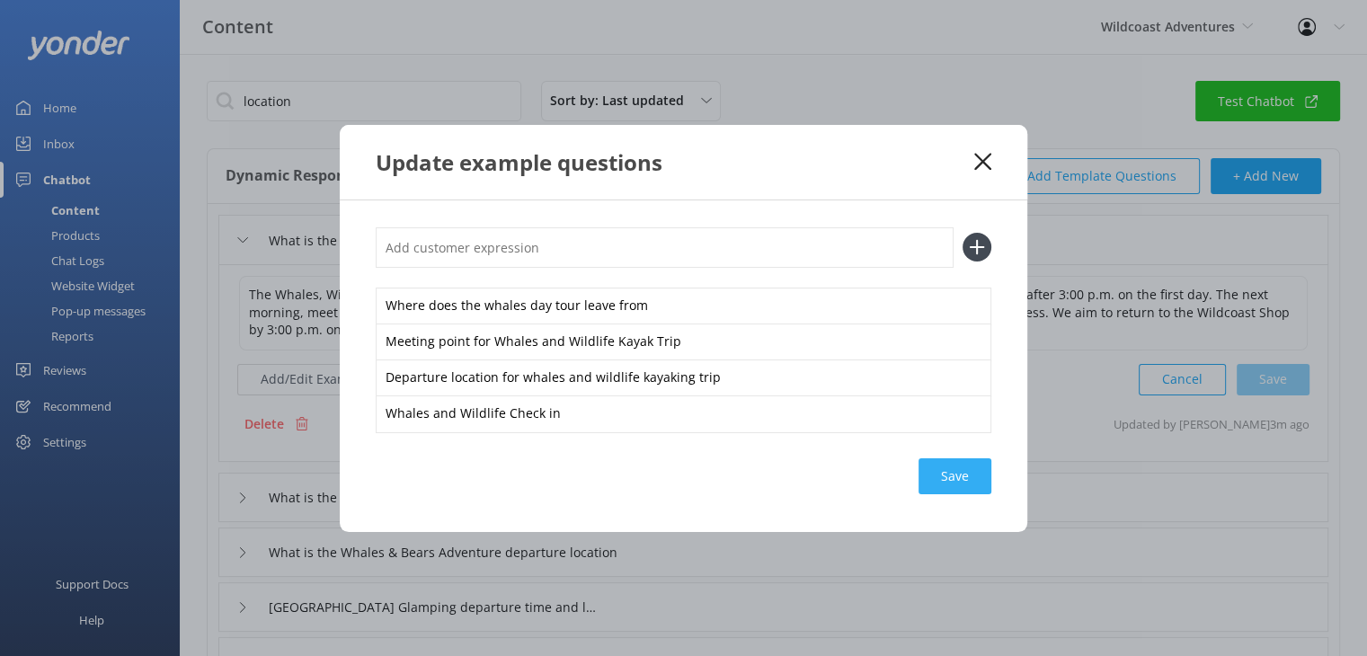
click at [967, 482] on div "Save" at bounding box center [954, 476] width 73 height 36
click at [981, 159] on icon at bounding box center [982, 162] width 17 height 18
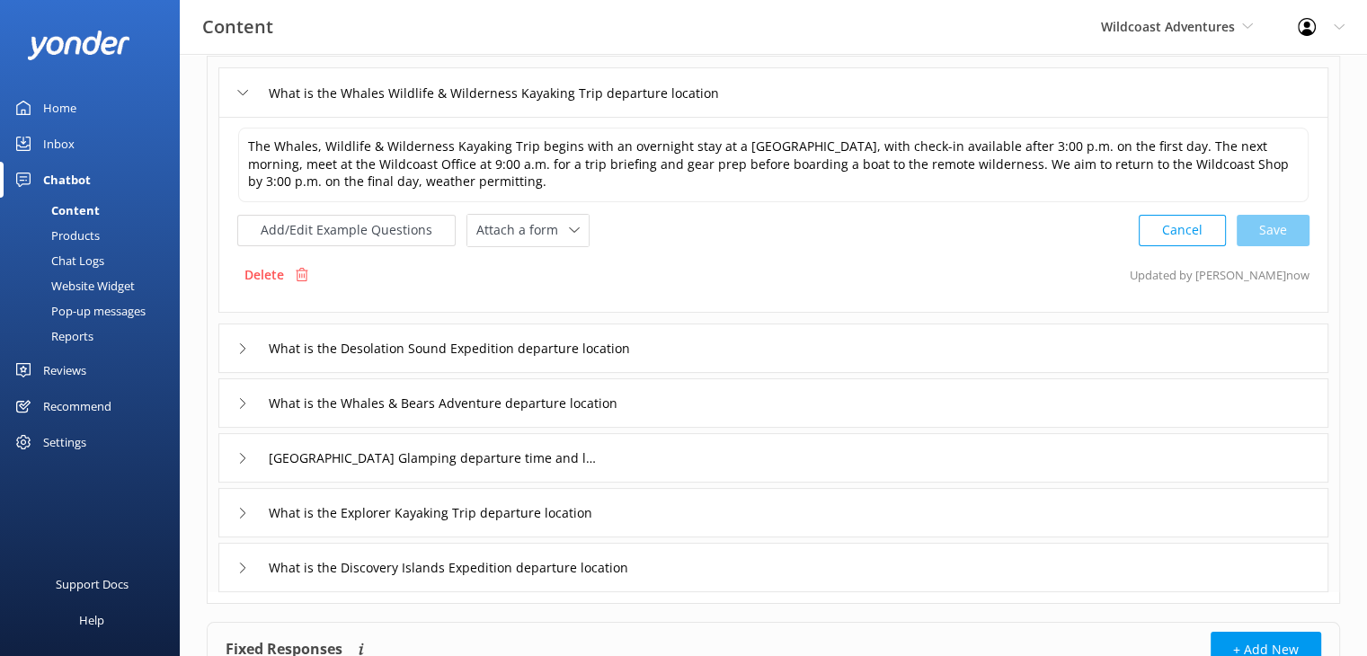
scroll to position [180, 0]
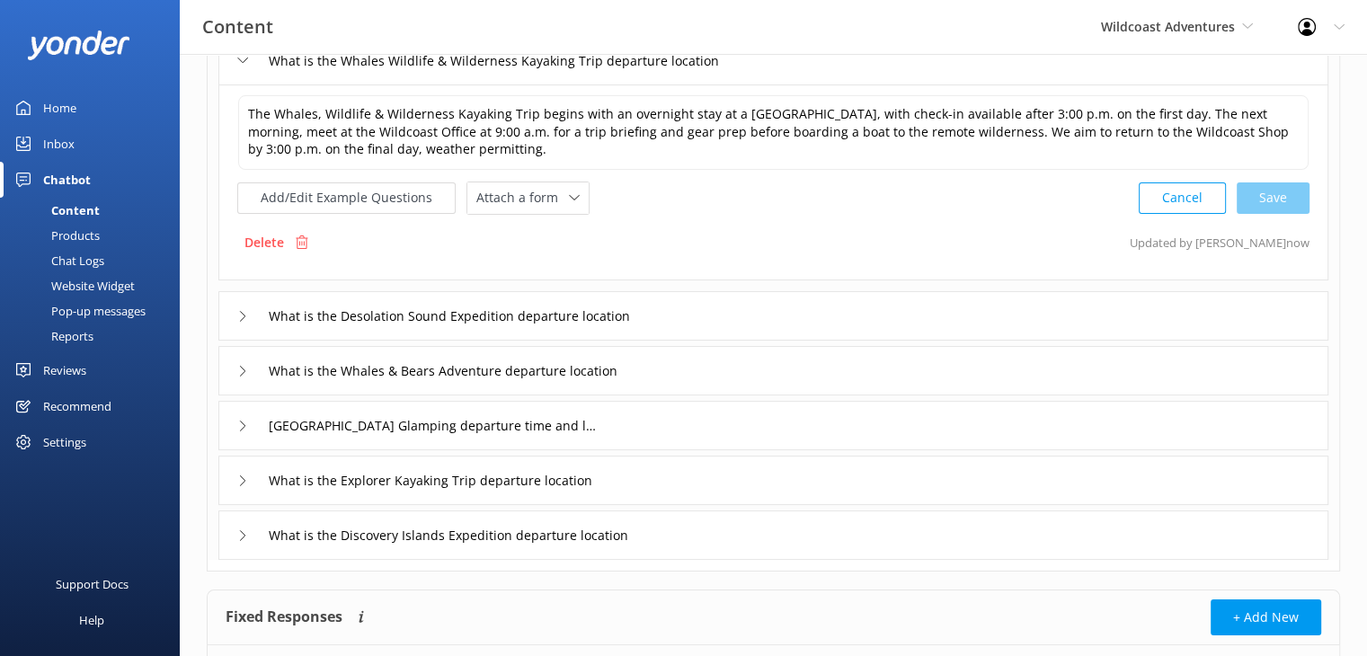
click at [237, 311] on icon at bounding box center [242, 316] width 11 height 11
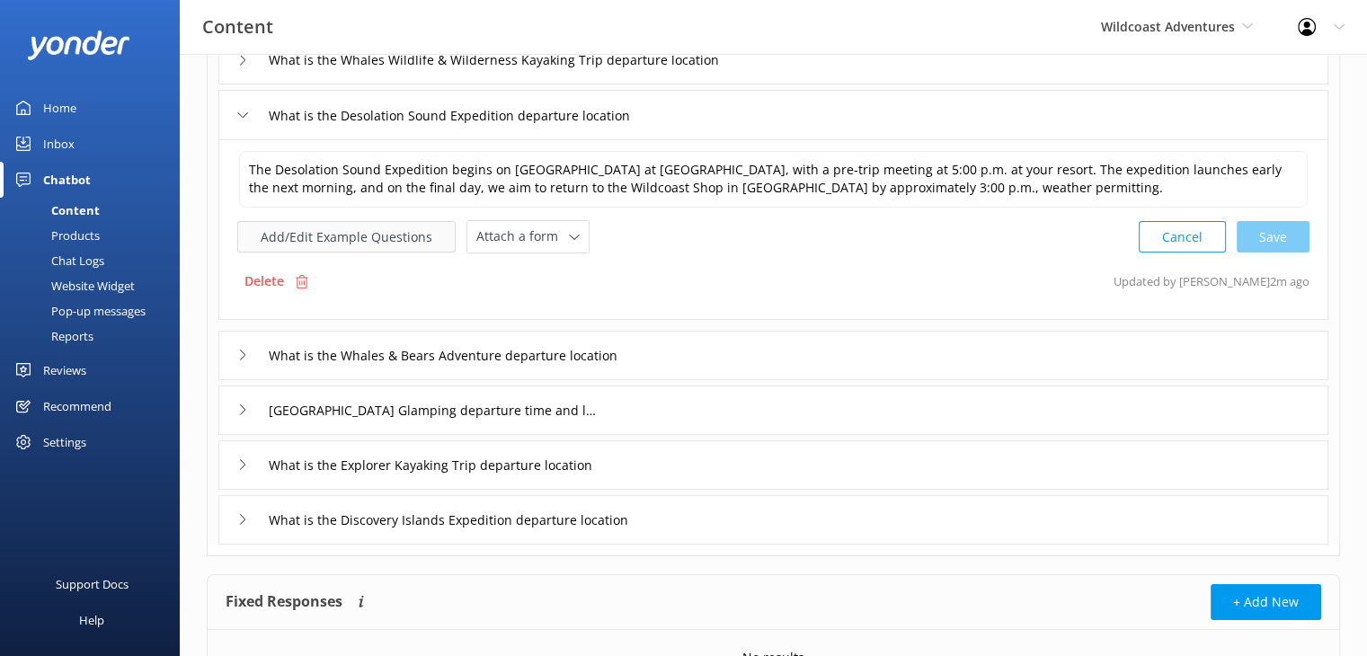
click at [403, 242] on button "Add/Edit Example Questions" at bounding box center [346, 236] width 218 height 31
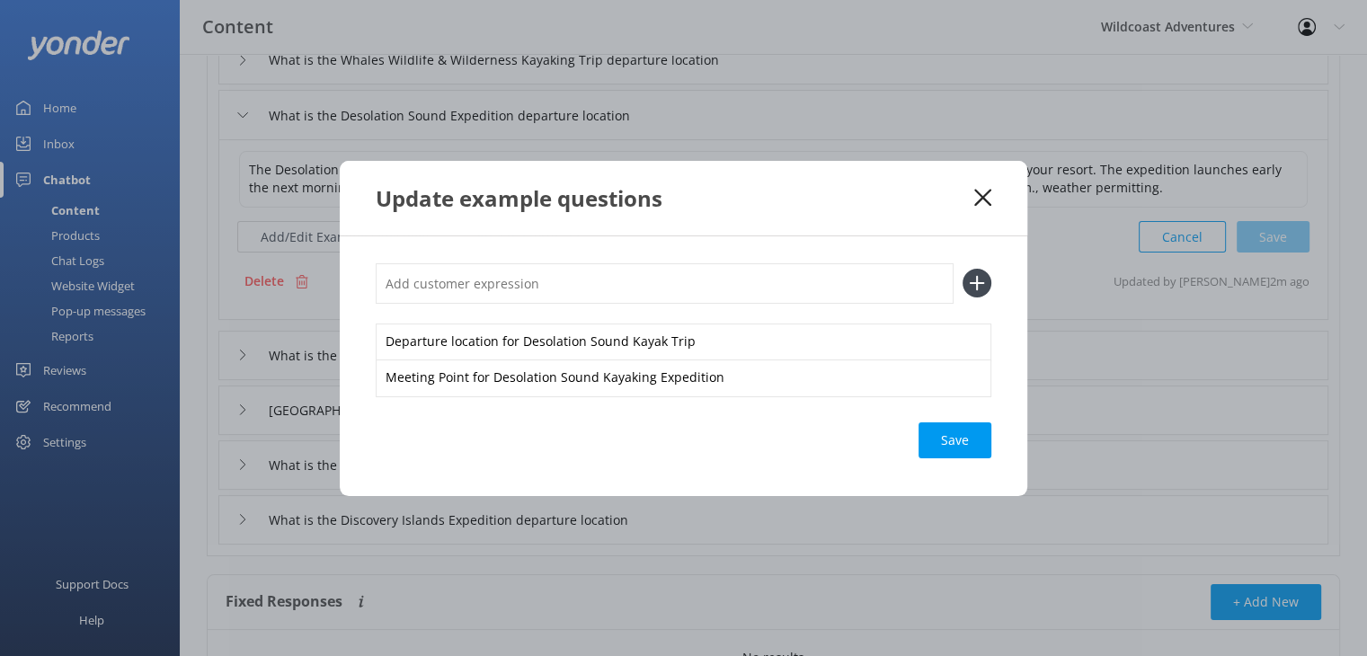
click at [546, 299] on input "text" at bounding box center [665, 283] width 578 height 40
type input "Desolation Sound Check in"
click at [978, 278] on icon at bounding box center [976, 283] width 29 height 29
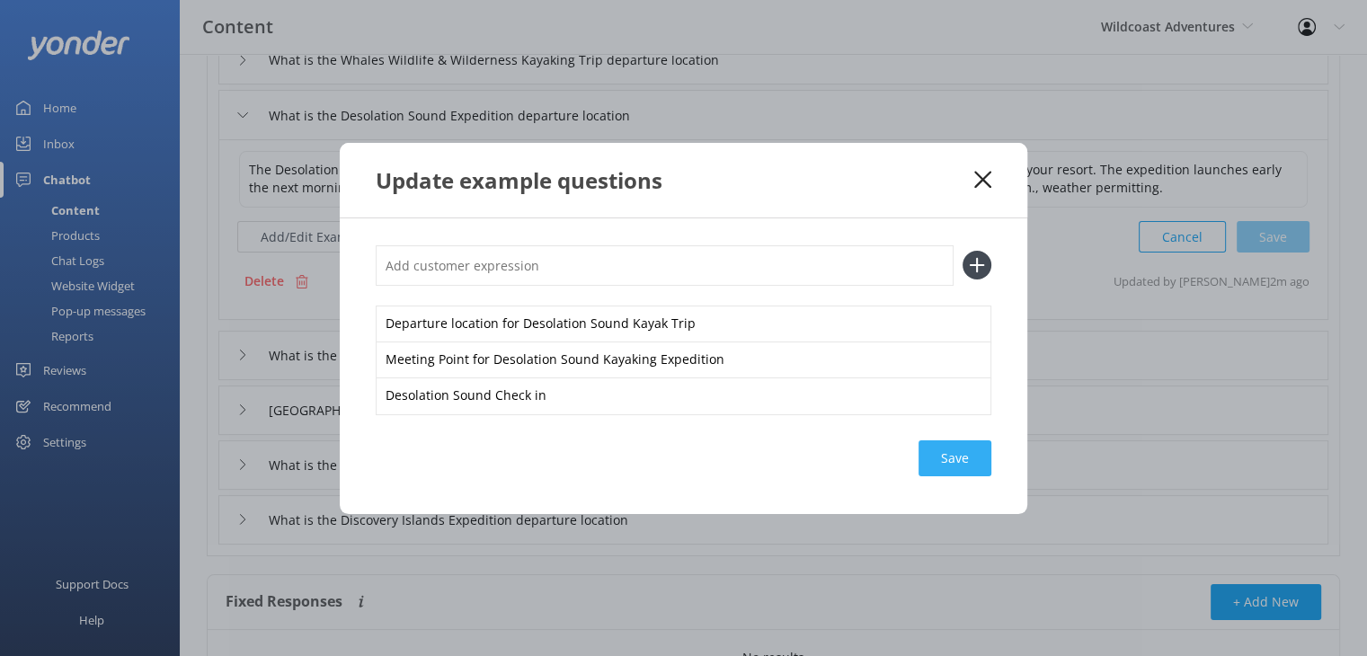
click at [945, 461] on div "Save" at bounding box center [954, 458] width 73 height 36
click at [979, 174] on icon at bounding box center [982, 180] width 17 height 18
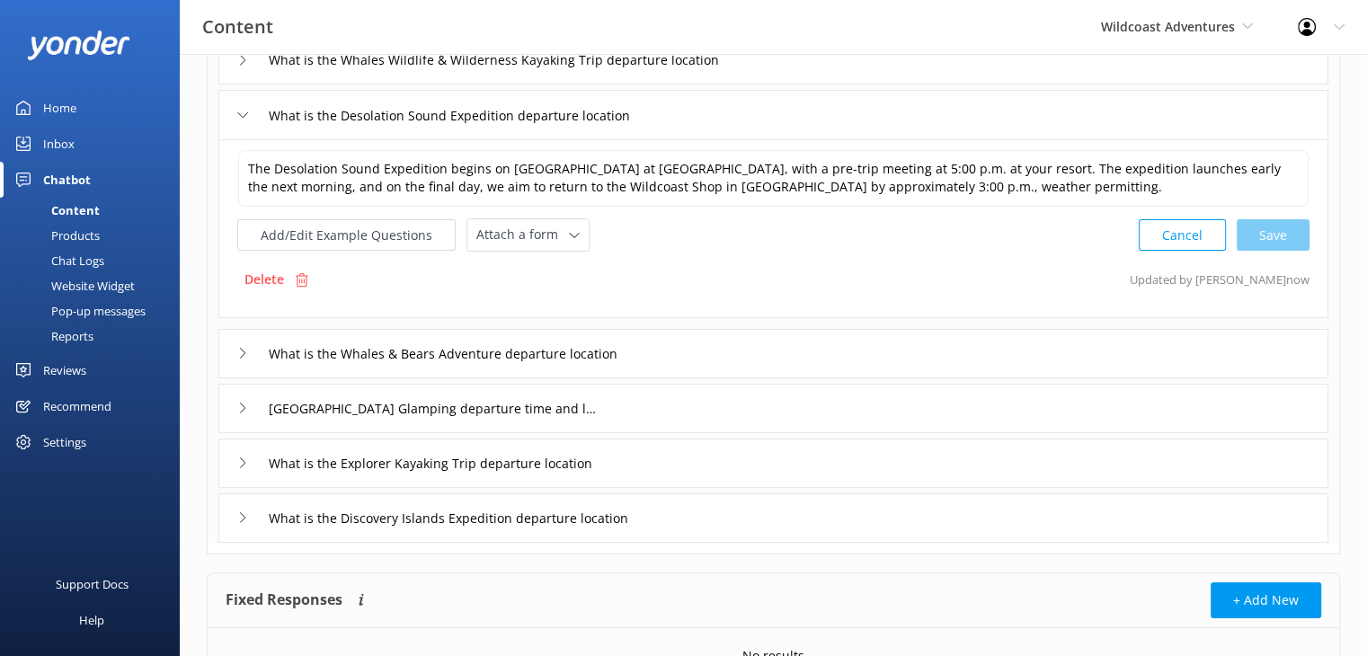
click at [237, 349] on icon at bounding box center [242, 353] width 11 height 11
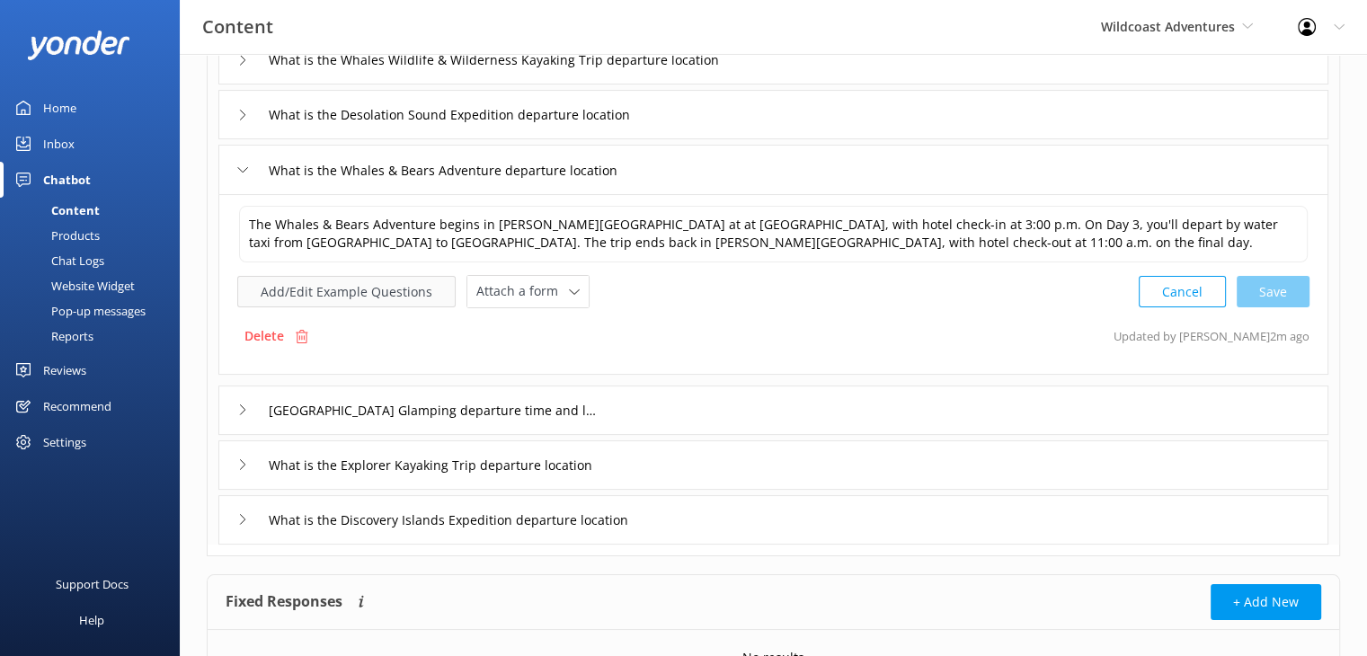
click at [358, 292] on button "Add/Edit Example Questions" at bounding box center [346, 291] width 218 height 31
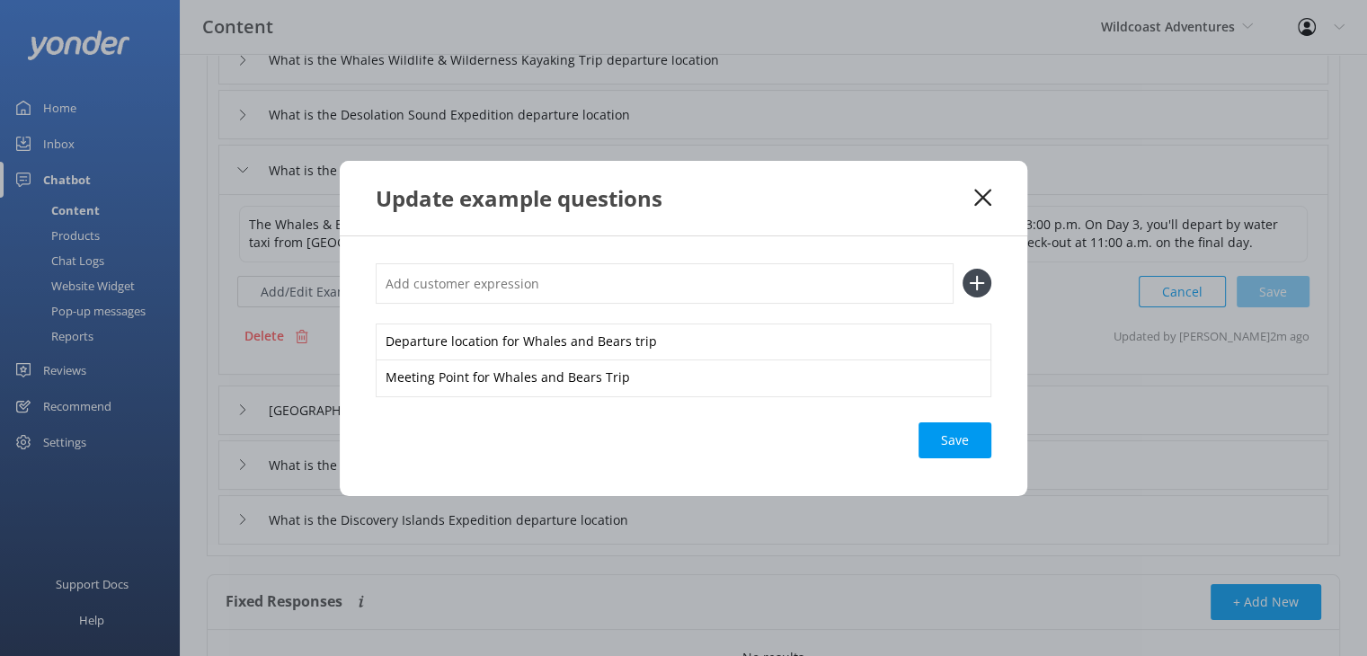
click at [597, 291] on input "text" at bounding box center [665, 283] width 578 height 40
type input "Whales and Bears check in"
click at [942, 443] on div "Loading.." at bounding box center [955, 440] width 72 height 36
click at [978, 282] on use at bounding box center [977, 283] width 15 height 15
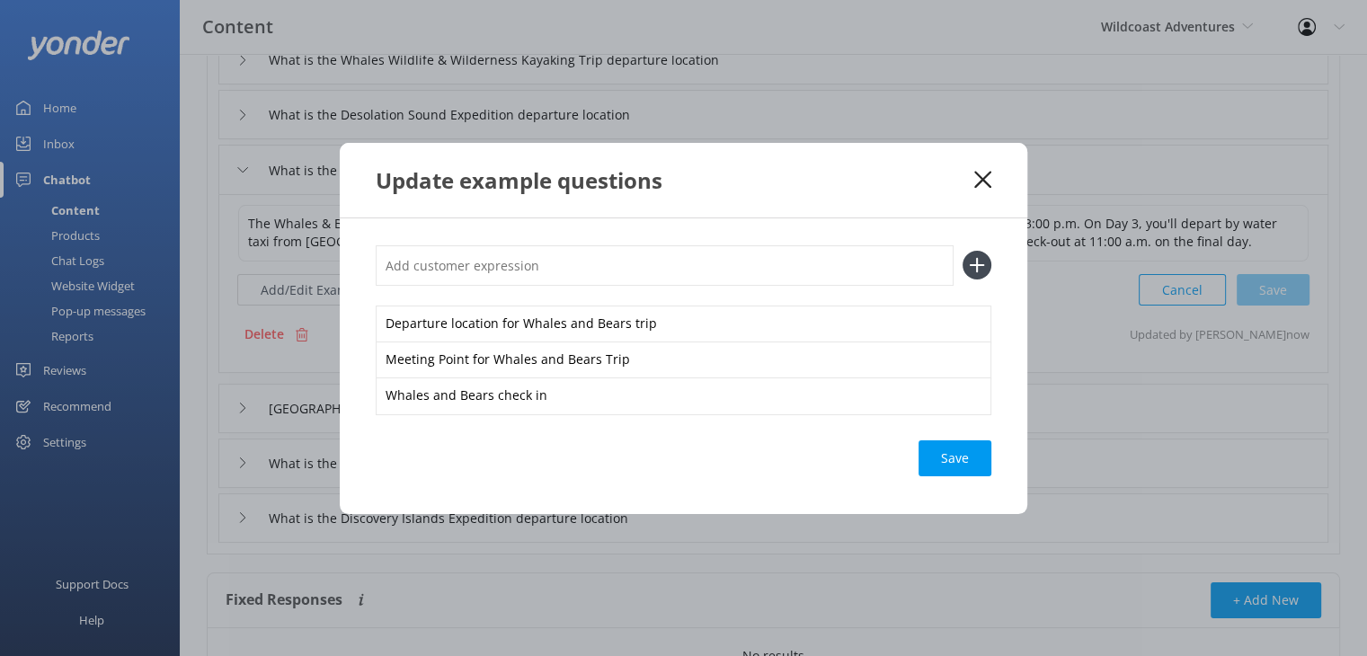
click at [956, 460] on div "Save" at bounding box center [954, 458] width 73 height 36
click at [985, 177] on use at bounding box center [982, 179] width 17 height 17
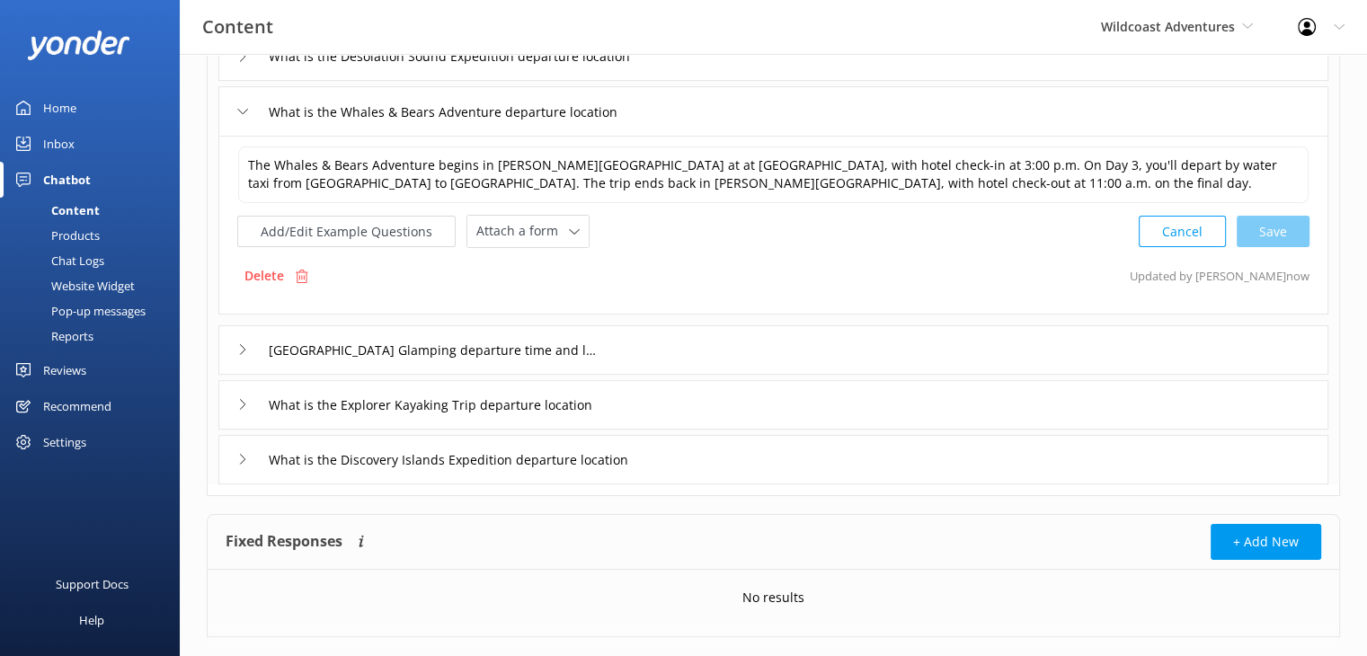
scroll to position [270, 0]
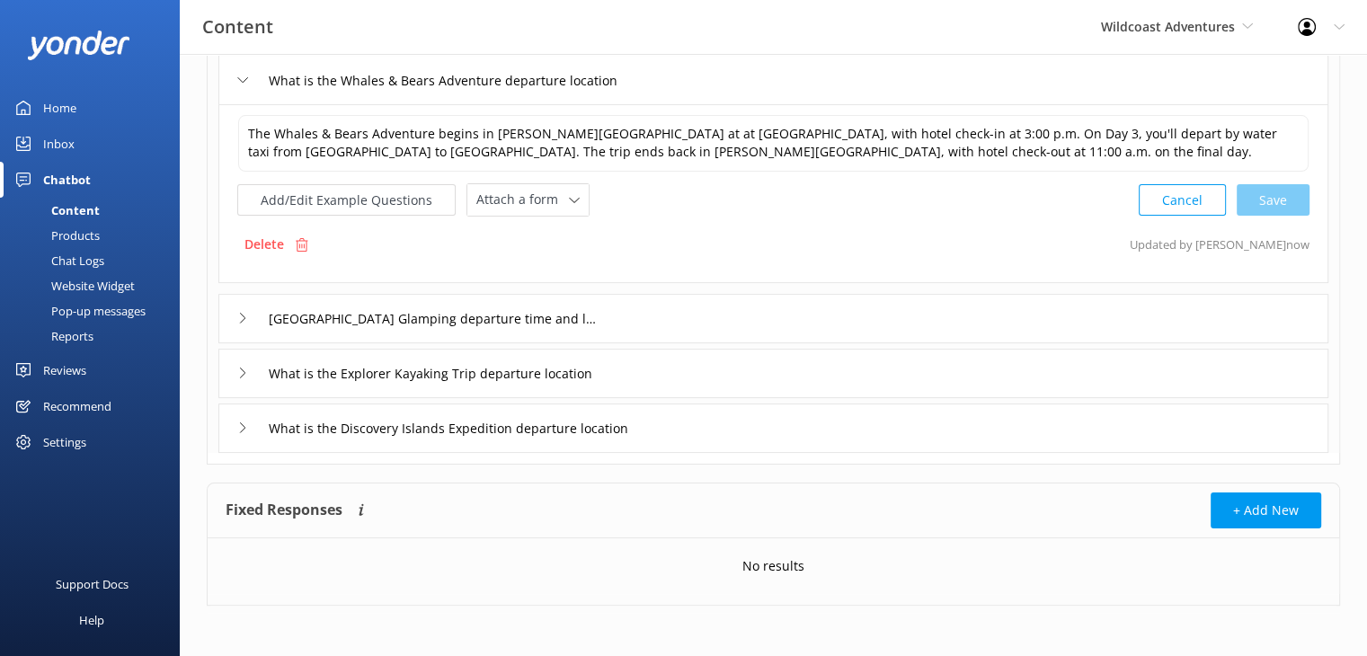
click at [241, 315] on icon at bounding box center [242, 318] width 11 height 11
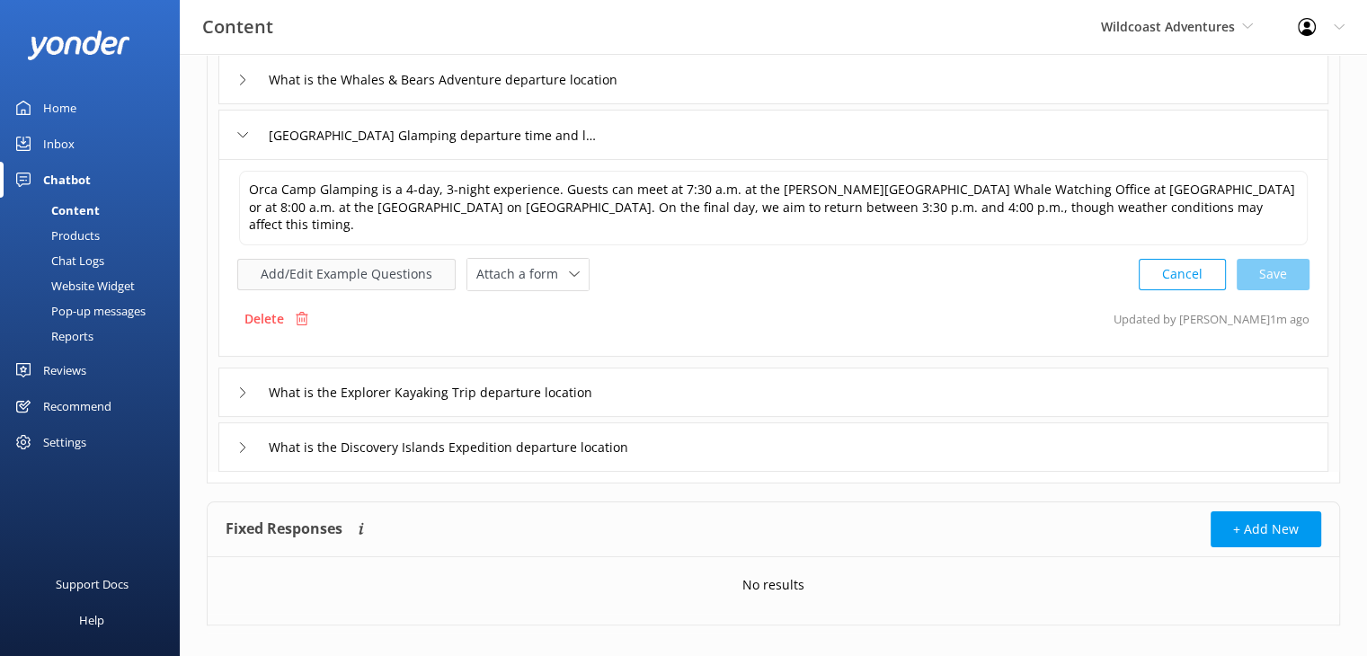
click at [368, 259] on button "Add/Edit Example Questions" at bounding box center [346, 274] width 218 height 31
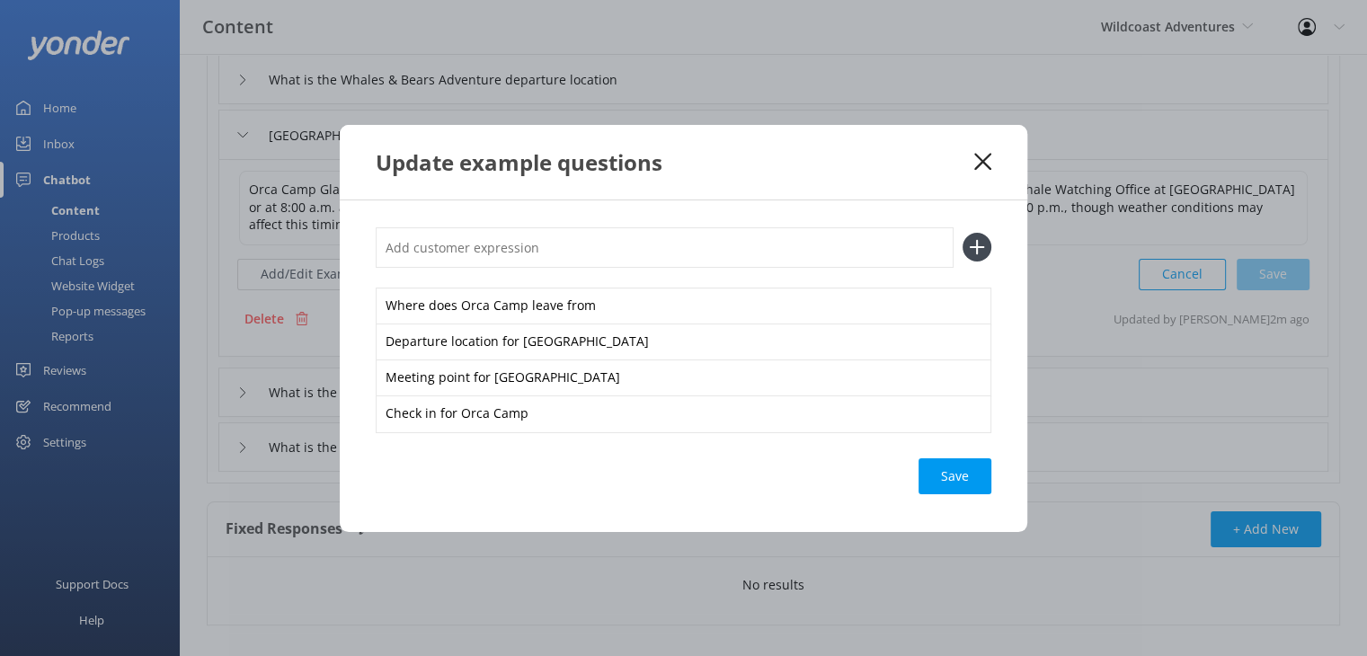
click at [507, 248] on input "text" at bounding box center [665, 247] width 578 height 40
type input "Orca camp check in"
click at [974, 243] on icon at bounding box center [976, 247] width 29 height 29
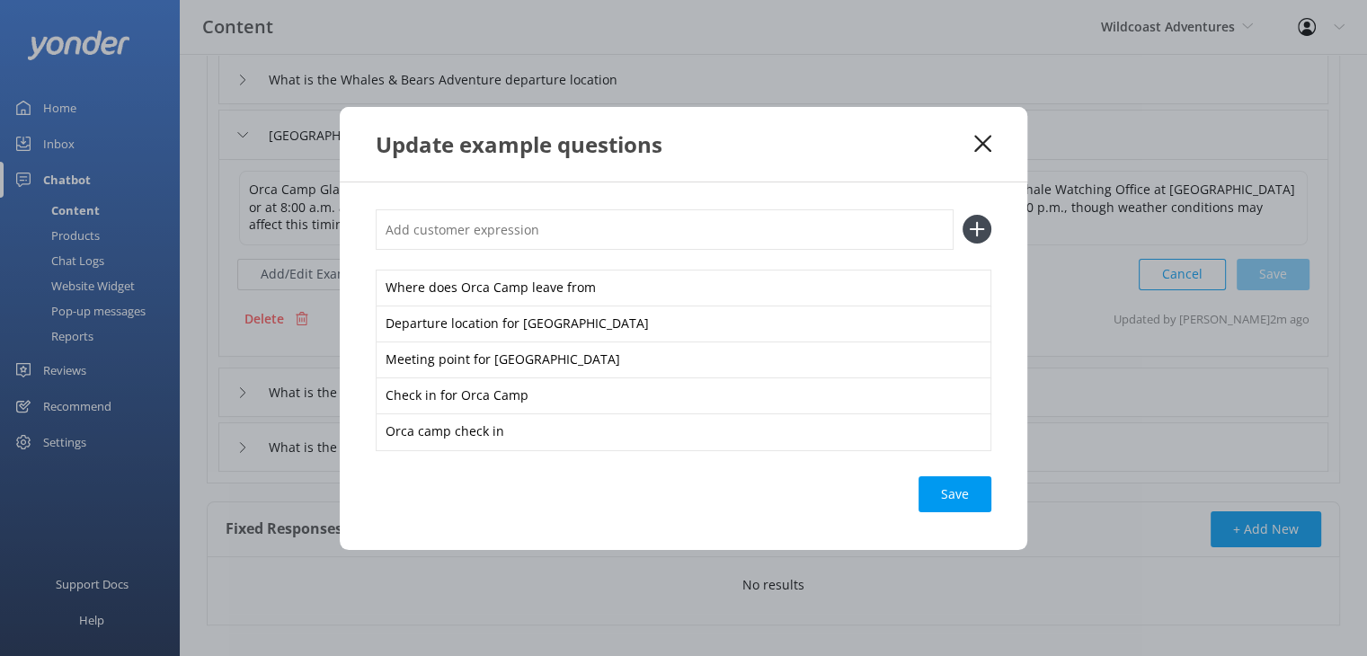
drag, startPoint x: 973, startPoint y: 499, endPoint x: 992, endPoint y: 156, distance: 342.9
click at [973, 491] on div "Save" at bounding box center [954, 494] width 73 height 36
click at [982, 146] on icon at bounding box center [982, 144] width 17 height 18
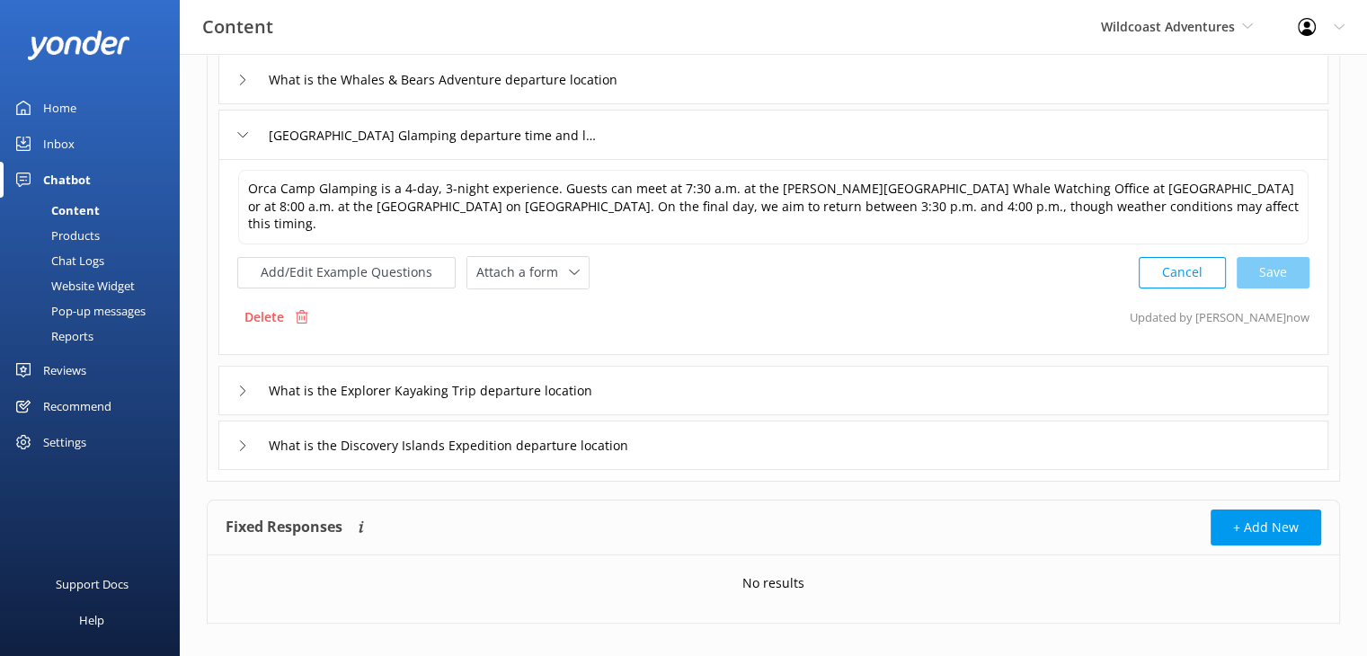
click at [244, 378] on div "What is the Explorer Kayaking Trip departure location" at bounding box center [438, 391] width 403 height 30
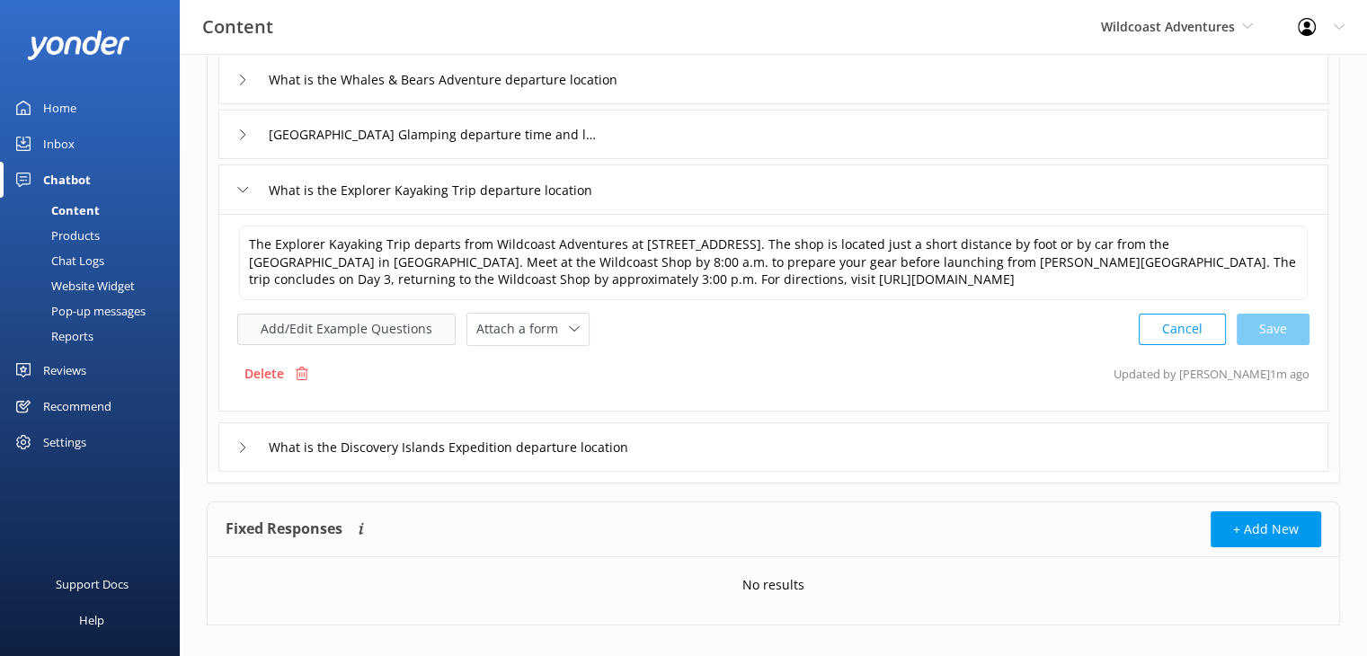
click at [357, 331] on button "Add/Edit Example Questions" at bounding box center [346, 329] width 218 height 31
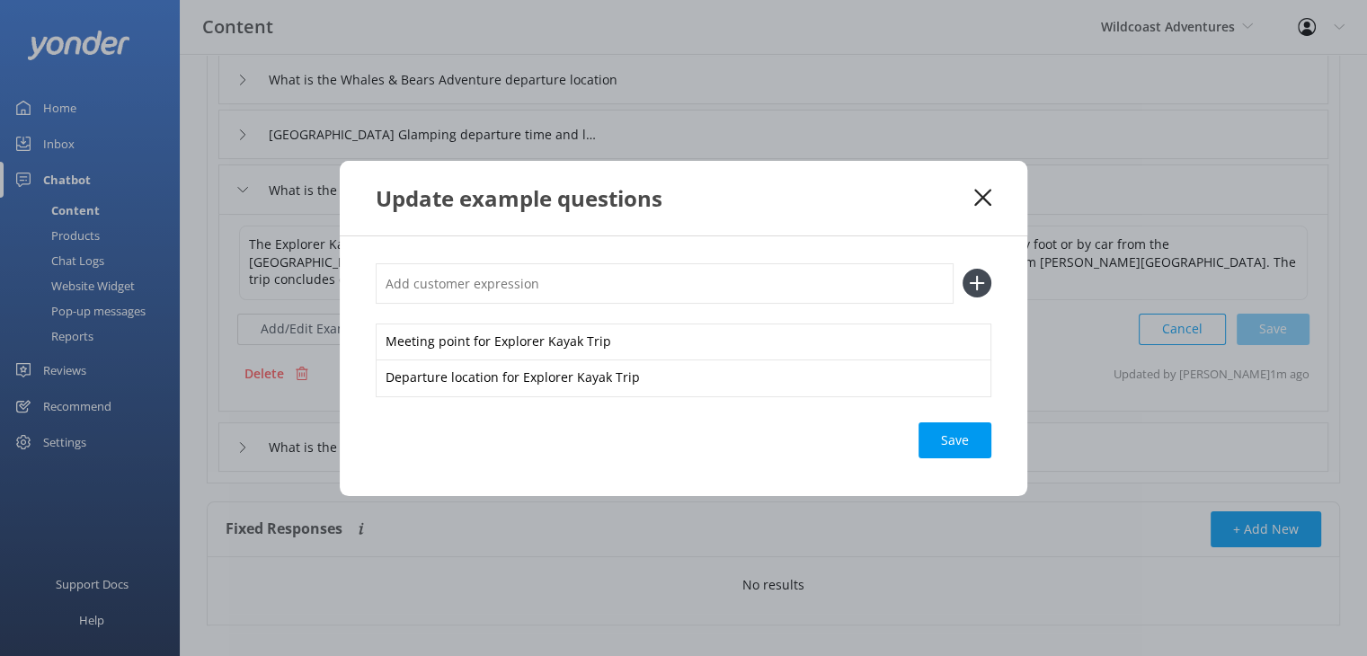
click at [638, 289] on input "text" at bounding box center [665, 283] width 578 height 40
type input "Explorer Kayak Trip check in"
click at [968, 282] on icon at bounding box center [976, 283] width 29 height 29
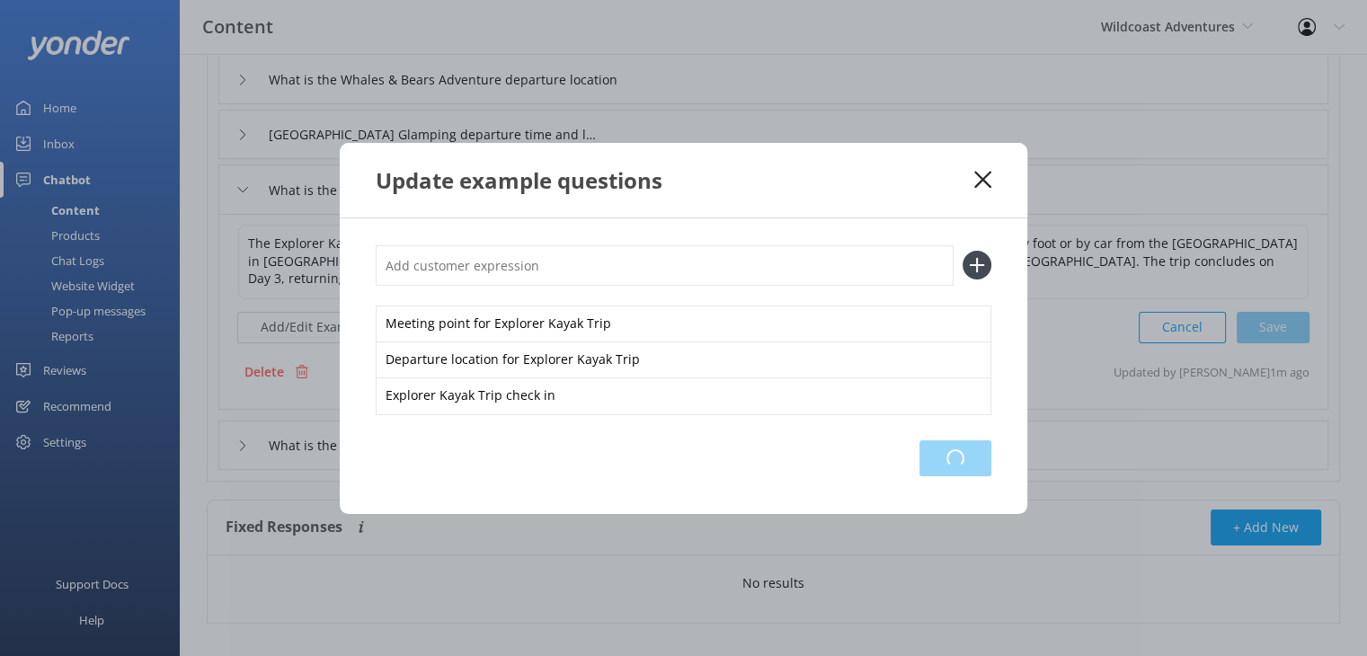
click at [953, 468] on div "Loading.." at bounding box center [955, 458] width 72 height 36
click at [979, 182] on use at bounding box center [982, 179] width 17 height 17
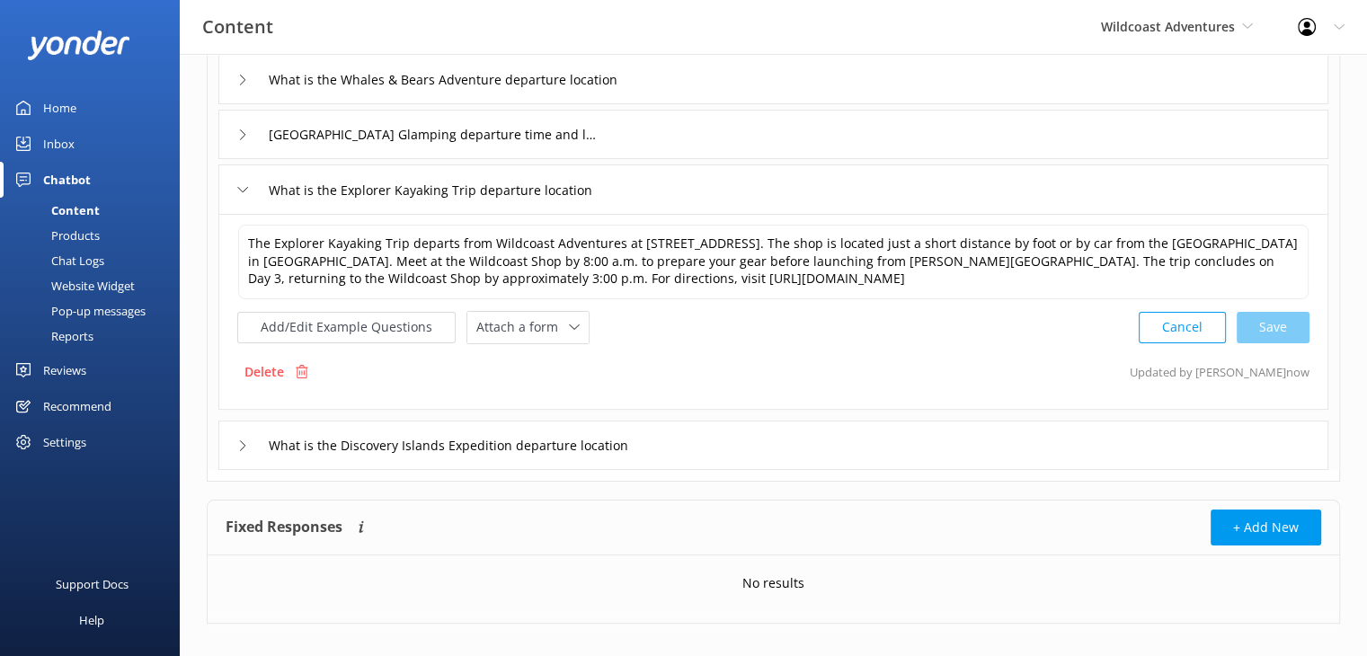
click at [238, 436] on div "What is the Discovery Islands Expedition departure location" at bounding box center [460, 445] width 446 height 30
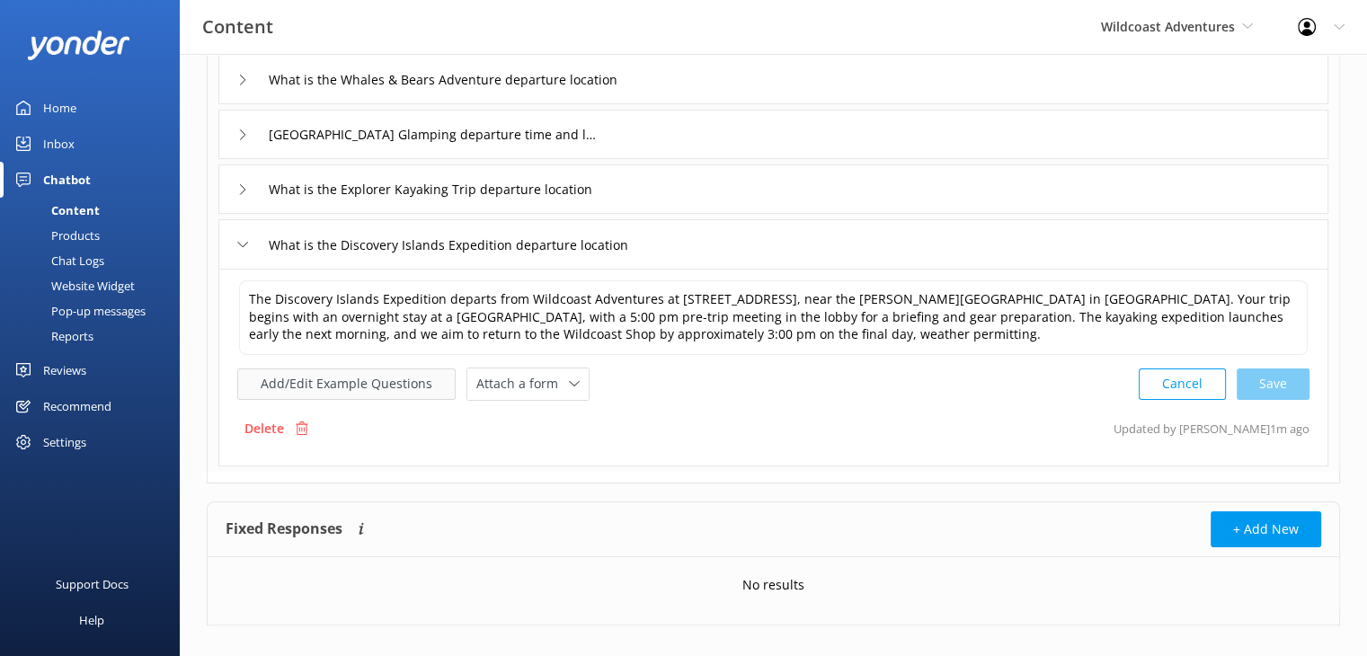
click at [333, 377] on button "Add/Edit Example Questions" at bounding box center [346, 383] width 218 height 31
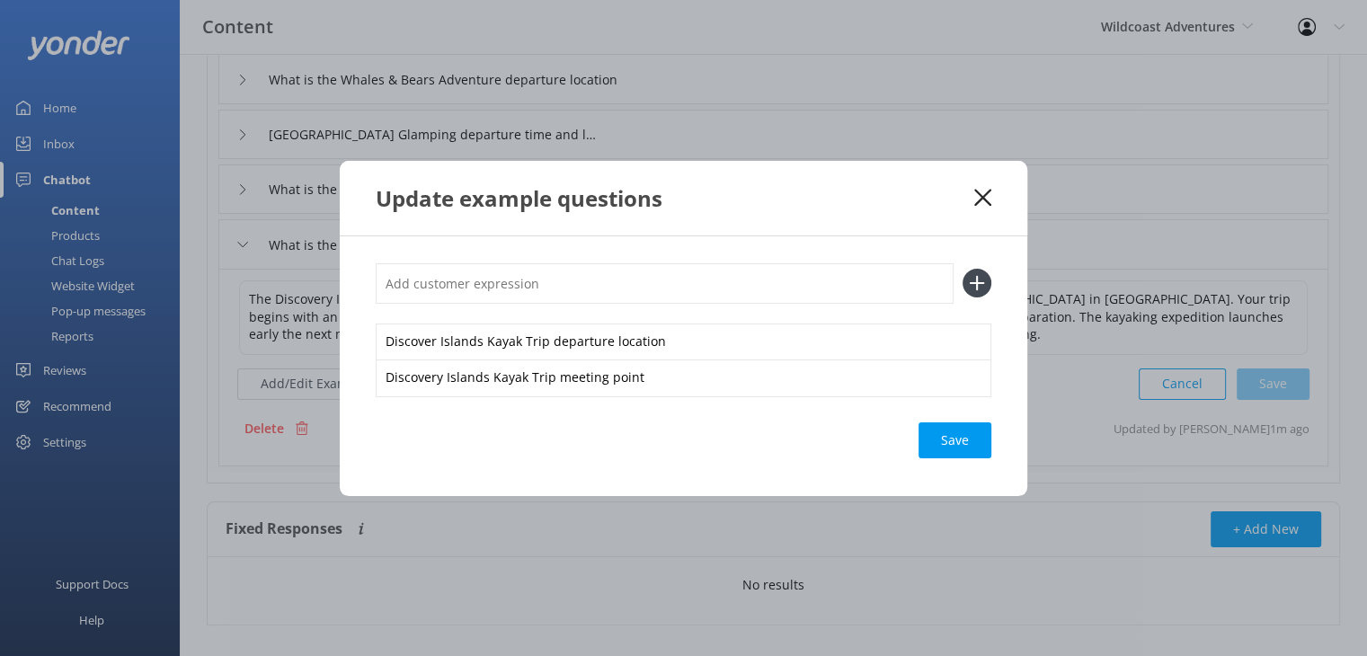
click at [848, 271] on input "text" at bounding box center [665, 283] width 578 height 40
type input "Discovery Islands Kayak check in"
click at [971, 283] on use at bounding box center [977, 283] width 15 height 15
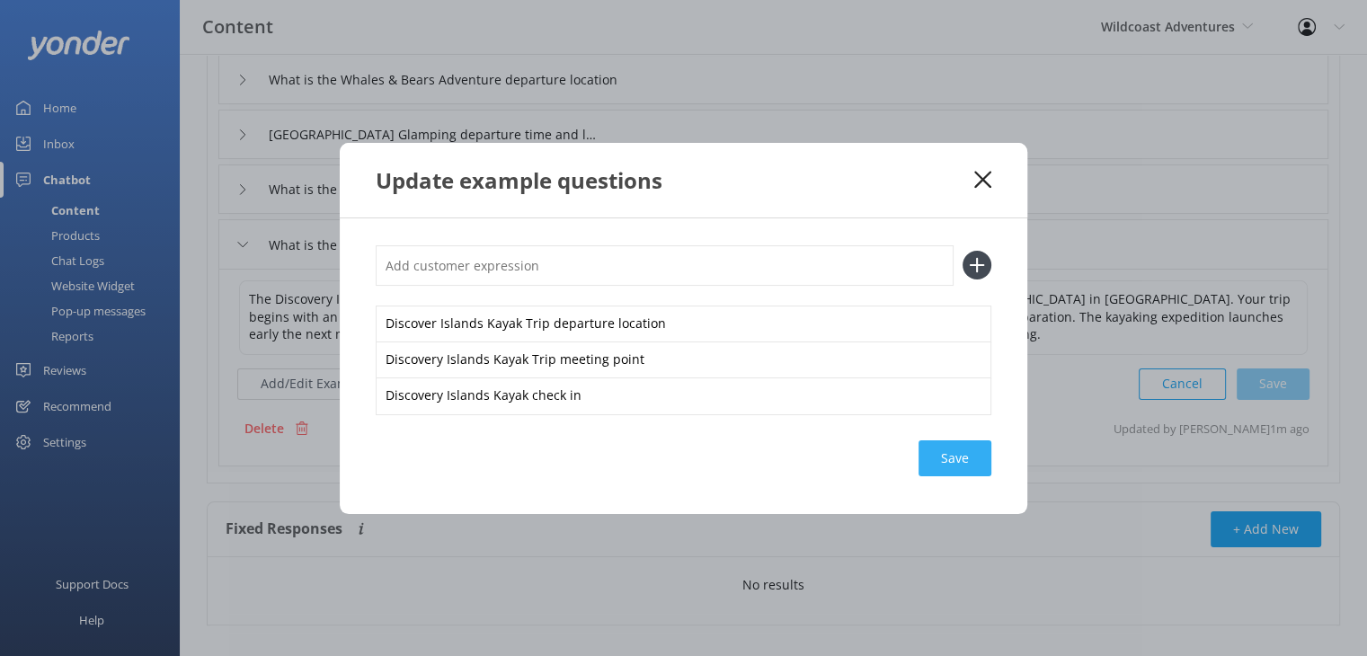
click at [962, 458] on div "Save" at bounding box center [954, 458] width 73 height 36
click at [981, 178] on use at bounding box center [982, 179] width 17 height 17
